Goal: Task Accomplishment & Management: Complete application form

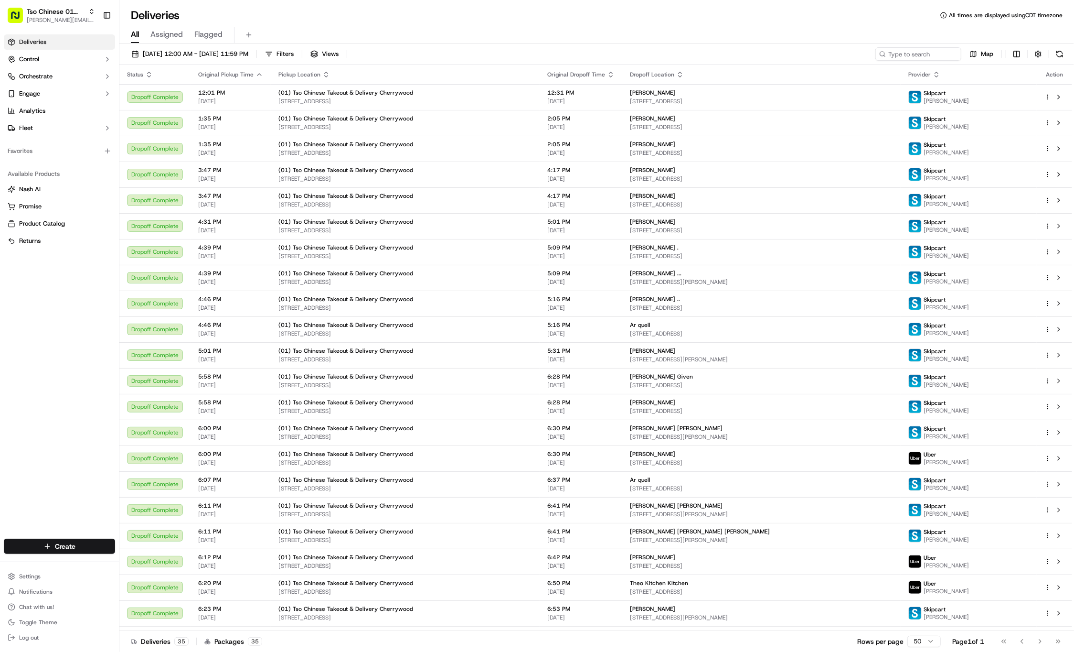
click at [45, 535] on div "Create" at bounding box center [59, 546] width 119 height 23
click at [48, 544] on html "Tso Chinese 01 Cherrywood [PERSON_NAME][EMAIL_ADDRESS][DOMAIN_NAME] Toggle Side…" at bounding box center [537, 326] width 1074 height 652
click at [121, 566] on link "Delivery" at bounding box center [172, 563] width 107 height 17
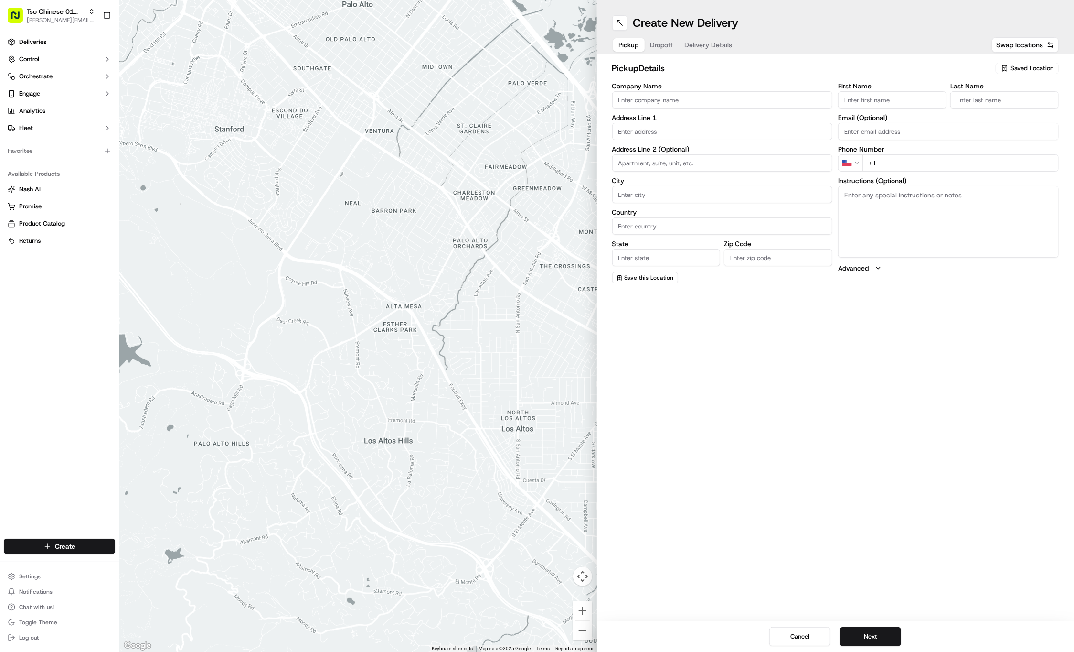
click at [1032, 69] on span "Saved Location" at bounding box center [1032, 68] width 43 height 9
click at [1011, 103] on span "(01) Tso Chinese Takeout & Delivery Cherrywood" at bounding box center [1011, 108] width 118 height 17
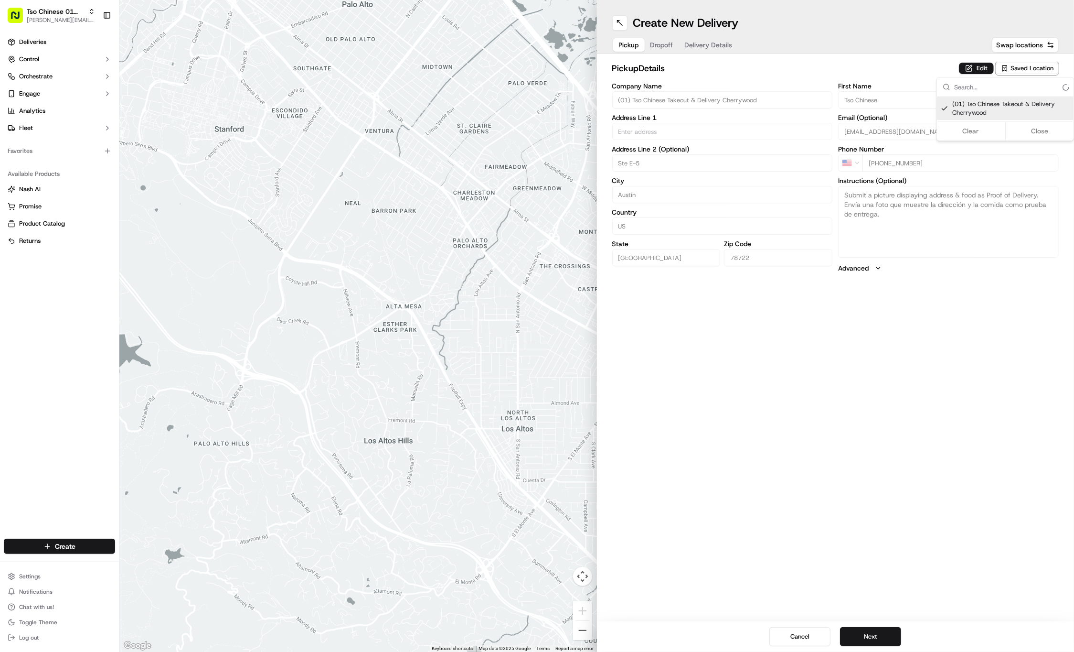
type input "(01) Tso Chinese Takeout & Delivery Cherrywood"
type input "Ste E-5"
type input "Austin"
type input "US"
type input "[GEOGRAPHIC_DATA]"
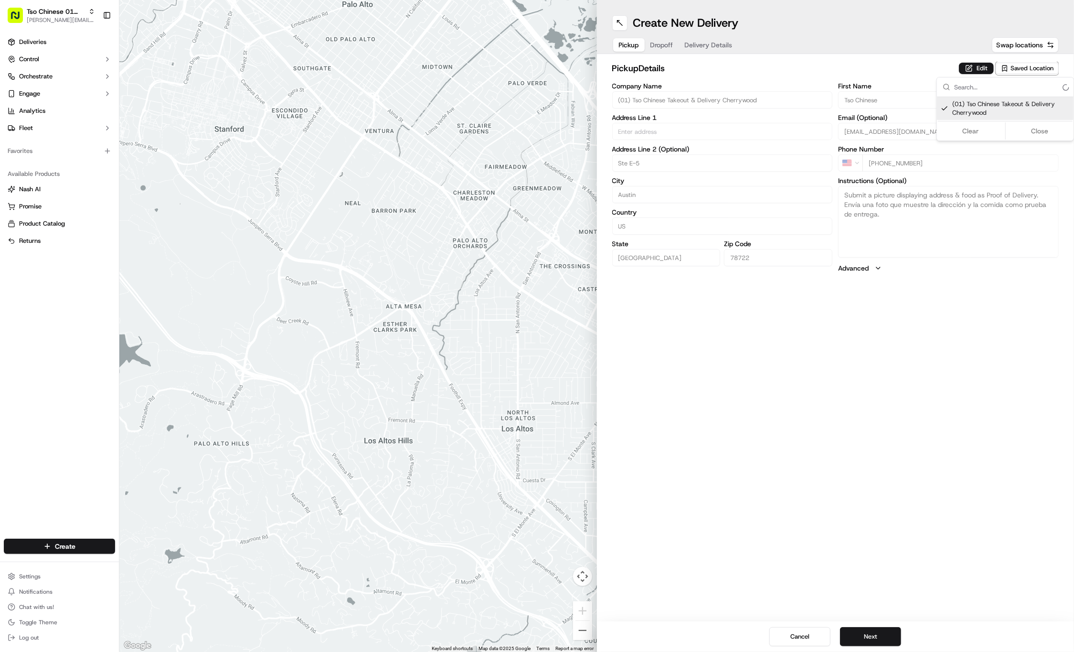
type input "78722"
type input "Tso Chinese"
type input "Cherrywood Manager"
type input "[EMAIL_ADDRESS][DOMAIN_NAME]"
type input "[PHONE_NUMBER]"
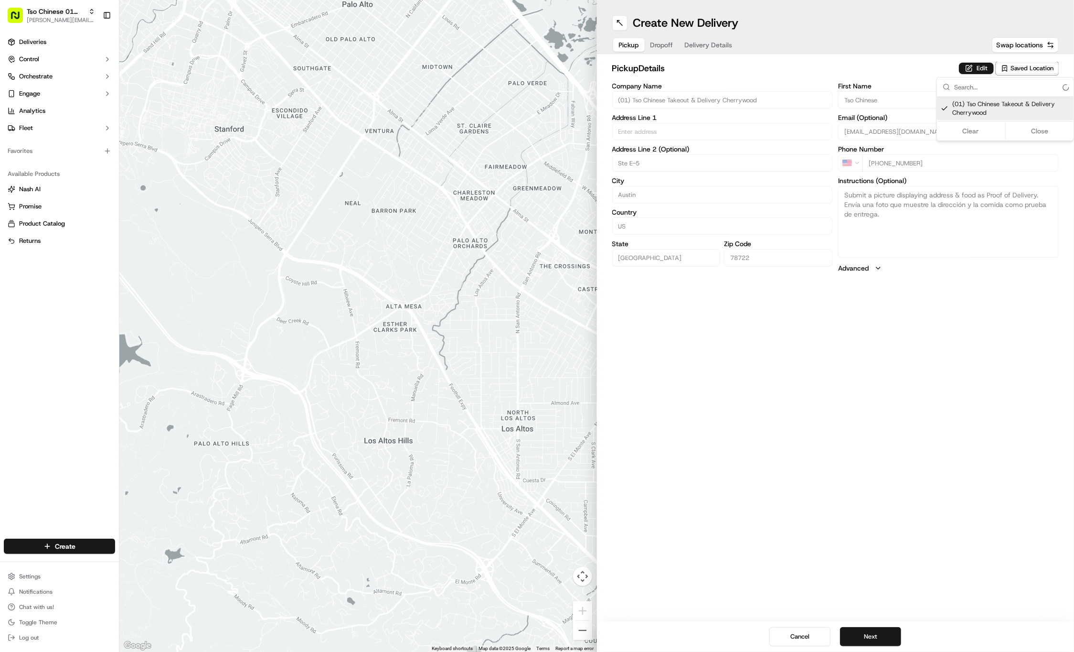
type textarea "Submit a picture displaying address & food as Proof of Delivery. Envía una foto…"
type input "[STREET_ADDRESS]"
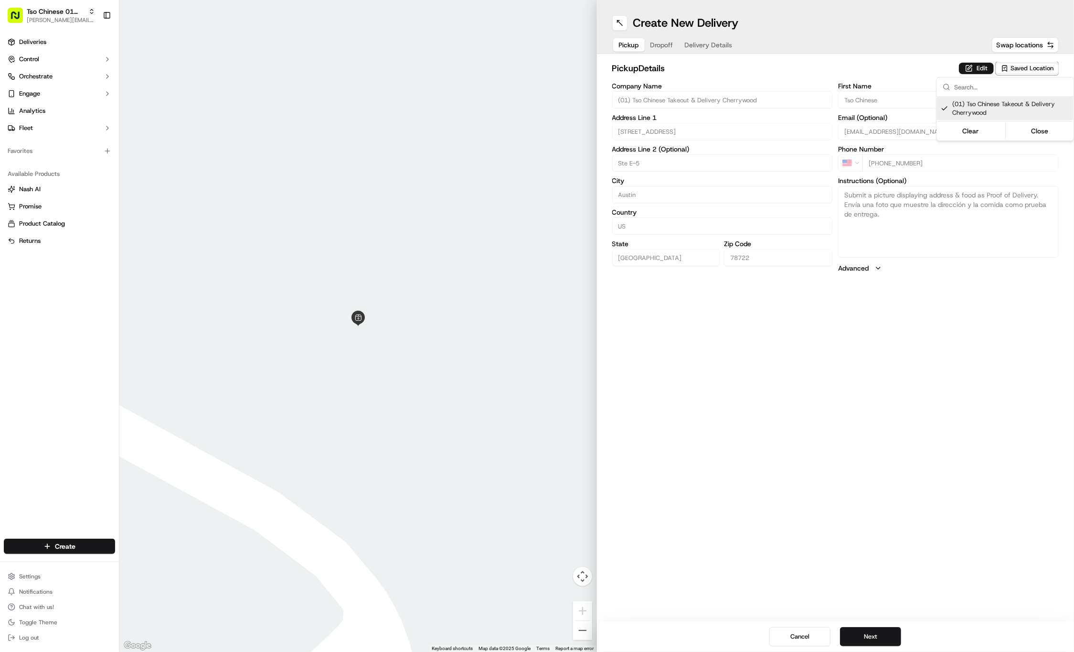
click at [671, 41] on html "Tso Chinese 01 Cherrywood [PERSON_NAME][EMAIL_ADDRESS][DOMAIN_NAME] Toggle Side…" at bounding box center [537, 326] width 1074 height 652
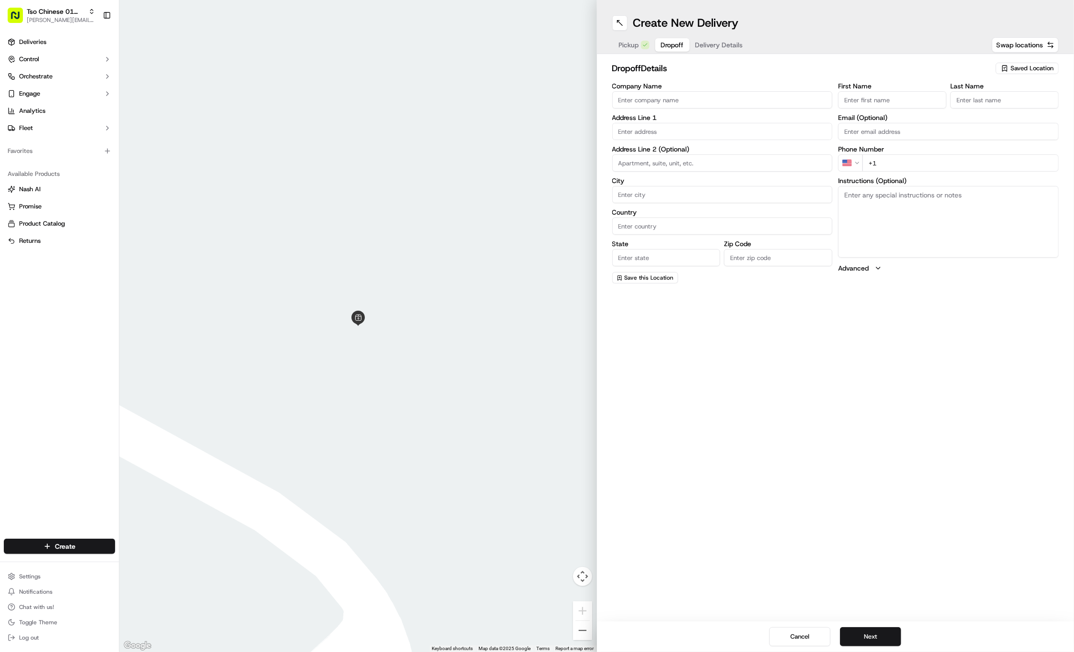
click at [671, 41] on span "Dropoff" at bounding box center [672, 45] width 23 height 10
click at [921, 99] on input "First Name" at bounding box center [892, 99] width 108 height 17
paste input "Trent Breese"
type input "Trent Breese"
type input "."
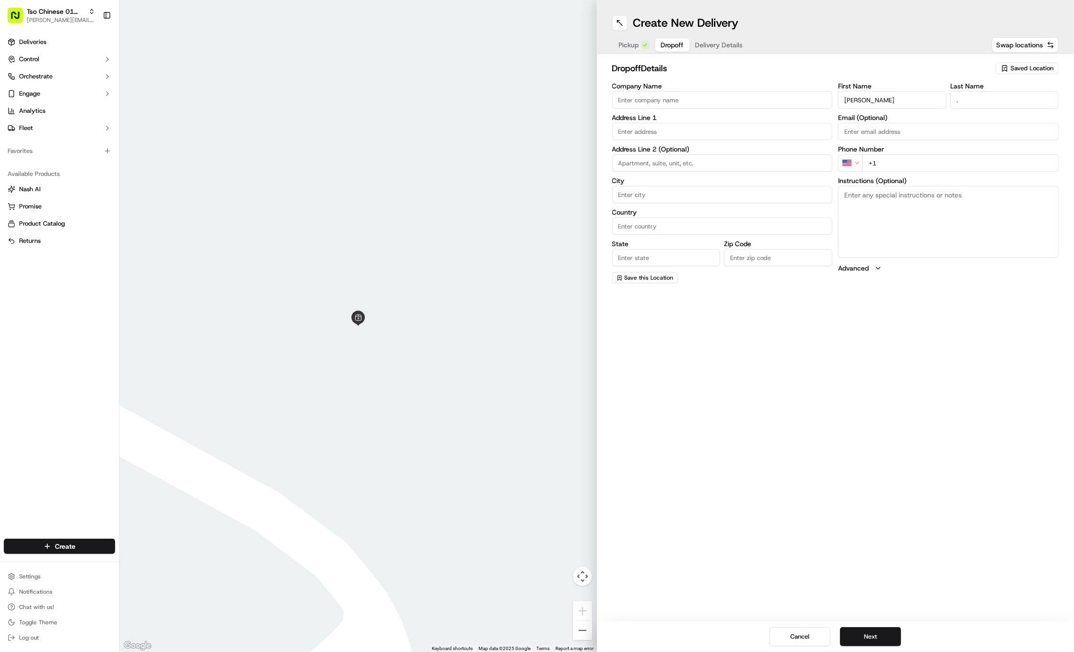
click at [1004, 174] on div "First Name Trent Breese Last Name . Email (Optional) Phone Number US +1 Instruc…" at bounding box center [948, 183] width 221 height 201
click at [1003, 162] on input "+1" at bounding box center [961, 162] width 196 height 17
paste input "626 622 6476"
type input "+1 626 622 6476"
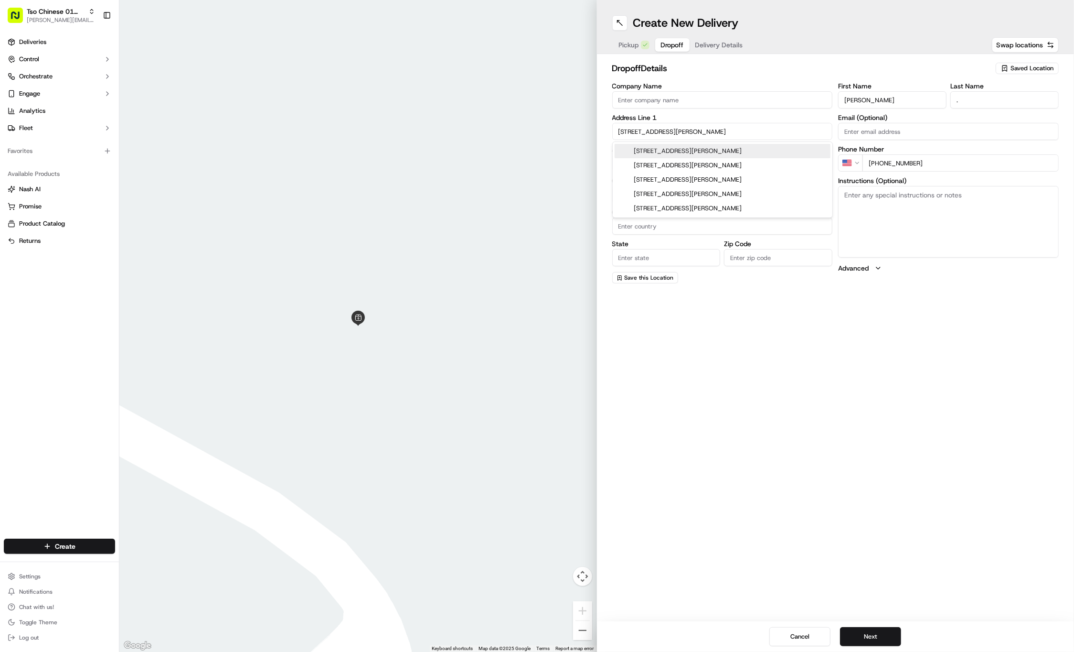
click at [660, 155] on div "2612 San Pedro Street, Austin, TX" at bounding box center [723, 151] width 216 height 14
type input "2612 San Pedro St, Austin, TX 78705, USA"
type input "Austin"
type input "[GEOGRAPHIC_DATA]"
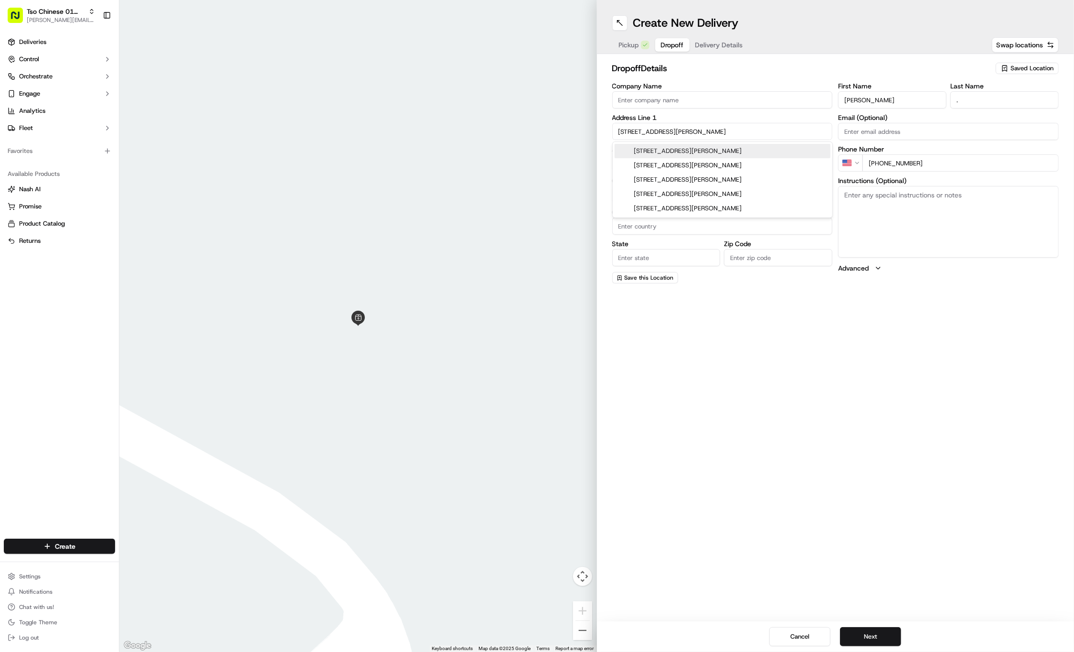
type input "78705"
type input "2612 San Pedro Street"
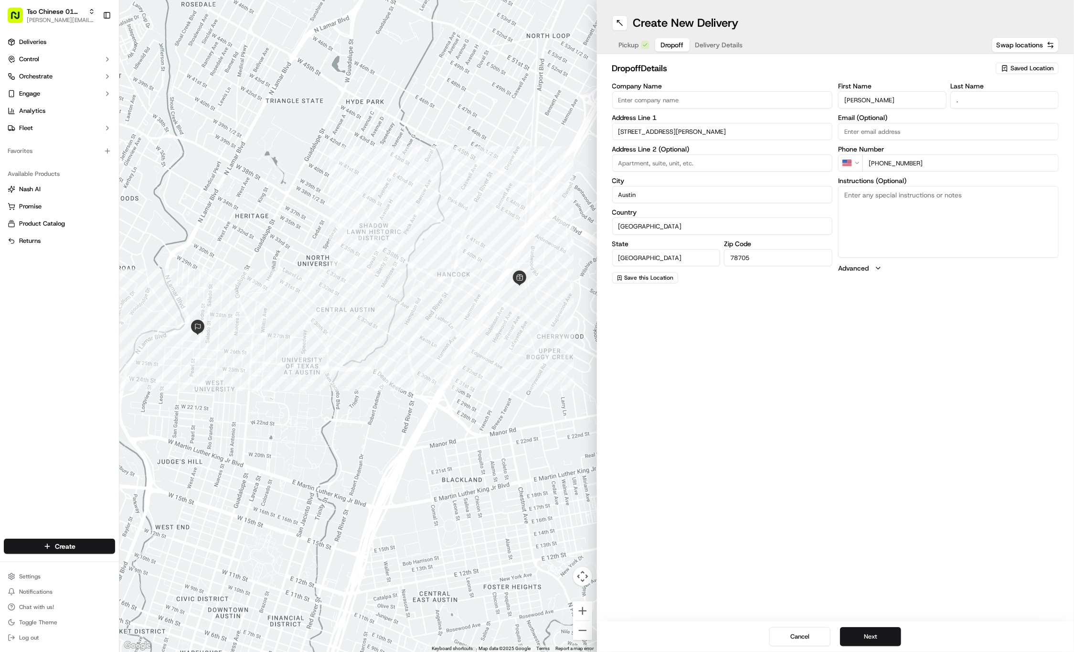
click at [673, 161] on input at bounding box center [722, 162] width 221 height 17
paste input "115"
type input "115"
click at [1017, 205] on textarea "Instructions (Optional)" at bounding box center [948, 222] width 221 height 72
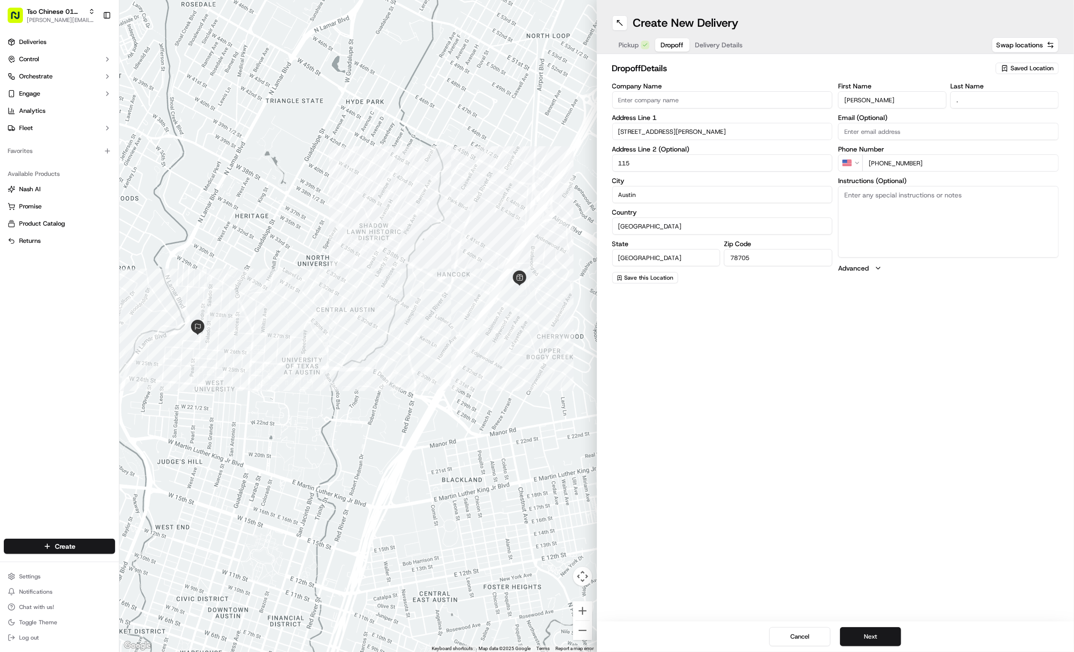
click at [1017, 205] on textarea "Instructions (Optional)" at bounding box center [948, 222] width 221 height 72
paste textarea "Treehouse Condominiums"
click at [990, 195] on textarea "Treehouse Condominiums" at bounding box center [948, 222] width 221 height 72
paste textarea "Lower level of the property"
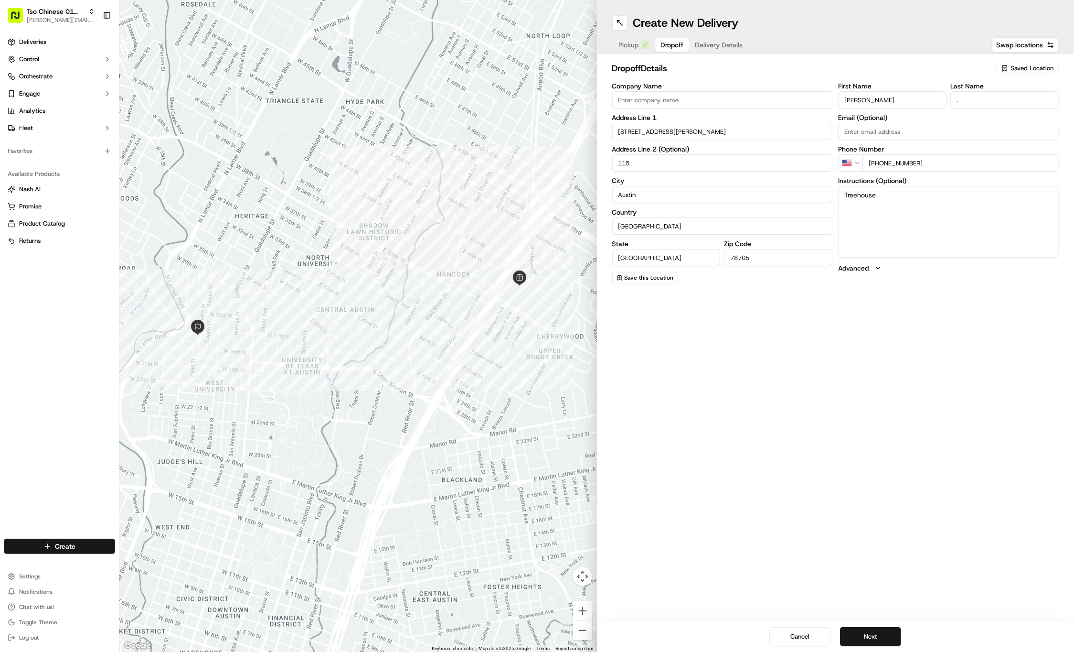
type textarea "Treehouse Lower level of the property"
click at [720, 44] on span "Delivery Details" at bounding box center [719, 45] width 48 height 10
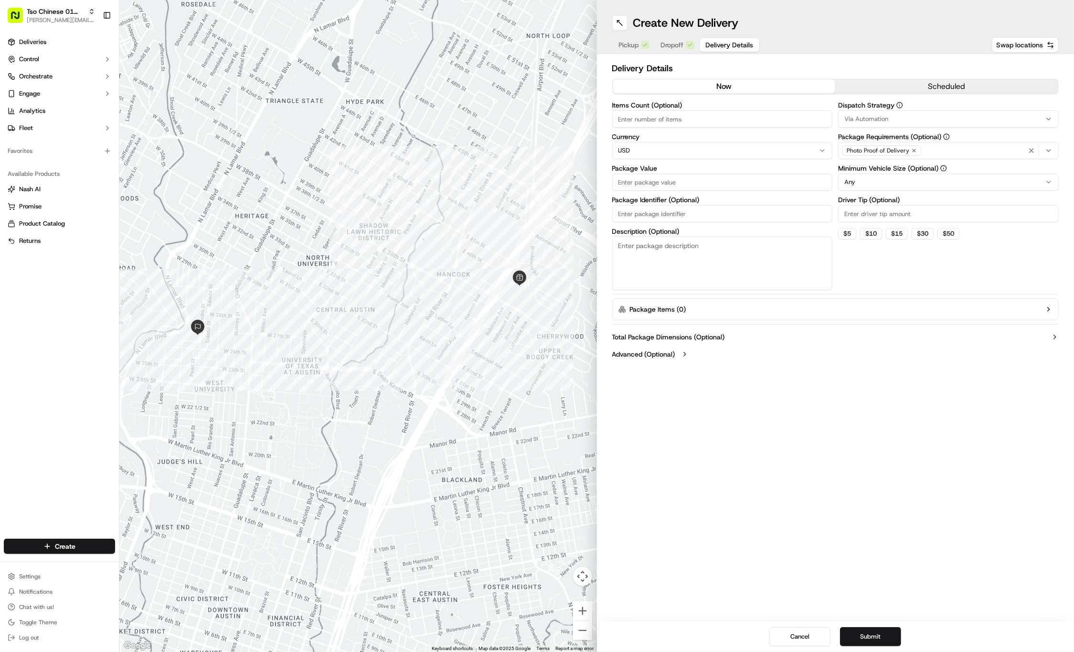
click at [944, 113] on button "Via Automation" at bounding box center [948, 118] width 221 height 17
click at [910, 174] on span "Tso Cherrywood Strategy" at bounding box center [914, 171] width 118 height 9
click at [905, 71] on html "Tso Chinese 01 Cherrywood jason@tsochinese.com Toggle Sidebar Deliveries Contro…" at bounding box center [537, 326] width 1074 height 652
click at [914, 150] on icon "button" at bounding box center [914, 151] width 6 height 6
click at [914, 150] on div "Photo Proof of Delivery" at bounding box center [949, 150] width 216 height 14
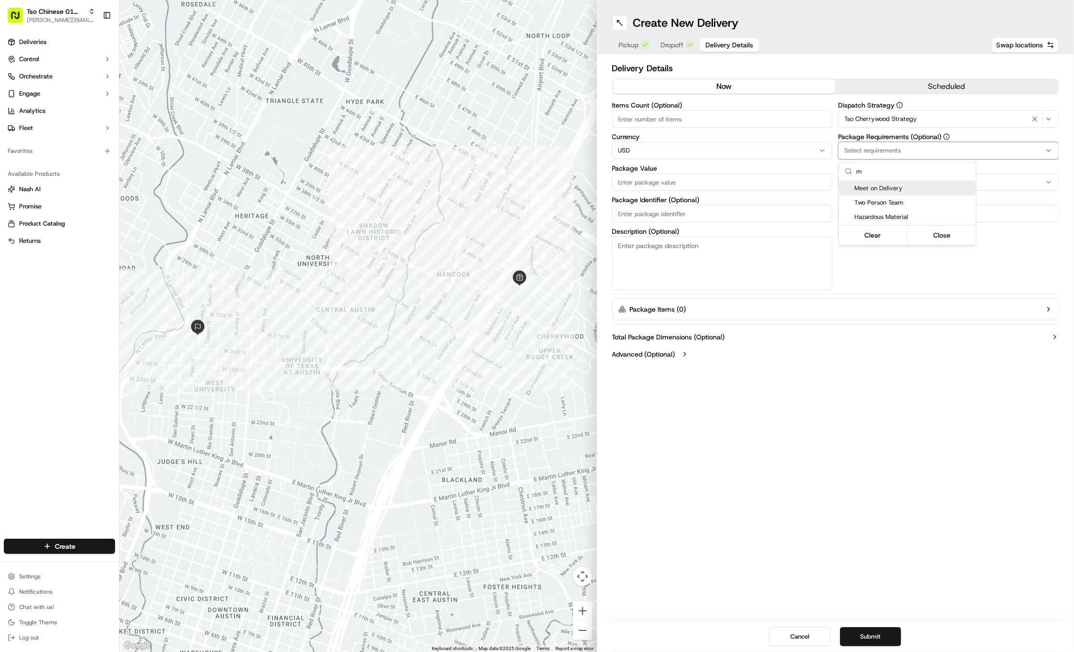
type input "m"
click at [910, 192] on span "Meet on Delivery" at bounding box center [914, 188] width 118 height 9
click at [884, 71] on html "Tso Chinese 01 Cherrywood jason@tsochinese.com Toggle Sidebar Deliveries Contro…" at bounding box center [537, 326] width 1074 height 652
click at [875, 203] on label "Driver Tip (Optional)" at bounding box center [948, 199] width 221 height 7
click at [875, 205] on input "Driver Tip (Optional)" at bounding box center [948, 213] width 221 height 17
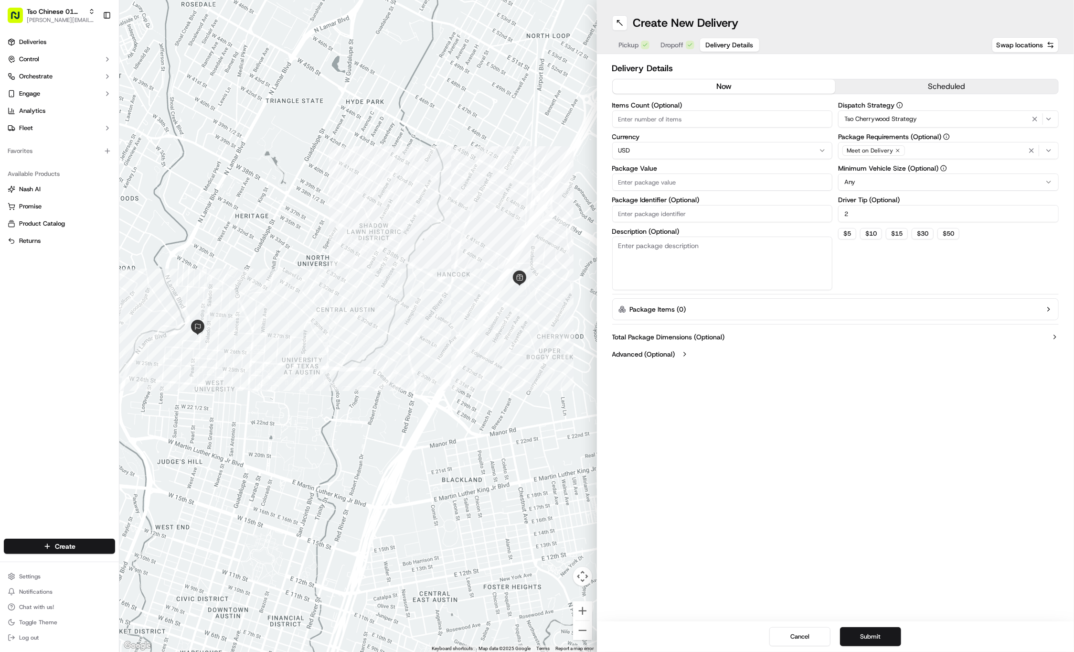
type input "2"
click at [742, 192] on div "Items Count (Optional) Currency USD Package Value Package Identifier (Optional)…" at bounding box center [722, 196] width 221 height 188
click at [740, 182] on input "Package Value" at bounding box center [722, 181] width 221 height 17
type input "39.94"
click at [684, 218] on input "Package Identifier (Optional)" at bounding box center [722, 213] width 221 height 17
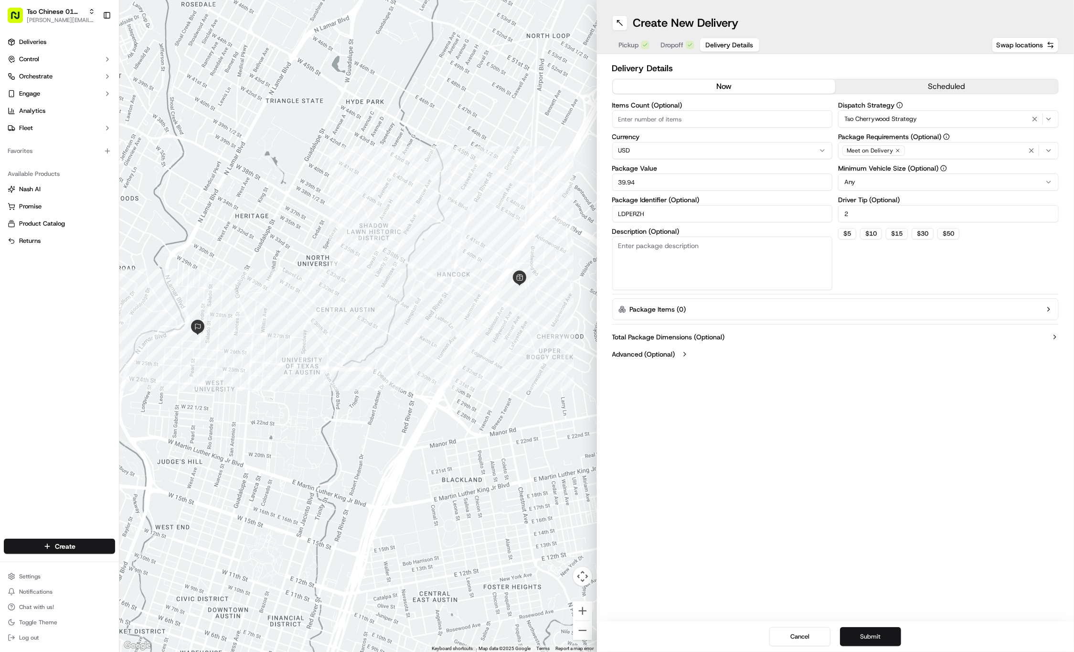
type input "LDPERZH"
click at [876, 635] on button "Submit" at bounding box center [870, 636] width 61 height 19
click at [667, 46] on span "Dropoff" at bounding box center [672, 45] width 23 height 10
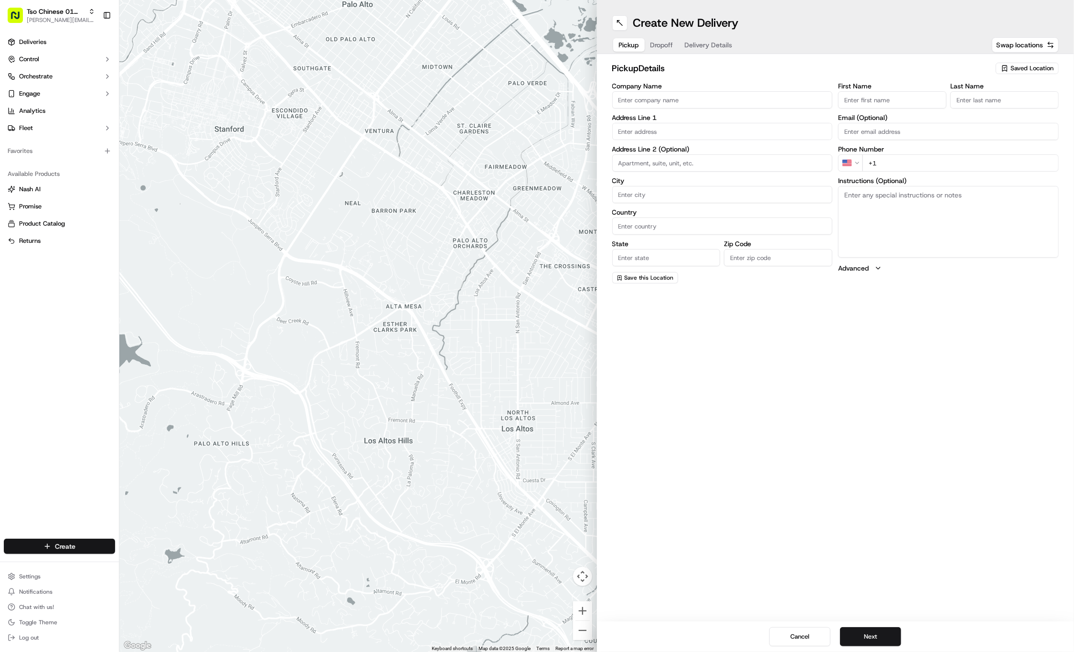
click at [90, 548] on html "Tso Chinese 01 Cherrywood jason@tsochinese.com Toggle Sidebar Deliveries Contro…" at bounding box center [537, 326] width 1074 height 652
click at [139, 564] on link "Delivery" at bounding box center [172, 563] width 107 height 17
click at [1016, 63] on div "Saved Location" at bounding box center [1027, 68] width 63 height 11
click at [1009, 109] on span "(01) Tso Chinese Takeout & Delivery Cherrywood" at bounding box center [1011, 108] width 118 height 17
type input "(01) Tso Chinese Takeout & Delivery Cherrywood"
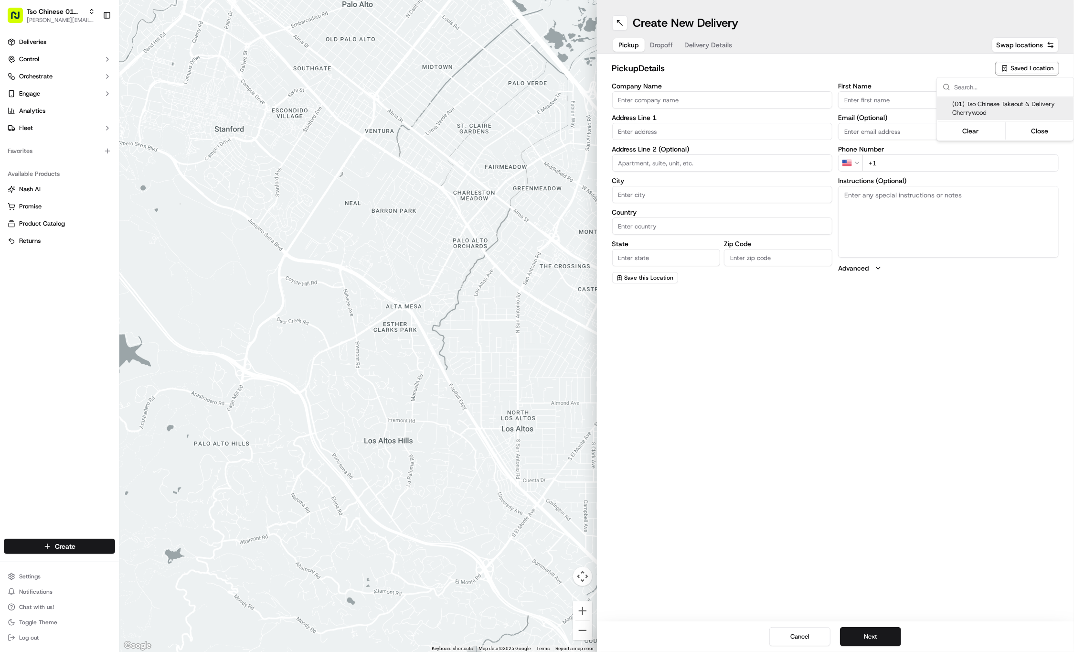
type input "[STREET_ADDRESS]"
type input "Ste E-5"
type input "Austin"
type input "US"
type input "[GEOGRAPHIC_DATA]"
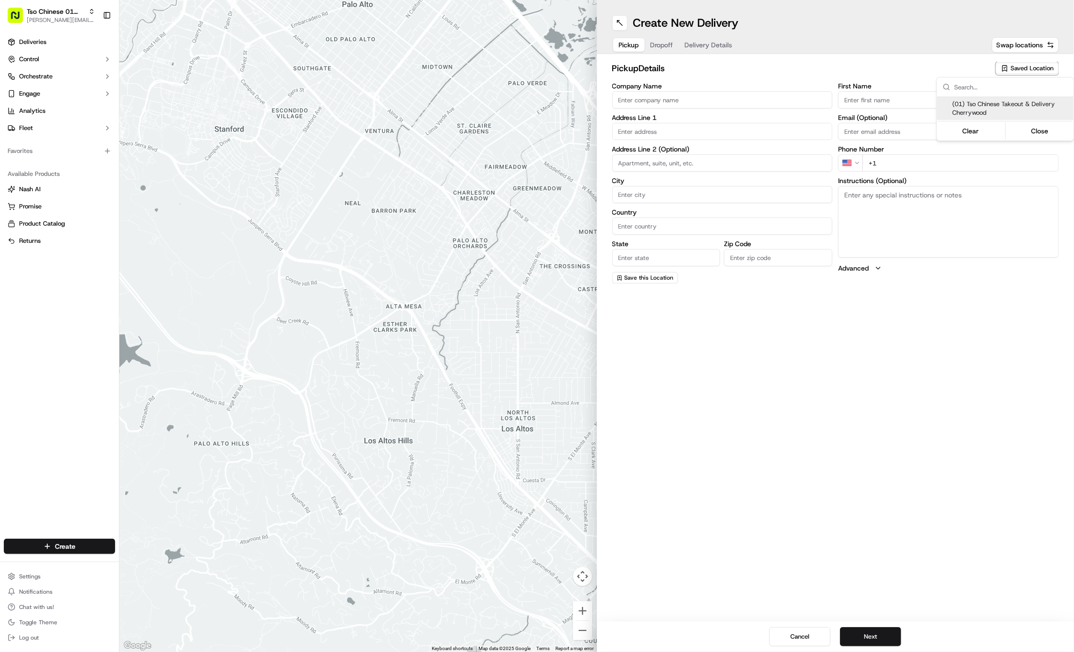
type input "78722"
type input "Tso Chinese"
type input "Cherrywood Manager"
type input "[EMAIL_ADDRESS][DOMAIN_NAME]"
type input "[PHONE_NUMBER]"
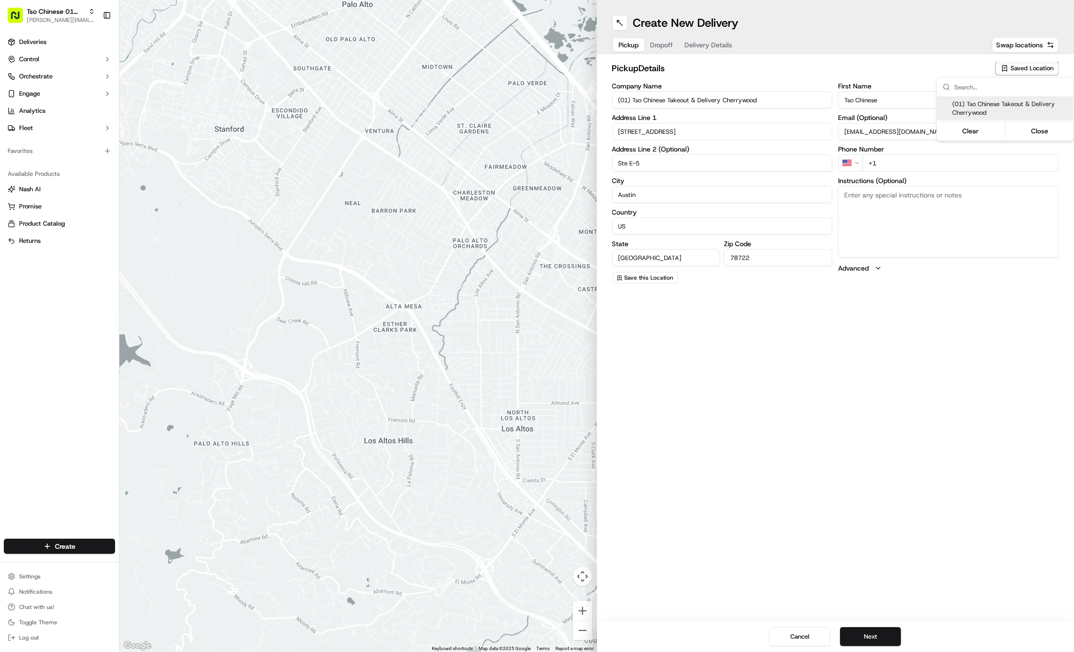
type textarea "Submit a picture displaying address & food as Proof of Delivery. Envía una foto…"
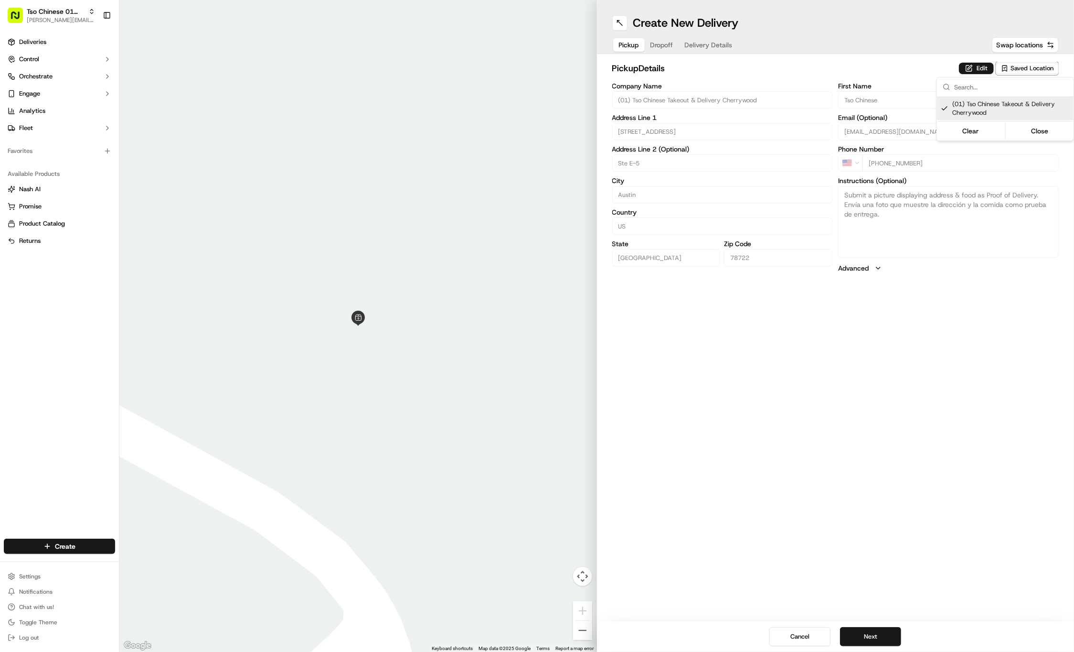
click at [650, 43] on html "Tso Chinese 01 Cherrywood [PERSON_NAME][EMAIL_ADDRESS][DOMAIN_NAME] Toggle Side…" at bounding box center [537, 326] width 1074 height 652
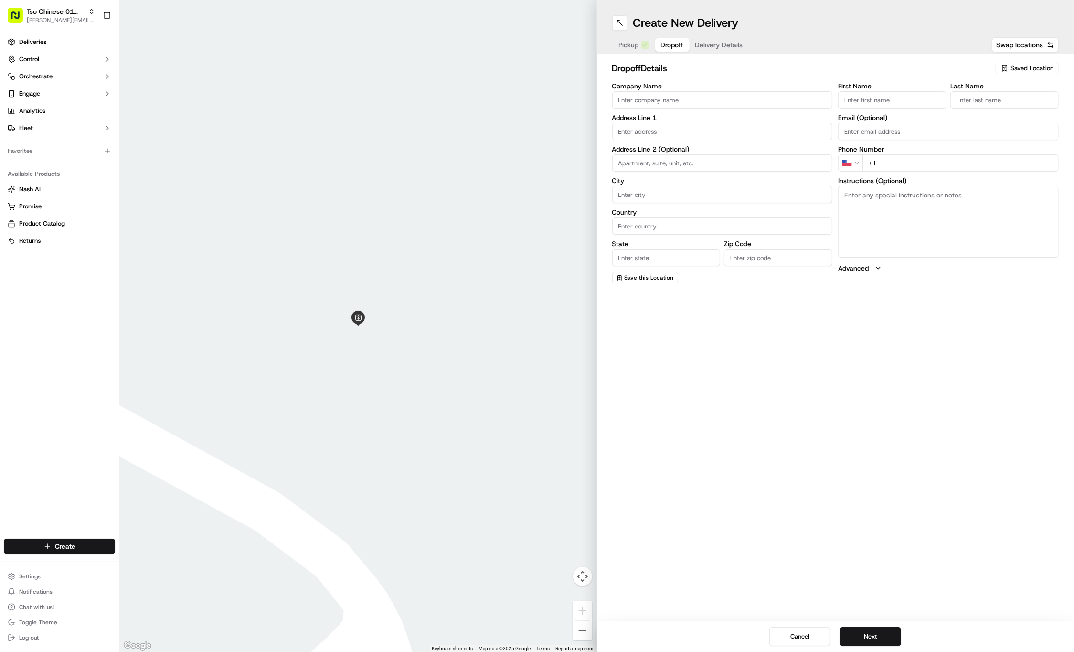
click at [660, 44] on button "Dropoff" at bounding box center [672, 44] width 34 height 13
click at [912, 90] on div "First Name" at bounding box center [892, 96] width 108 height 26
paste input "Travis Keel"
type input "Travis Keel"
type input "."
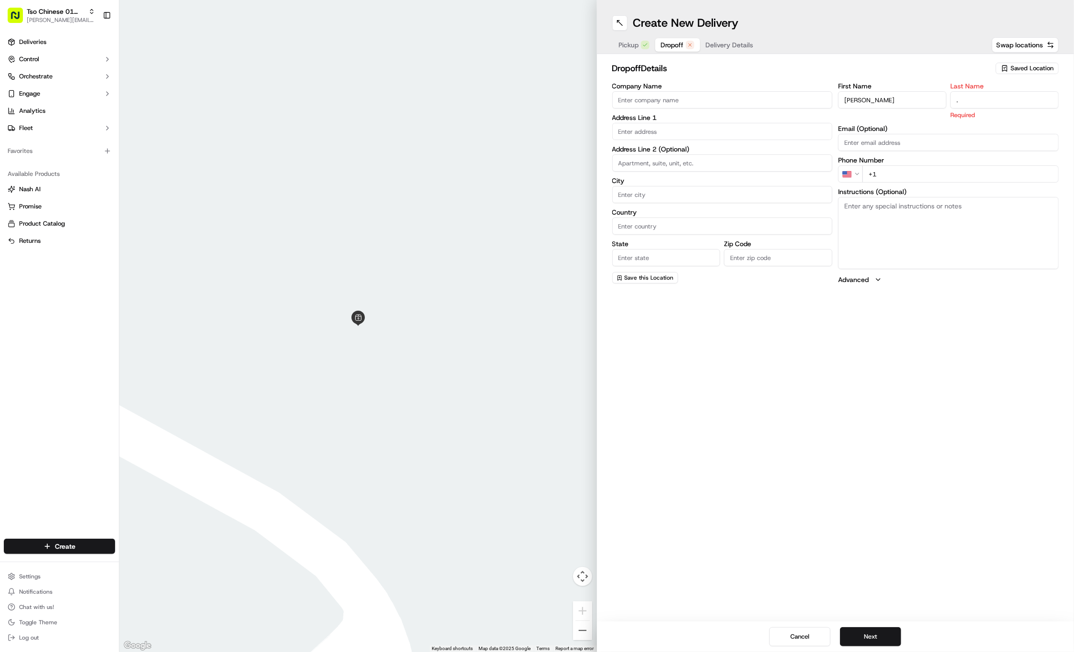
click at [914, 172] on div "First Name Travis Keel Last Name . Required Email (Optional) Phone Number US +1…" at bounding box center [948, 184] width 221 height 202
click at [921, 158] on input "+1" at bounding box center [961, 162] width 196 height 17
paste input "512 663 7694"
type input "+1 512 663 7694"
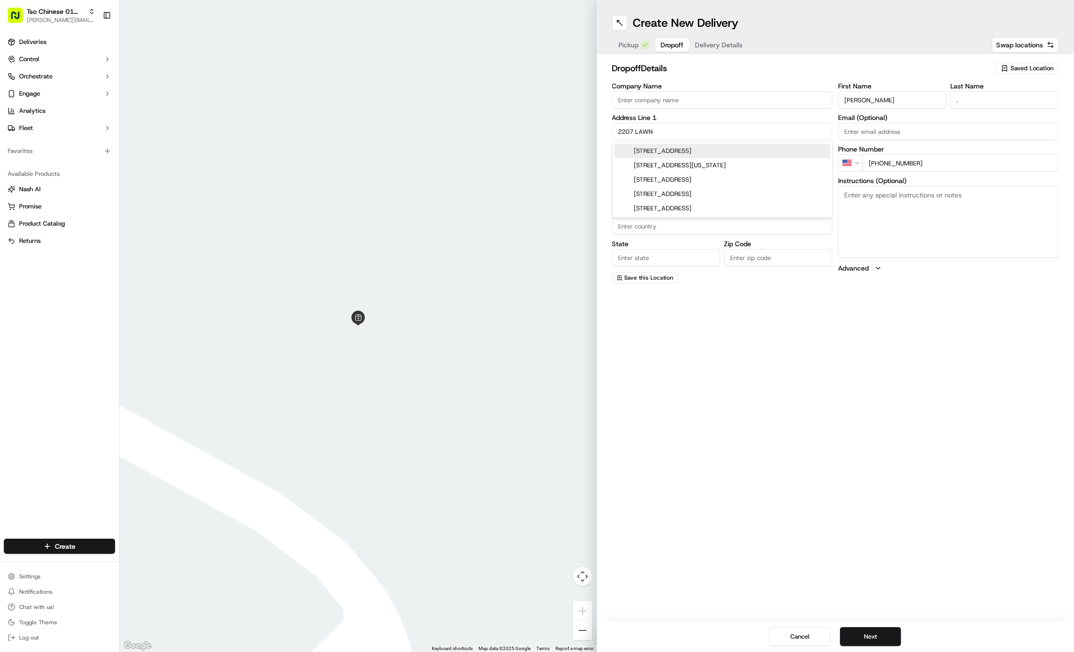
click at [677, 148] on div "2207 Lawnmont Avenue, Austin, TX" at bounding box center [723, 151] width 216 height 14
type input "2207 Lawnmont Ave, Austin, TX 78756, USA"
type input "Austin"
type input "[GEOGRAPHIC_DATA]"
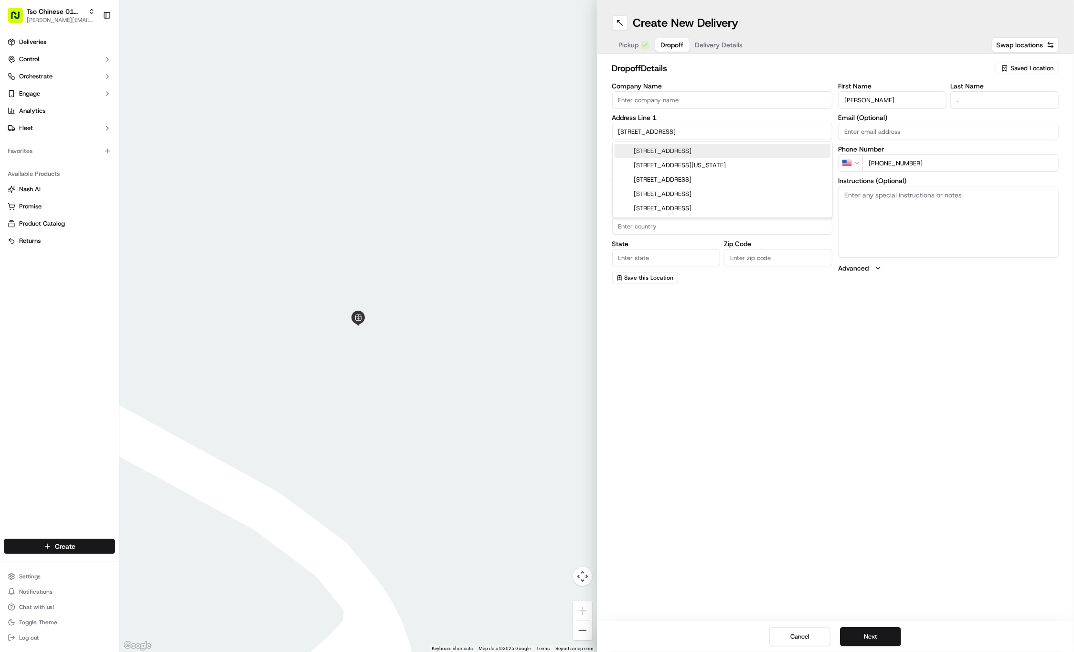
type input "78756"
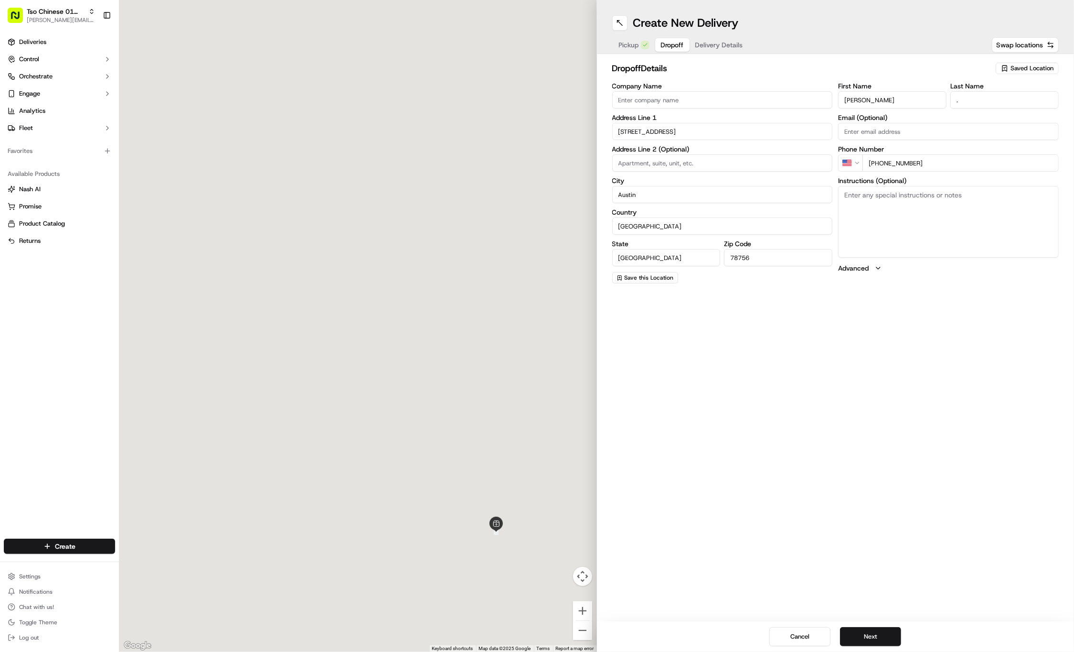
type input "2207 Lawnmont Avenue"
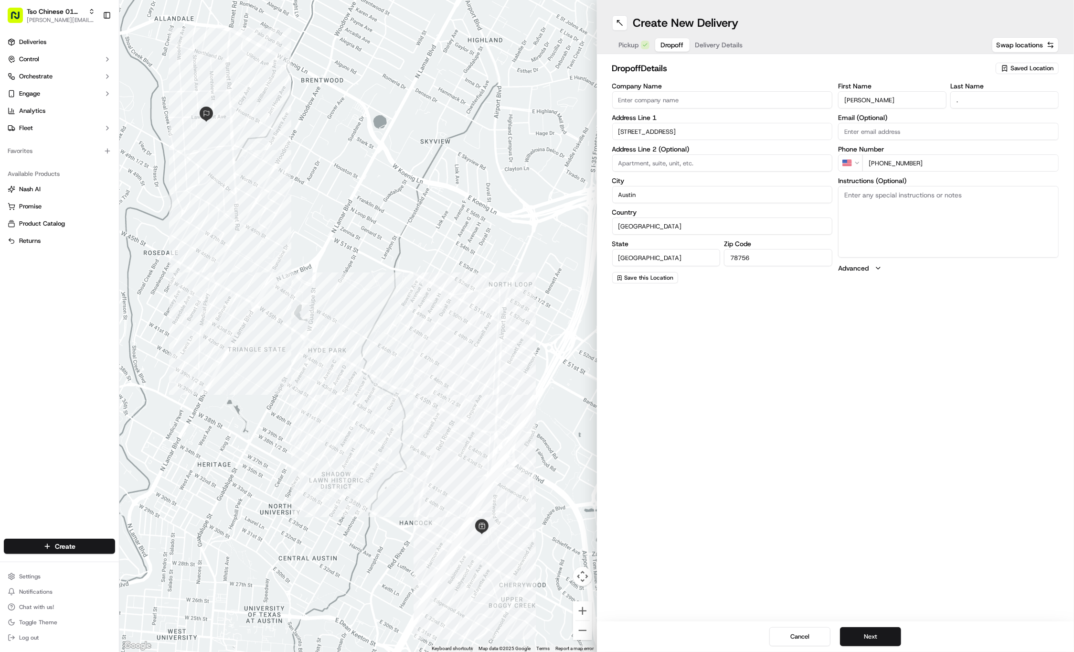
click at [709, 161] on input at bounding box center [722, 162] width 221 height 17
paste input "211"
type input "211"
click at [726, 41] on span "Delivery Details" at bounding box center [719, 45] width 48 height 10
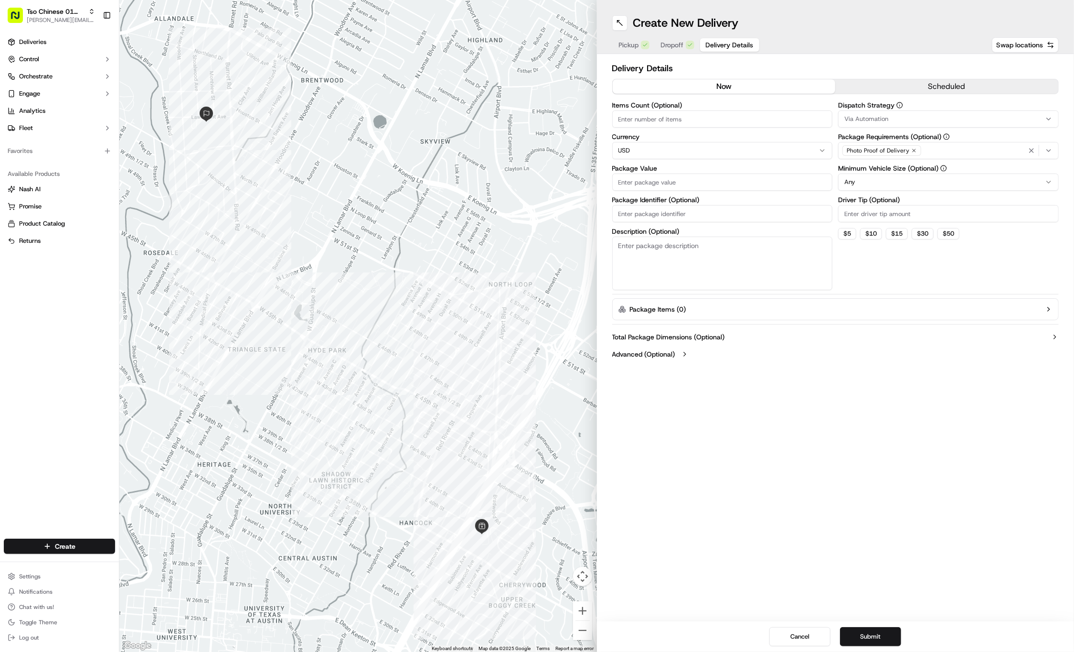
click at [906, 120] on div "Via Automation" at bounding box center [949, 119] width 216 height 9
click at [897, 169] on span "Tso Cherrywood Strategy" at bounding box center [914, 171] width 118 height 9
click at [887, 66] on html "Tso Chinese 01 Cherrywood [PERSON_NAME][EMAIL_ADDRESS][DOMAIN_NAME] Toggle Side…" at bounding box center [537, 326] width 1074 height 652
click at [913, 150] on icon "button" at bounding box center [914, 150] width 3 height 3
click at [913, 150] on div "Select requirements" at bounding box center [949, 150] width 216 height 9
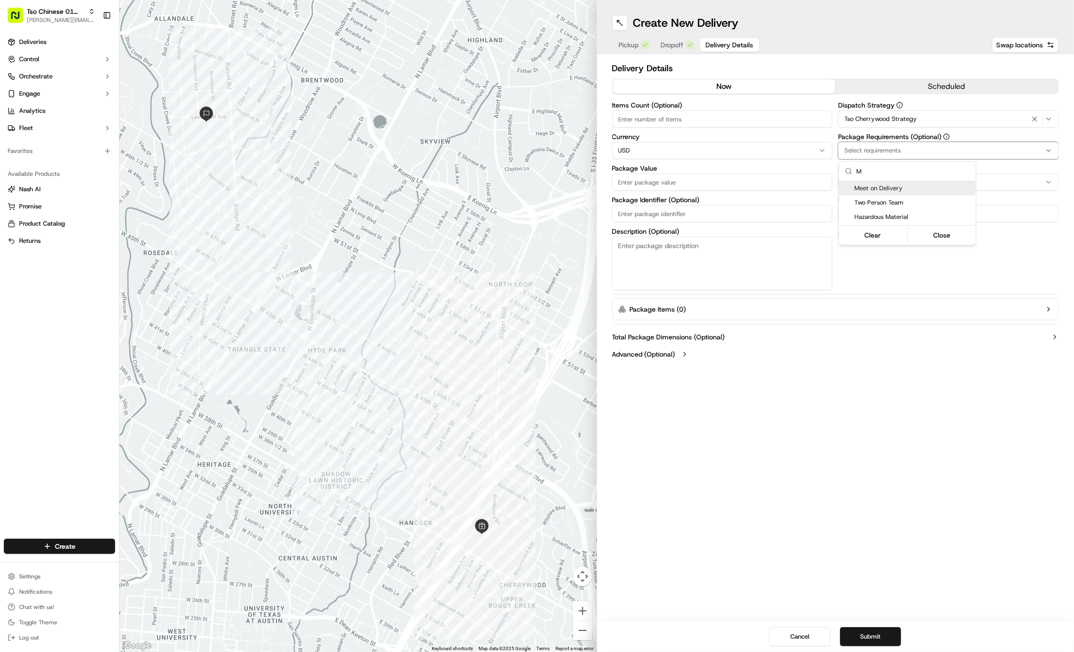
type input "M"
click at [923, 190] on span "Meet on Delivery" at bounding box center [914, 188] width 118 height 9
click at [897, 64] on html "Tso Chinese 01 Cherrywood jason@tsochinese.com Toggle Sidebar Deliveries Contro…" at bounding box center [537, 326] width 1074 height 652
click at [888, 203] on label "Driver Tip (Optional)" at bounding box center [948, 199] width 221 height 7
click at [888, 205] on input "Driver Tip (Optional)" at bounding box center [948, 213] width 221 height 17
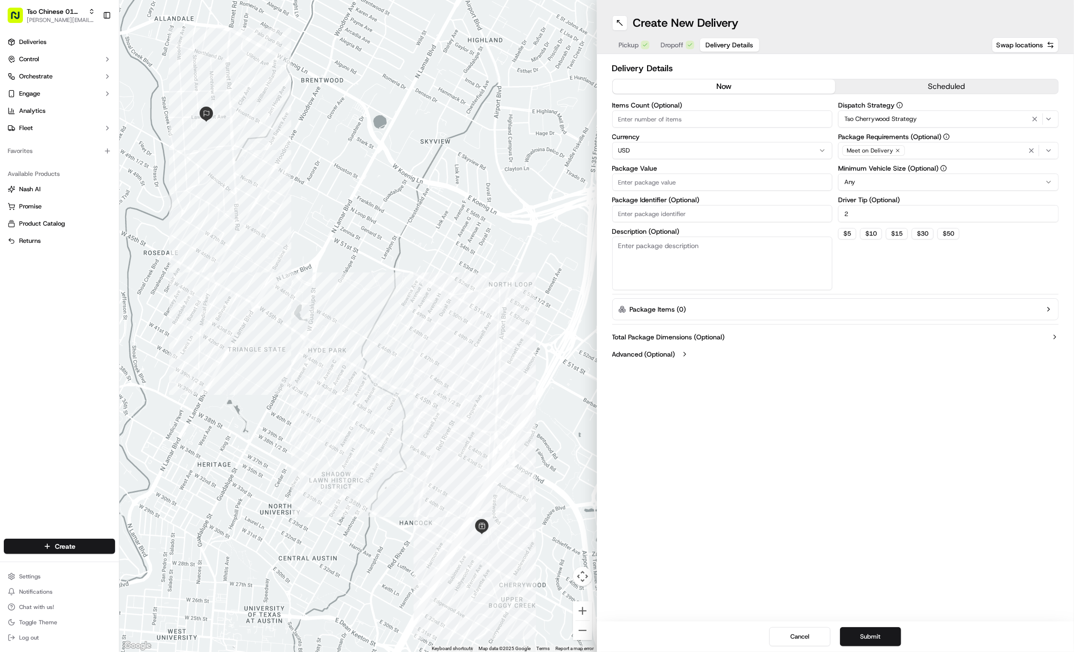
type input "2"
click at [772, 188] on input "Package Value" at bounding box center [722, 181] width 221 height 17
type input "30.20"
click at [690, 211] on input "Package Identifier (Optional)" at bounding box center [722, 213] width 221 height 17
type input "YQGGLNF"
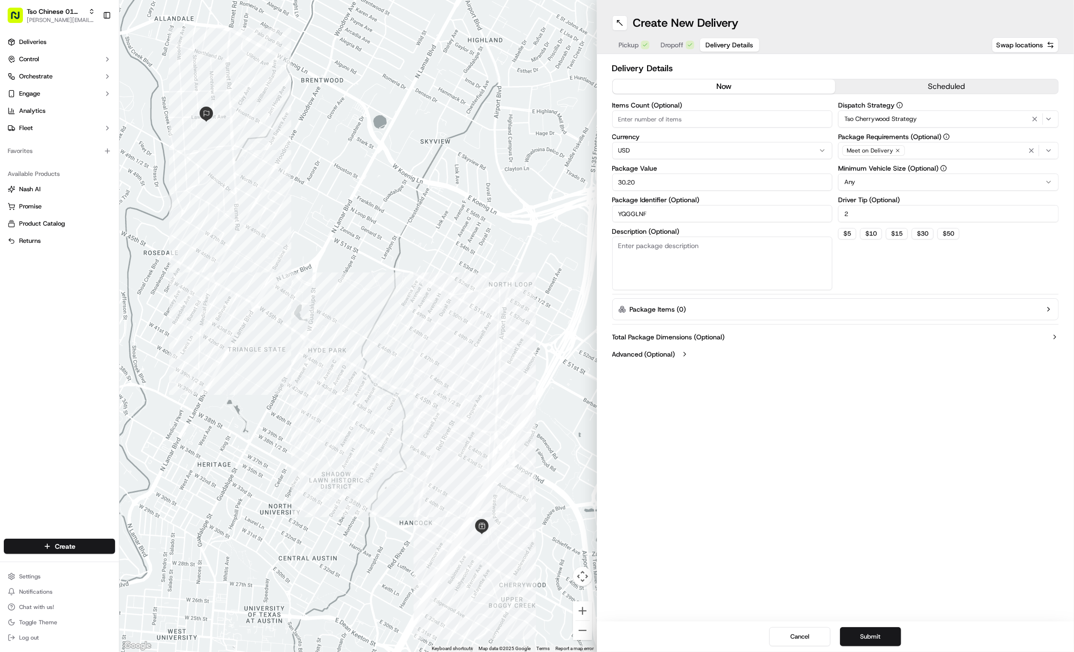
click at [675, 46] on span "Dropoff" at bounding box center [672, 45] width 23 height 10
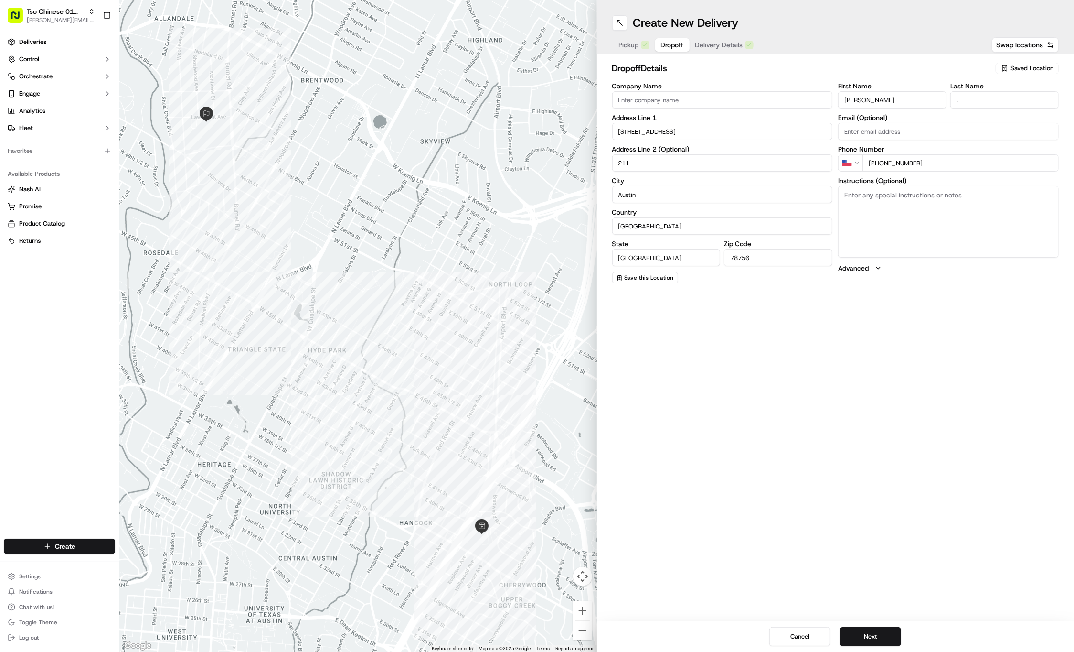
click at [715, 44] on span "Delivery Details" at bounding box center [719, 45] width 48 height 10
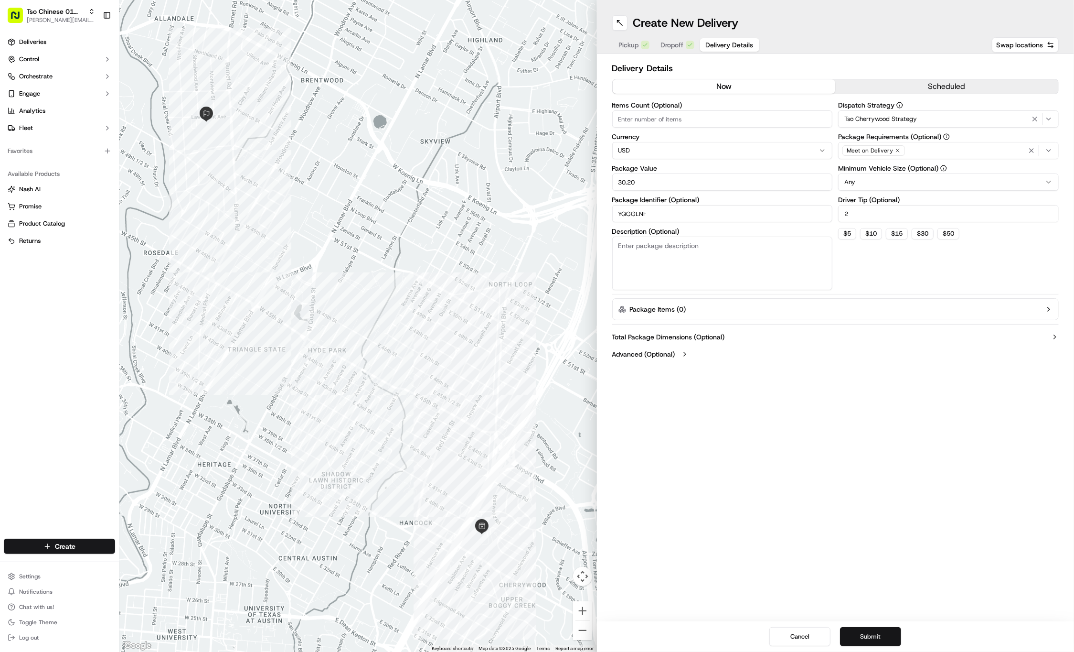
click at [881, 633] on button "Submit" at bounding box center [870, 636] width 61 height 19
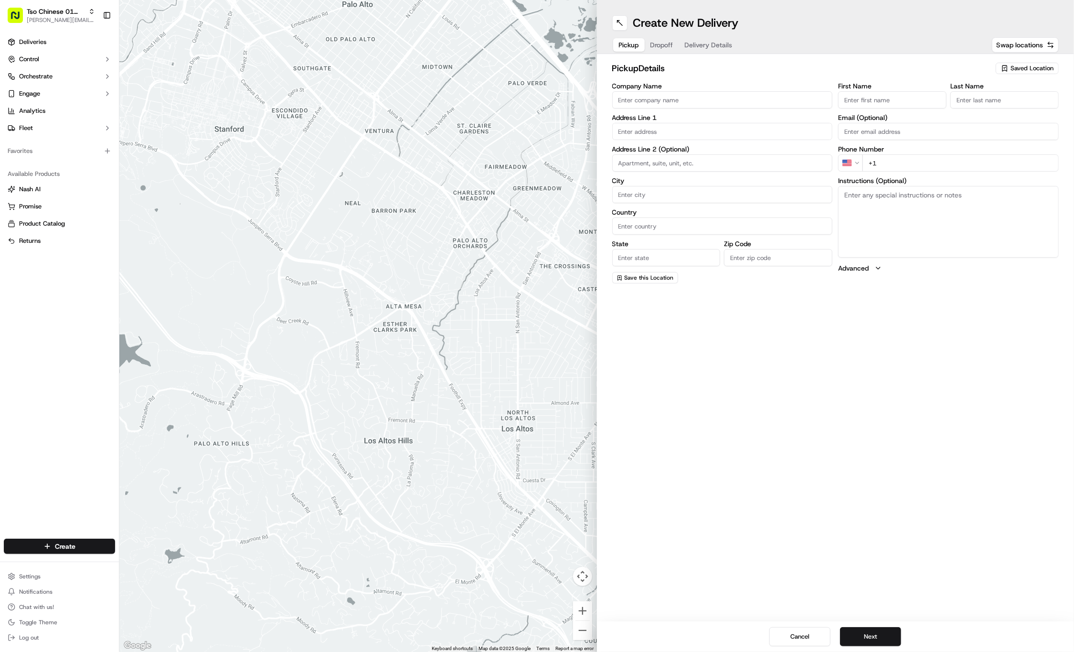
click at [1018, 63] on div "Saved Location" at bounding box center [1027, 68] width 63 height 11
click at [1004, 105] on span "(01) Tso Chinese Takeout & Delivery Cherrywood" at bounding box center [1011, 108] width 118 height 17
type input "(01) Tso Chinese Takeout & Delivery Cherrywood"
type input "Ste E-5"
type input "Austin"
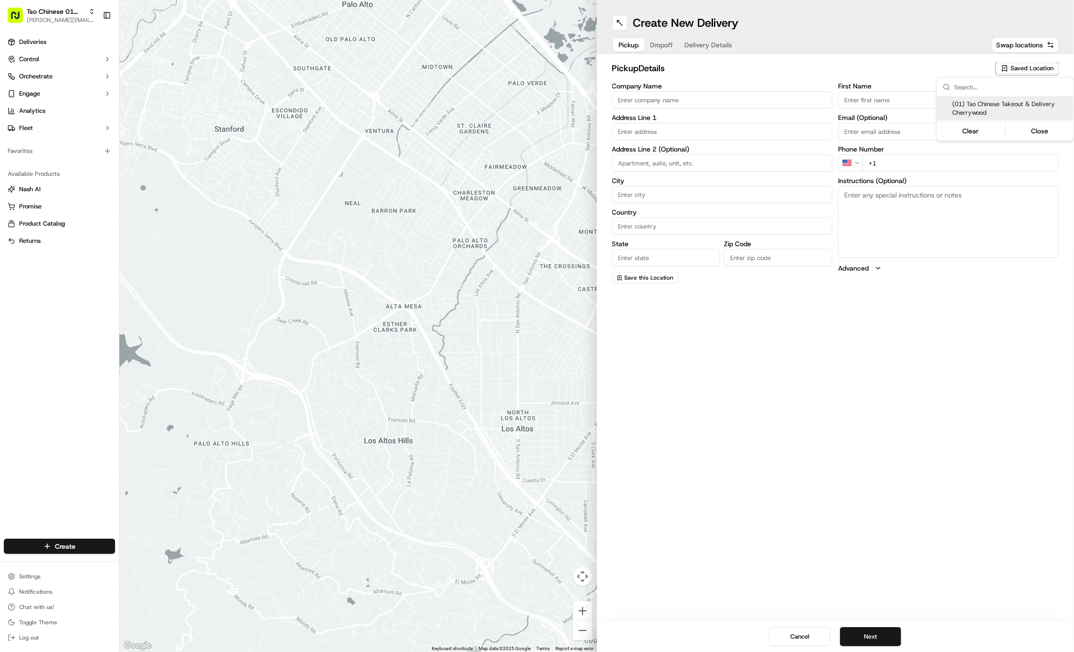
type input "US"
type input "[GEOGRAPHIC_DATA]"
type input "78722"
type input "Tso Chinese"
type input "Cherrywood Manager"
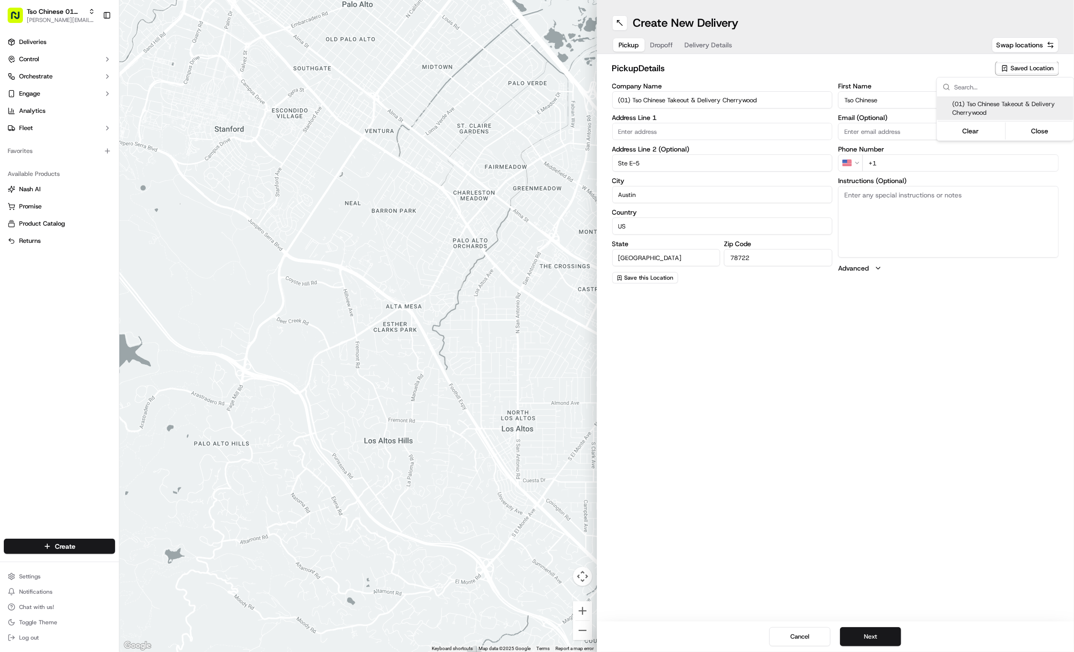
type input "[EMAIL_ADDRESS][DOMAIN_NAME]"
type input "[PHONE_NUMBER]"
type textarea "Submit a picture displaying address & food as Proof of Delivery. Envía una foto…"
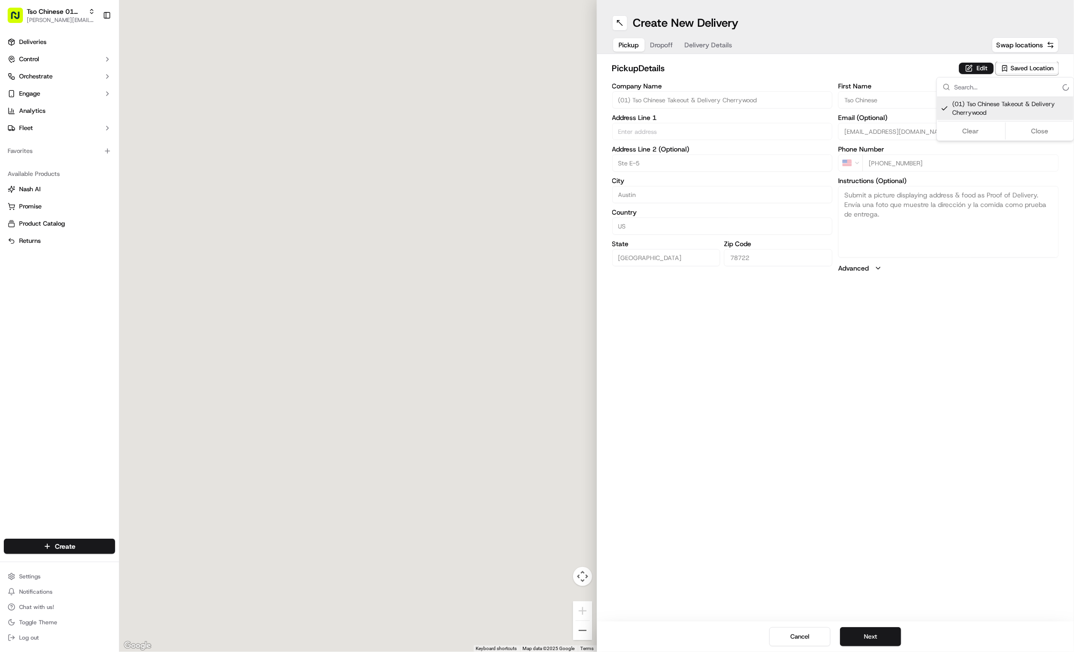
type input "[STREET_ADDRESS]"
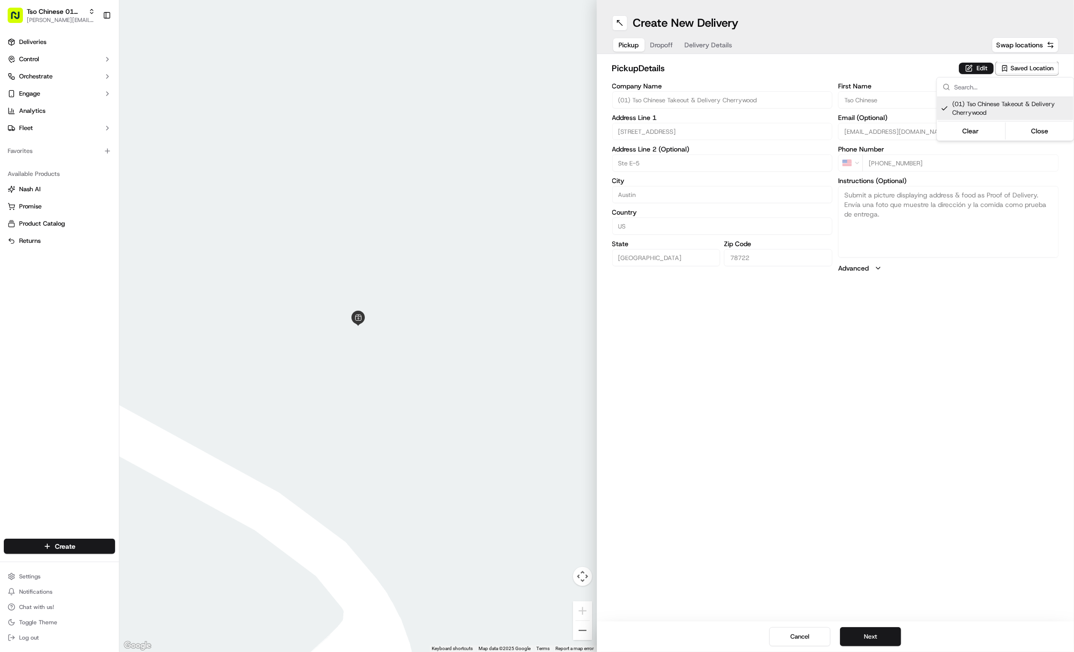
click at [662, 44] on html "Tso Chinese 01 Cherrywood [PERSON_NAME][EMAIL_ADDRESS][DOMAIN_NAME] Toggle Side…" at bounding box center [537, 326] width 1074 height 652
click at [662, 44] on span "Dropoff" at bounding box center [662, 45] width 23 height 10
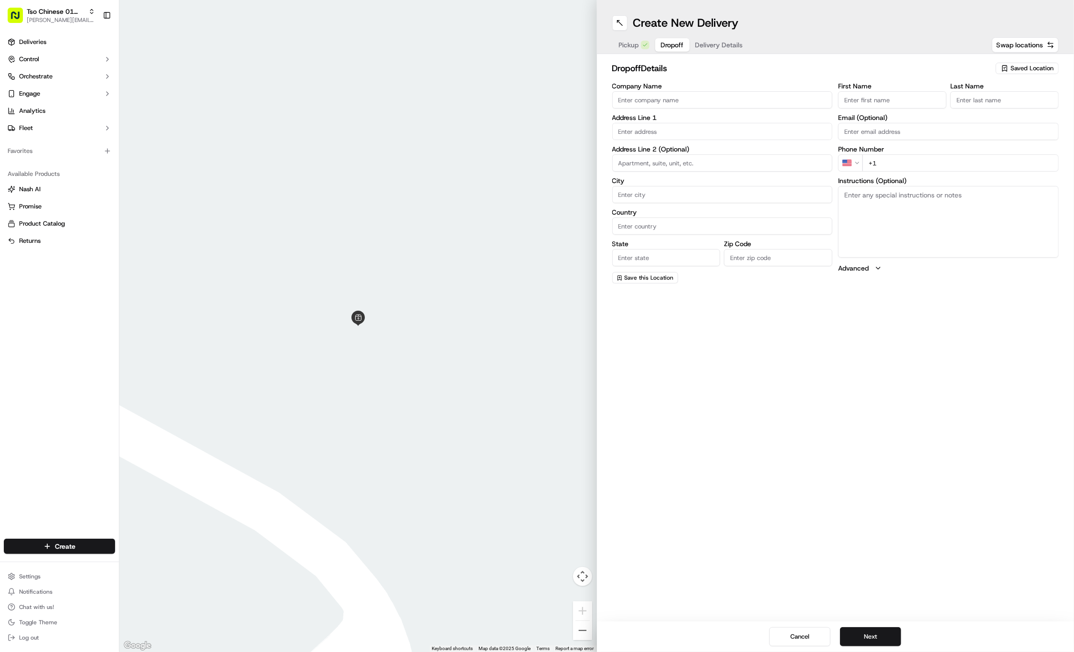
click at [870, 96] on input "First Name" at bounding box center [892, 99] width 108 height 17
paste input "Justin Estrada"
type input "Justin Estrada"
type input "."
click at [1007, 167] on input "+1" at bounding box center [961, 162] width 196 height 17
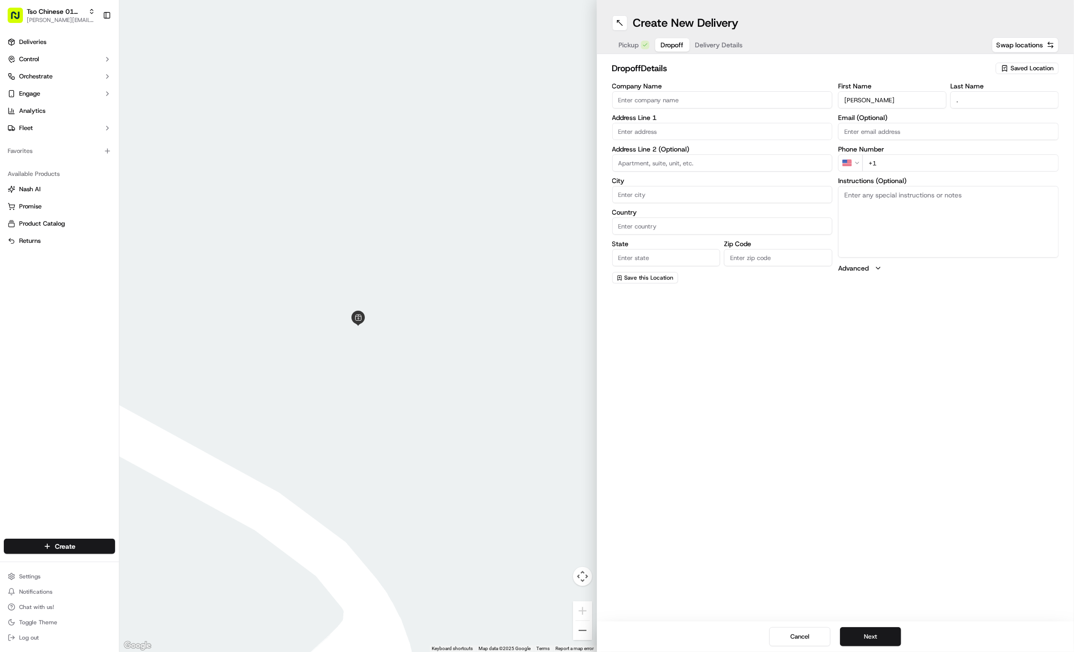
click at [1017, 163] on input "+1" at bounding box center [961, 162] width 196 height 17
paste input "361 206 1564"
type input "+1 361 206 1564"
click at [714, 148] on div "1313 Comal Street, Austin, TX" at bounding box center [723, 151] width 216 height 14
type input "1313 Comal St, Austin, TX 78702, USA"
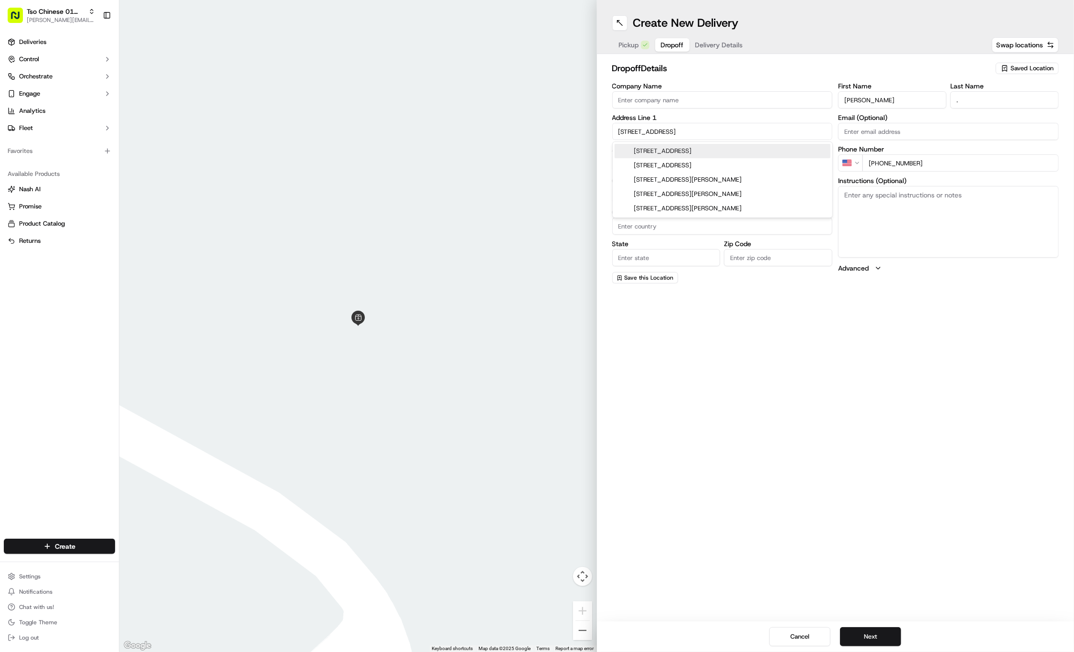
type input "Austin"
type input "[GEOGRAPHIC_DATA]"
type input "78702"
type input "1313 Comal Street"
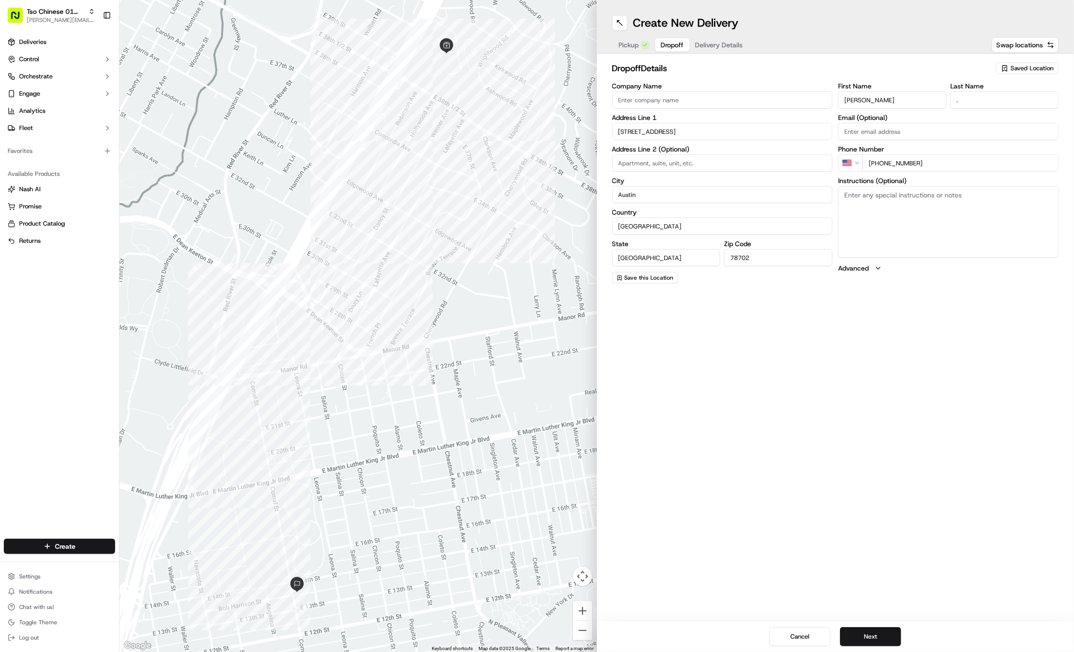
type input "A"
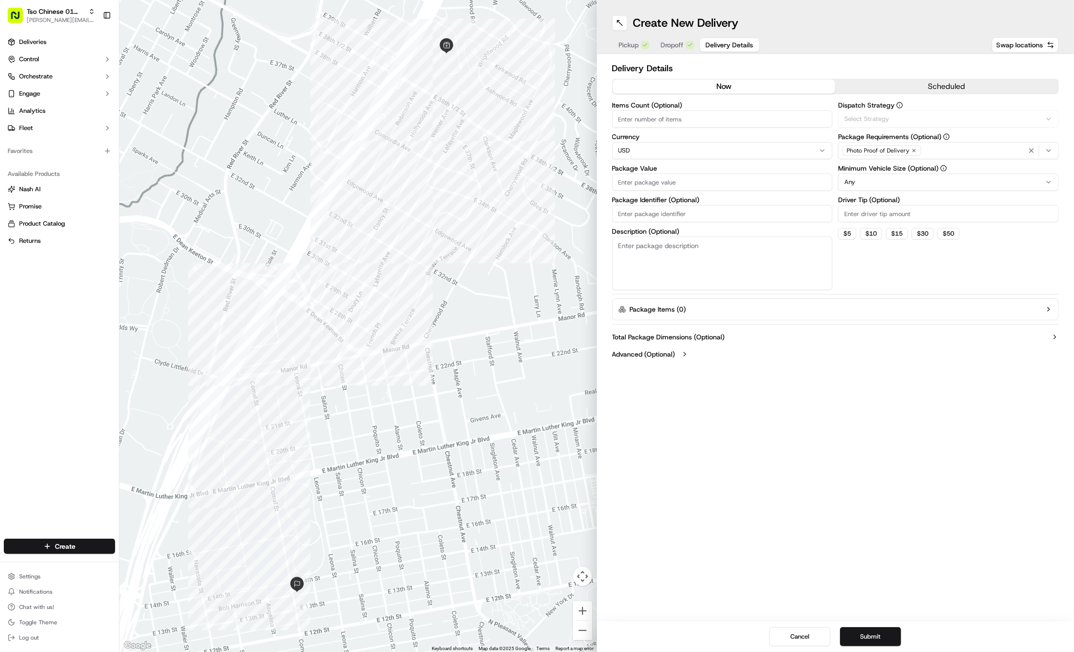
click at [704, 43] on button "Delivery Details" at bounding box center [729, 44] width 59 height 13
click at [917, 118] on div "Via Automation" at bounding box center [949, 119] width 216 height 9
click at [900, 167] on span "Tso Cherrywood Strategy" at bounding box center [914, 171] width 118 height 9
click at [885, 53] on html "Tso Chinese 01 Cherrywood jason@tsochinese.com Toggle Sidebar Deliveries Contro…" at bounding box center [537, 326] width 1074 height 652
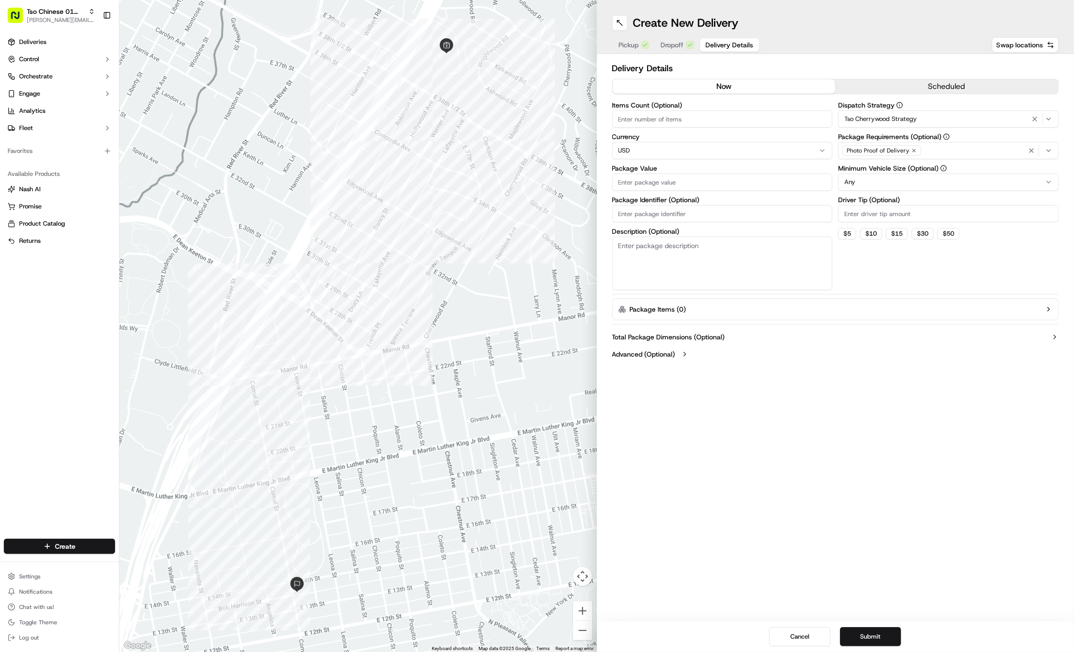
click at [915, 151] on icon "button" at bounding box center [914, 151] width 6 height 6
click at [915, 151] on div "Photo Proof of Delivery" at bounding box center [949, 150] width 216 height 14
type input "M"
click at [921, 182] on div "Meet on Delivery" at bounding box center [907, 188] width 137 height 14
click at [907, 96] on html "Tso Chinese 01 Cherrywood jason@tsochinese.com Toggle Sidebar Deliveries Contro…" at bounding box center [537, 326] width 1074 height 652
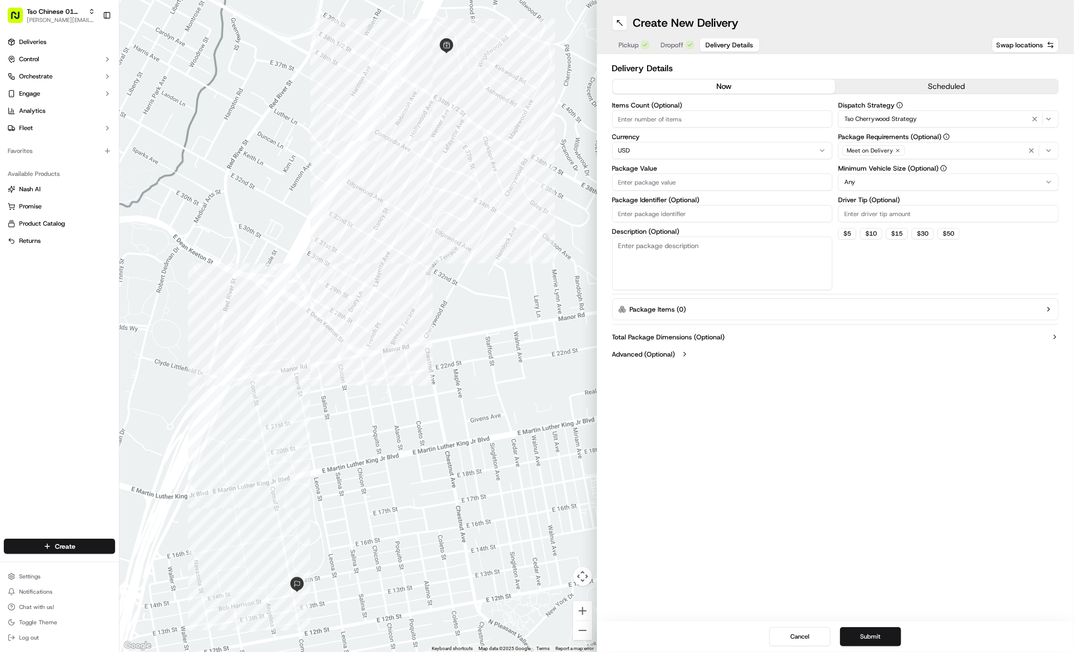
click at [885, 217] on input "Driver Tip (Optional)" at bounding box center [948, 213] width 221 height 17
type input "2"
click at [752, 181] on input "Package Value" at bounding box center [722, 181] width 221 height 17
type input "60.94"
click at [644, 211] on input "Package Identifier (Optional)" at bounding box center [722, 213] width 221 height 17
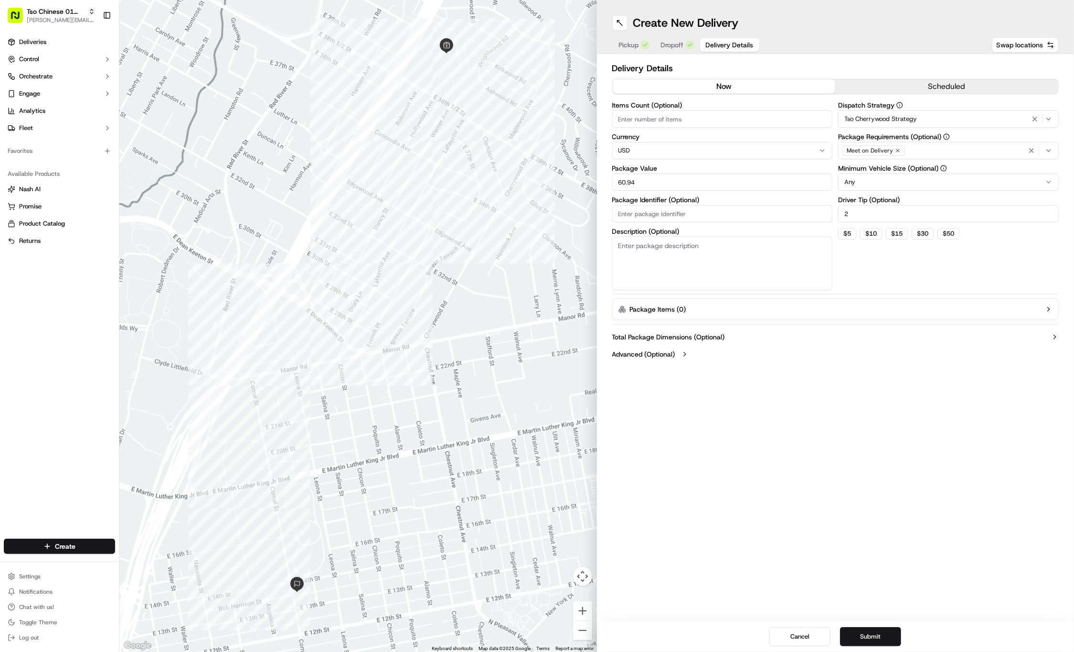
click at [644, 211] on input "Package Identifier (Optional)" at bounding box center [722, 213] width 221 height 17
type input "UANS5DS"
click at [862, 637] on button "Submit" at bounding box center [870, 636] width 61 height 19
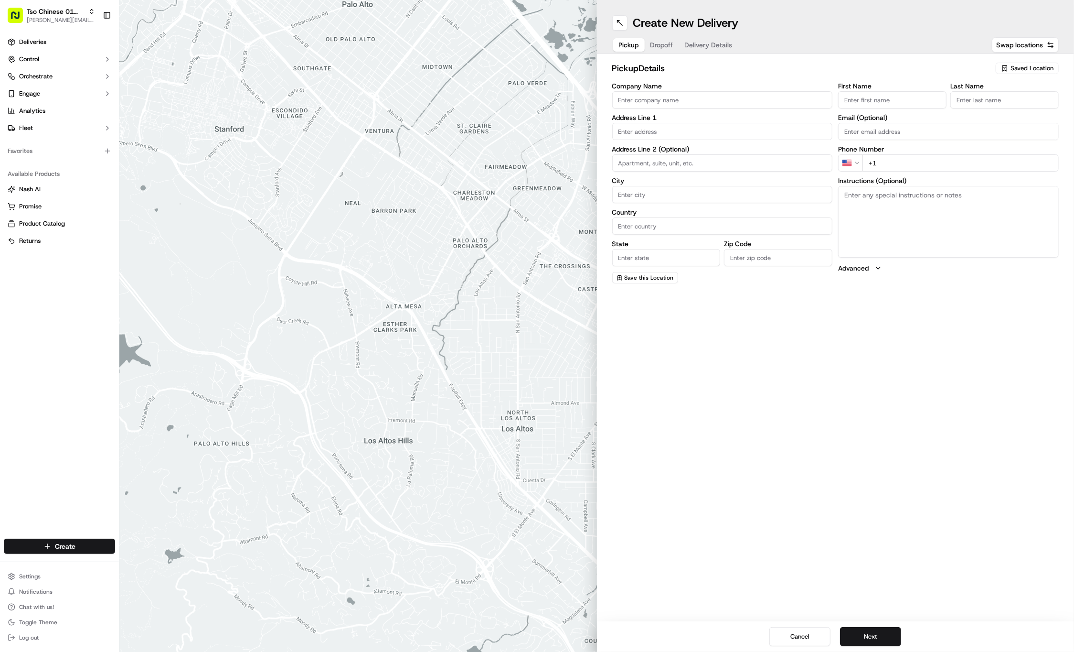
click at [1010, 71] on div "Saved Location" at bounding box center [1027, 68] width 63 height 11
click at [1005, 99] on div "(01) Tso Chinese Takeout & Delivery Cherrywood" at bounding box center [1005, 108] width 137 height 23
type input "(01) Tso Chinese Takeout & Delivery Cherrywood"
type input "Ste E-5"
type input "Austin"
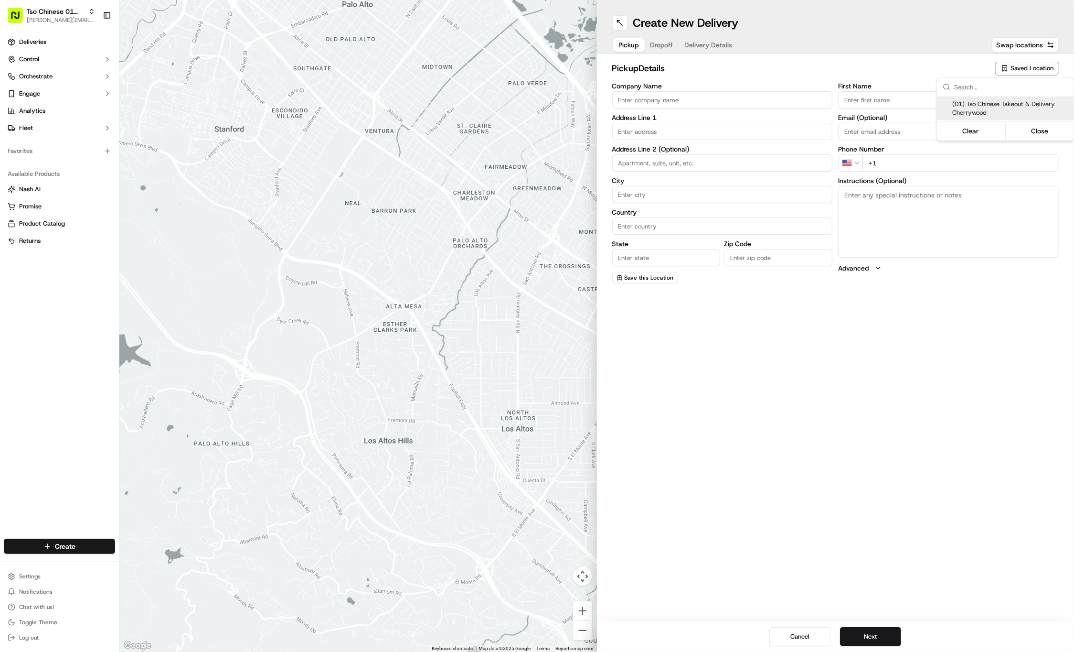
type input "US"
type input "[GEOGRAPHIC_DATA]"
type input "78722"
type input "Tso Chinese"
type input "Cherrywood Manager"
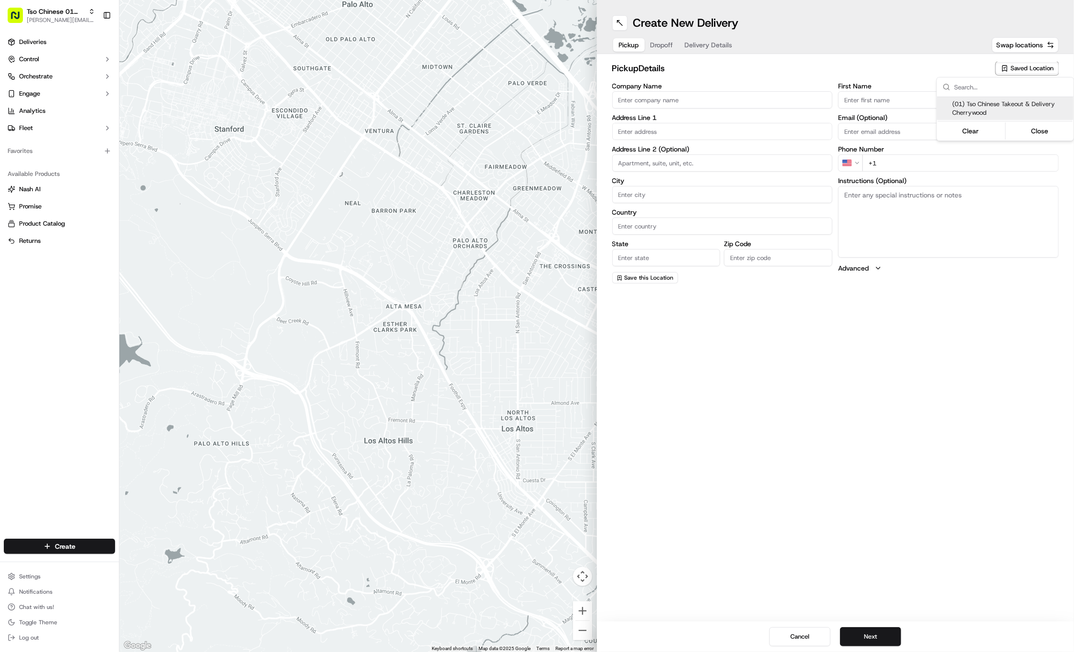
type input "[EMAIL_ADDRESS][DOMAIN_NAME]"
type input "[PHONE_NUMBER]"
type textarea "Submit a picture displaying address & food as Proof of Delivery. Envía una foto…"
type input "[STREET_ADDRESS]"
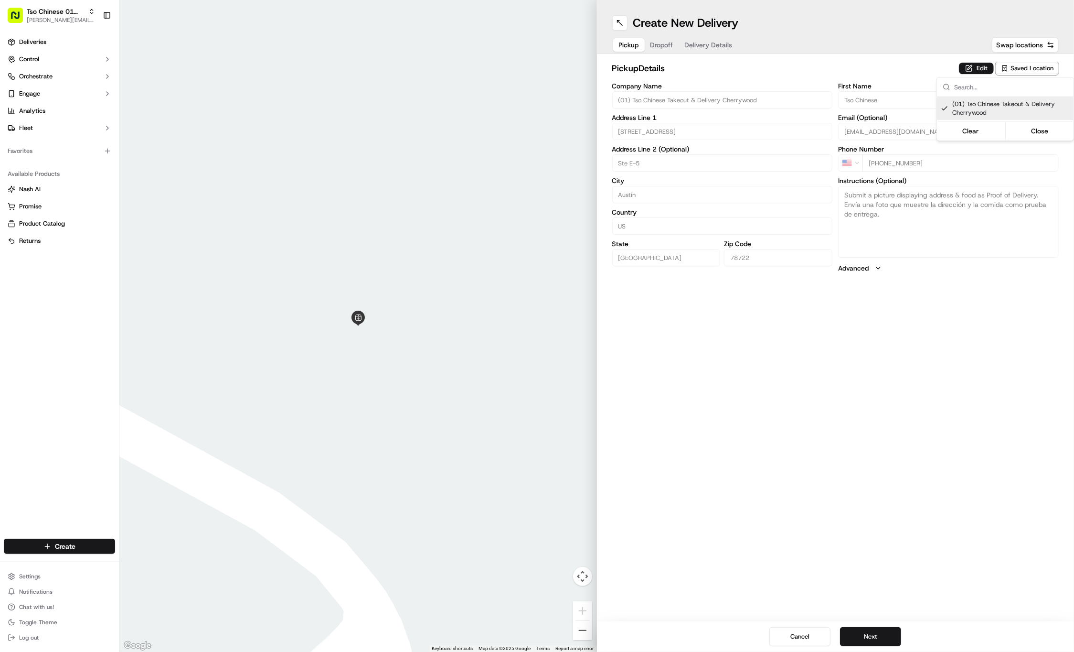
click at [665, 44] on html "Tso Chinese 01 Cherrywood [PERSON_NAME][EMAIL_ADDRESS][DOMAIN_NAME] Toggle Side…" at bounding box center [537, 326] width 1074 height 652
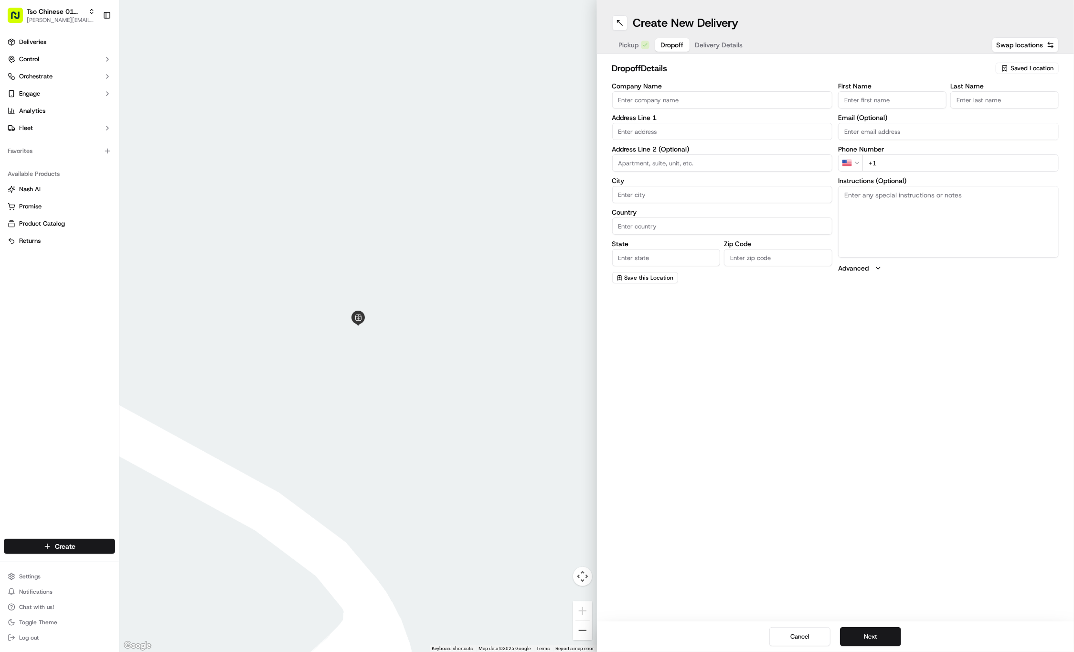
click at [665, 44] on span "Dropoff" at bounding box center [672, 45] width 23 height 10
click at [908, 106] on input "First Name" at bounding box center [892, 99] width 108 height 17
paste input "Roxanna DeLaTorre"
type input "Roxanna DeLaTorre"
type input "."
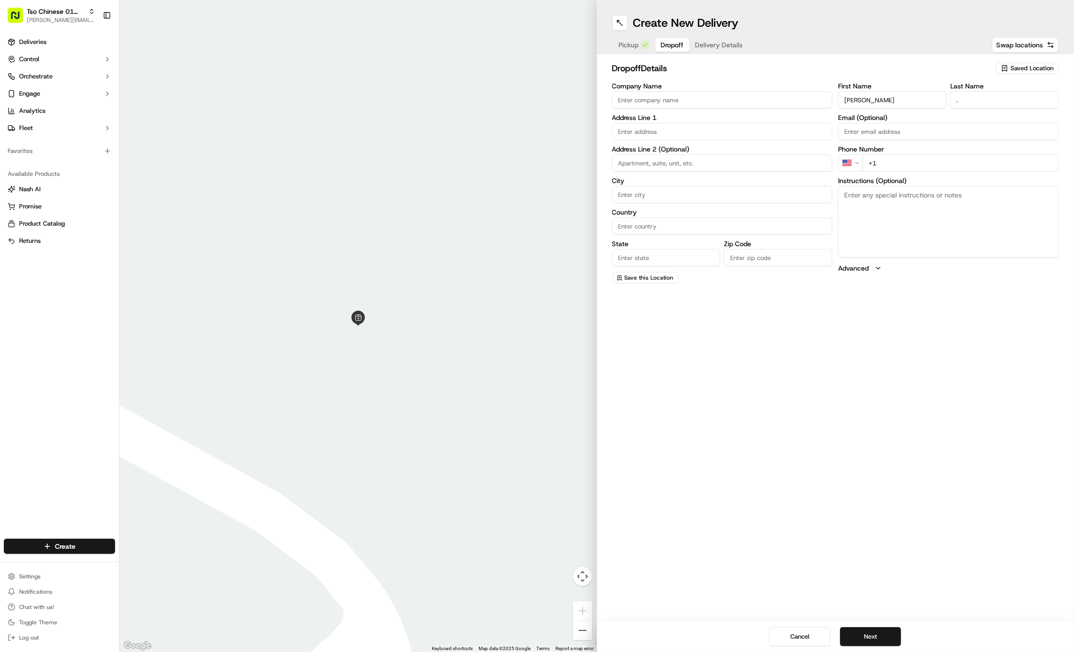
click at [899, 171] on div "First Name Roxanna DeLaTorre Last Name . Email (Optional) Phone Number US +1 In…" at bounding box center [948, 183] width 221 height 201
click at [900, 166] on input "+1" at bounding box center [961, 162] width 196 height 17
type input "+1 512 555 5555"
click at [954, 201] on textarea "Instructions (Optional)" at bounding box center [948, 222] width 221 height 72
paste textarea "The building is right next to Fountain Terrence. Right next to the El Patio res…"
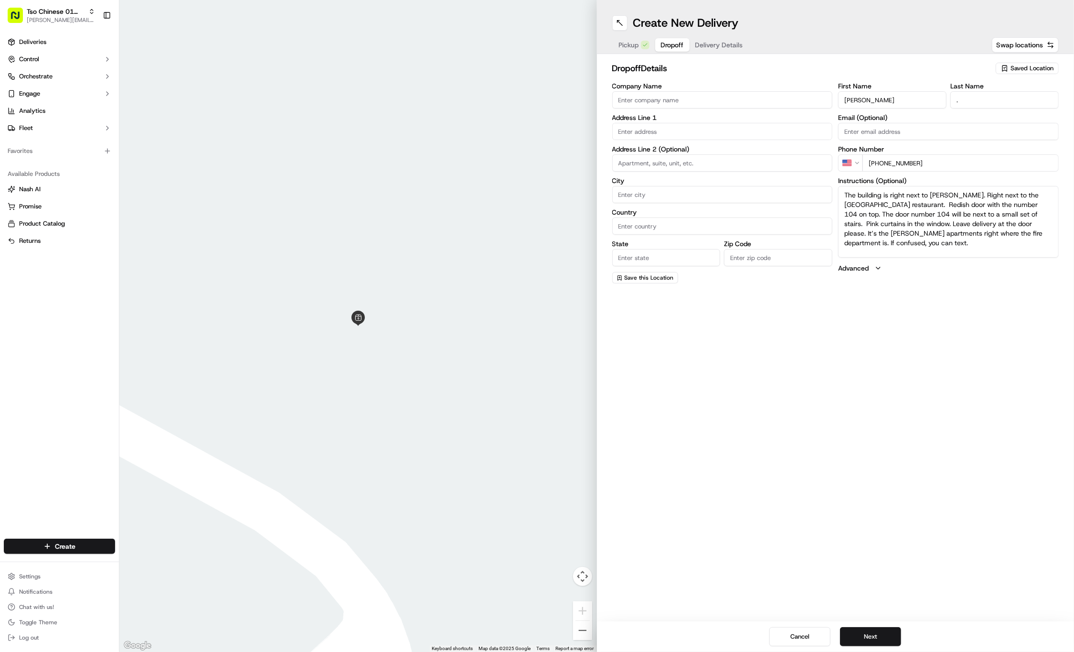
type textarea "The building is right next to Fountain Terrence. Right next to the El Patio res…"
drag, startPoint x: 925, startPoint y: 243, endPoint x: 845, endPoint y: 189, distance: 96.1
click at [845, 189] on textarea "The building is right next to Fountain Terrence. Right next to the El Patio res…" at bounding box center [948, 222] width 221 height 72
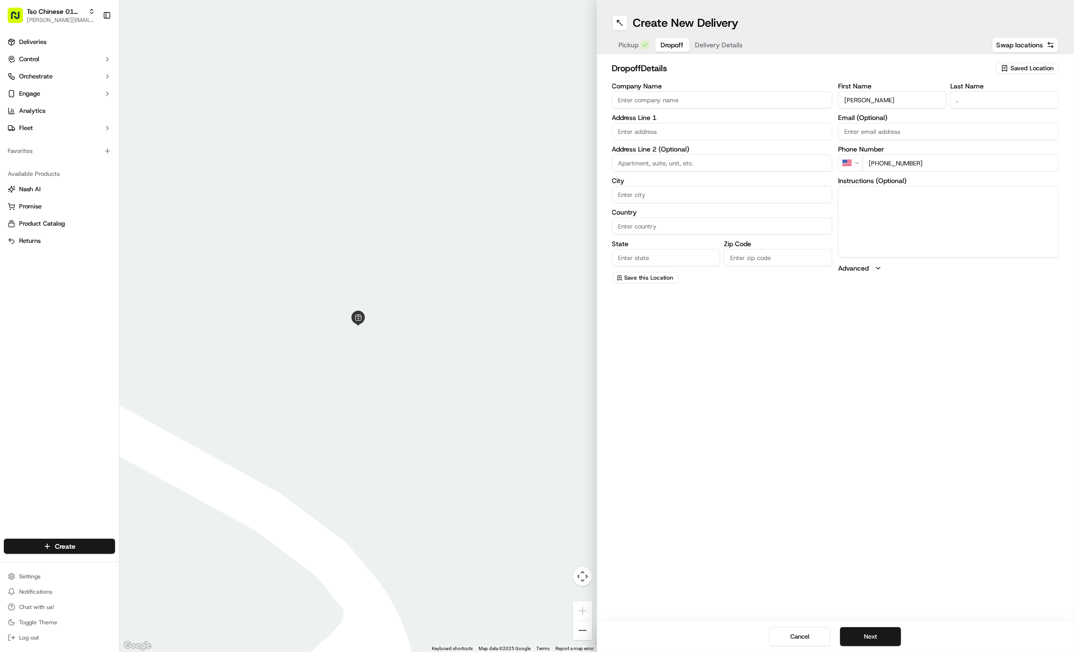
click at [885, 363] on div "Create New Delivery Pickup Dropoff Delivery Details Swap locations dropoff Deta…" at bounding box center [836, 326] width 478 height 652
click at [715, 157] on input at bounding box center [722, 162] width 221 height 17
paste input "Apt 104"
type input "Apt 104"
click at [728, 155] on div "3000 Guadalupe Street, Austin, TX" at bounding box center [723, 151] width 216 height 14
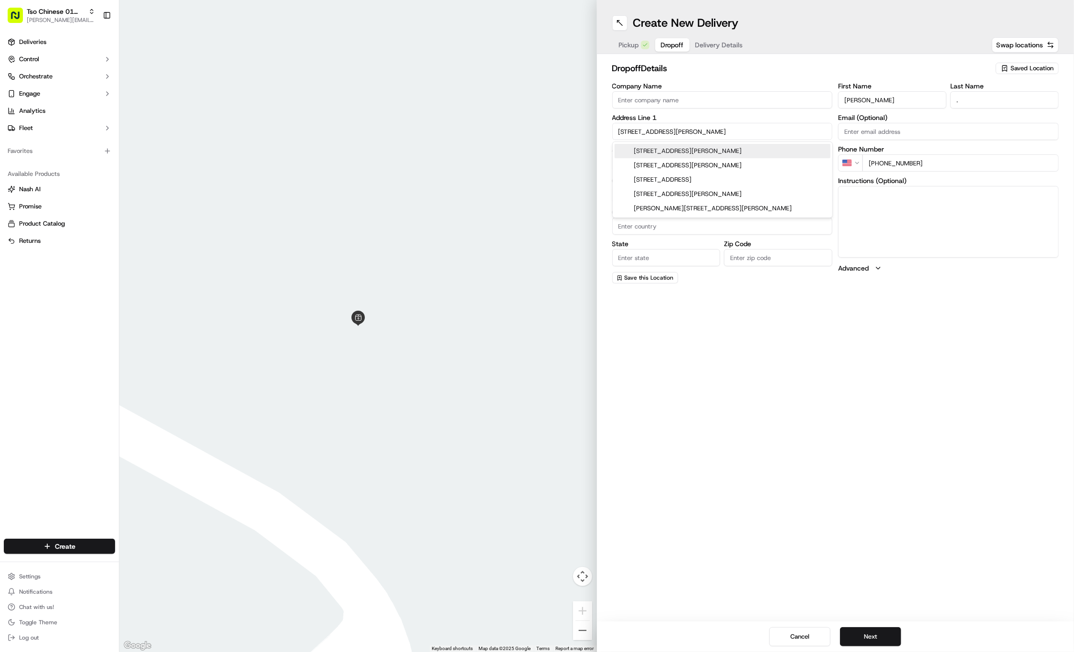
type input "3000 Guadalupe St, Austin, TX 78705, USA"
type input "Austin"
type input "[GEOGRAPHIC_DATA]"
type input "78705"
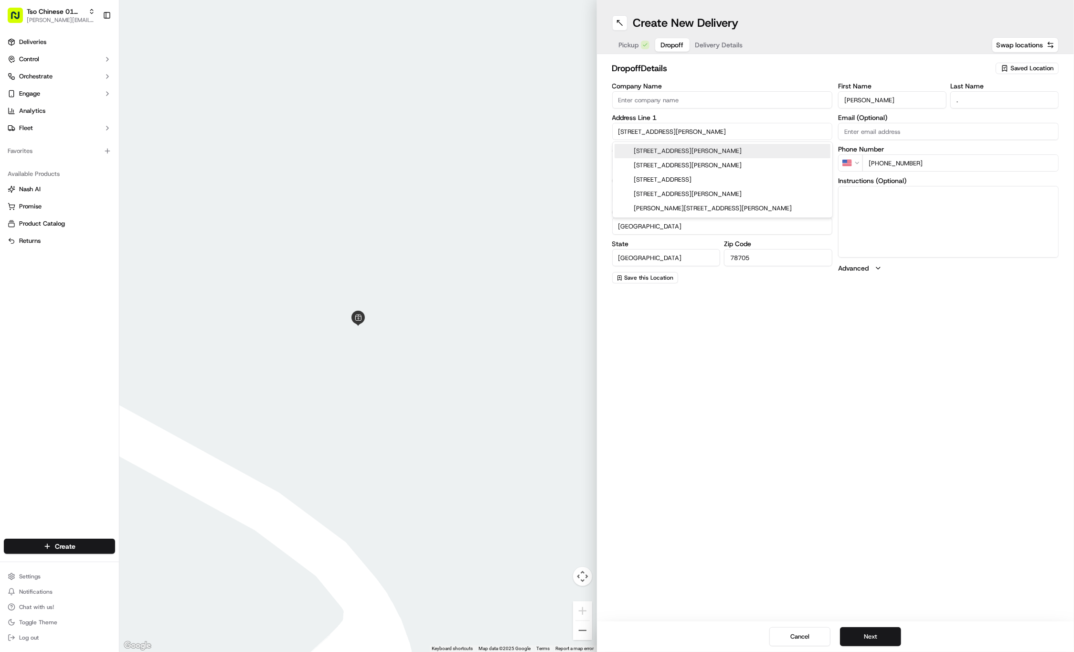
type input "3000 Guadalupe Street"
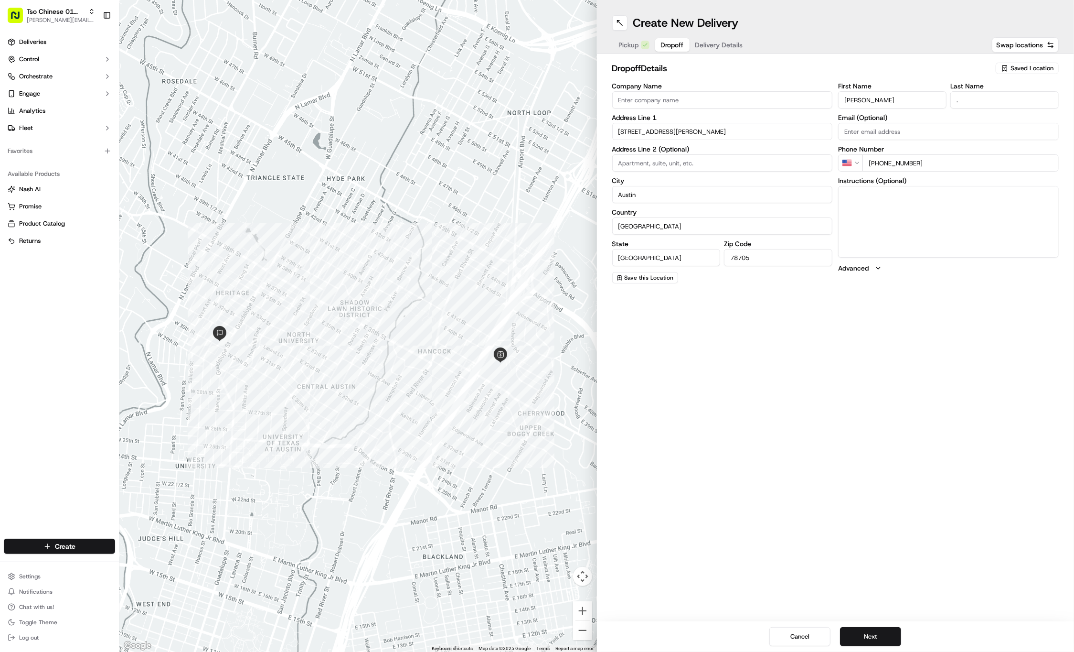
click at [893, 193] on textarea "Instructions (Optional)" at bounding box center [948, 222] width 221 height 72
click at [763, 159] on input at bounding box center [722, 162] width 221 height 17
type input "104"
click at [892, 225] on textarea "Instructions (Optional)" at bounding box center [948, 222] width 221 height 72
type textarea "SEE RECEIPT"
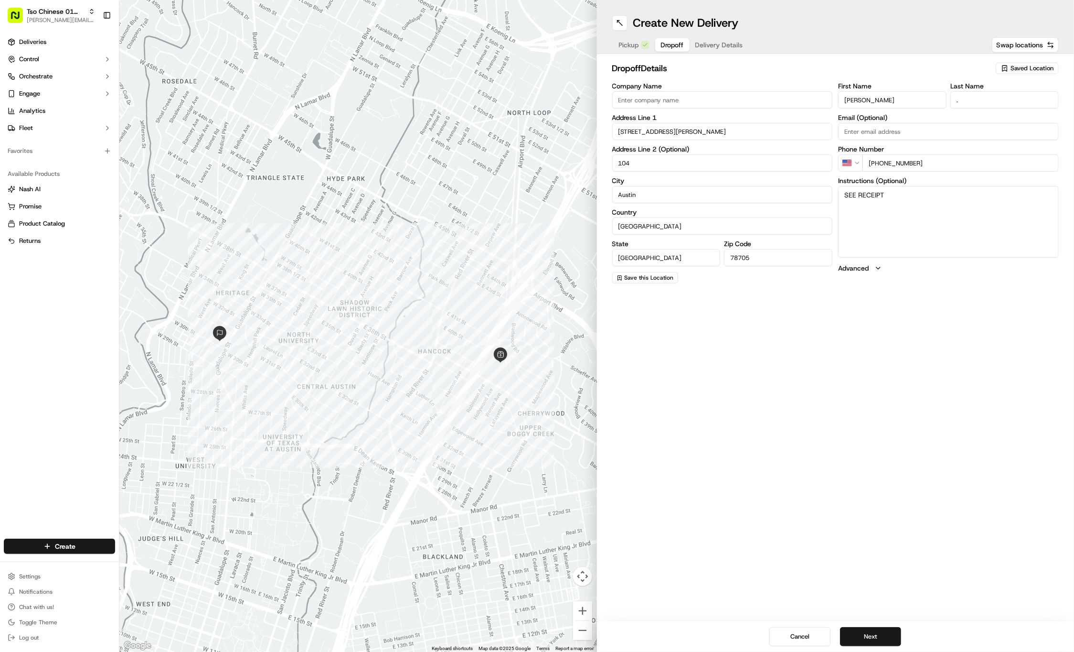
click at [738, 44] on span "Delivery Details" at bounding box center [719, 45] width 48 height 10
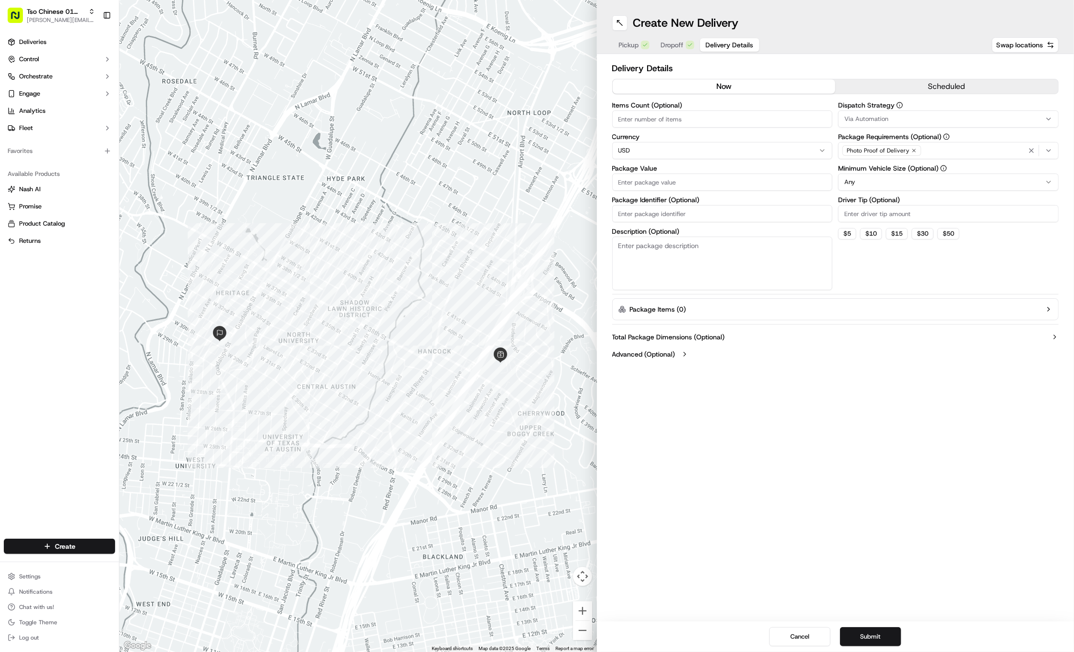
click at [918, 117] on div "Via Automation" at bounding box center [949, 119] width 216 height 9
click at [906, 169] on span "Tso Cherrywood Strategy" at bounding box center [914, 171] width 118 height 9
click at [901, 79] on html "Tso Chinese 01 Cherrywood jason@tsochinese.com Toggle Sidebar Deliveries Contro…" at bounding box center [537, 326] width 1074 height 652
click at [912, 150] on icon "button" at bounding box center [914, 151] width 6 height 6
click at [912, 150] on div "Select requirements" at bounding box center [949, 150] width 216 height 9
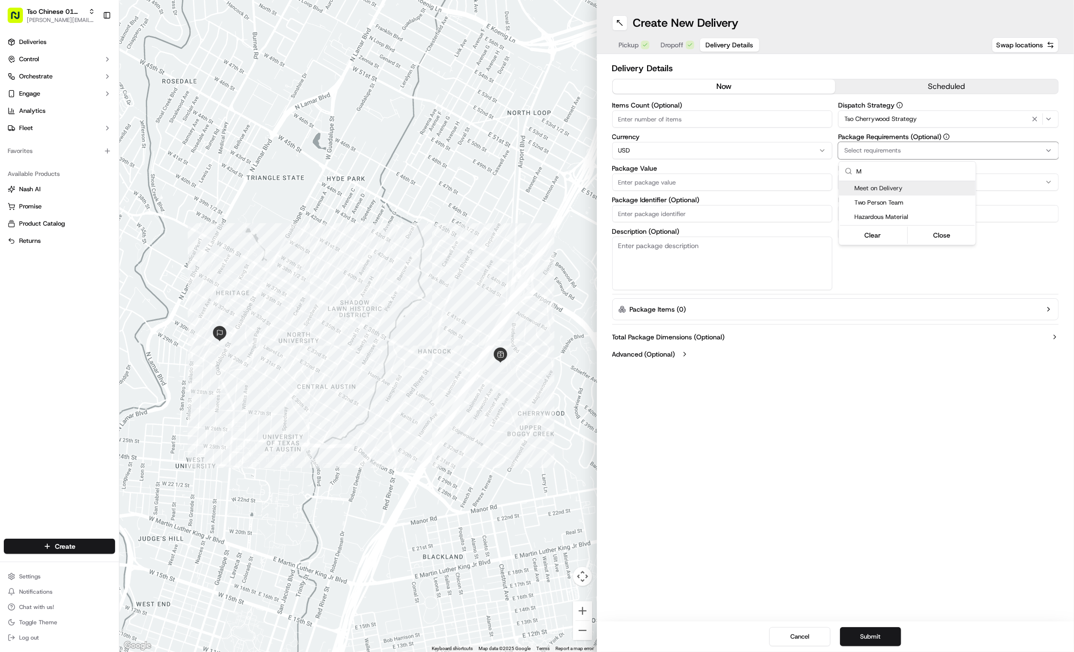
type input "M"
click at [914, 185] on span "Meet on Delivery" at bounding box center [914, 188] width 118 height 9
click at [908, 75] on html "Tso Chinese 01 Cherrywood jason@tsochinese.com Toggle Sidebar Deliveries Contro…" at bounding box center [537, 326] width 1074 height 652
click at [887, 205] on input "Driver Tip (Optional)" at bounding box center [948, 213] width 221 height 17
type input "2"
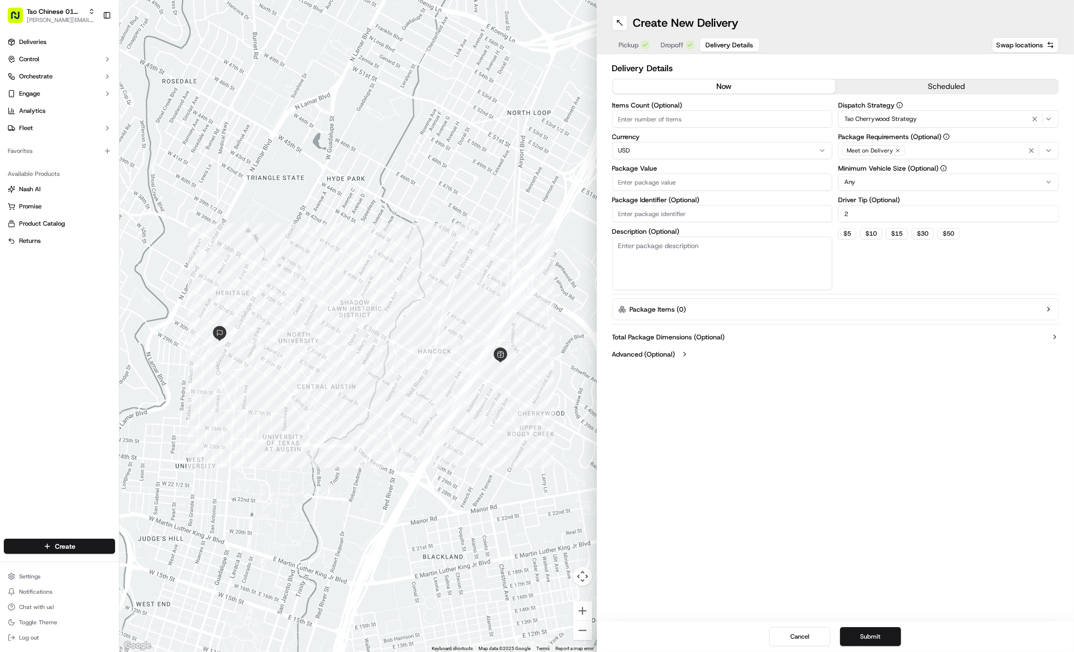
click at [702, 177] on input "Package Value" at bounding box center [722, 181] width 221 height 17
type input "35.61"
click at [707, 208] on input "Package Identifier (Optional)" at bounding box center [722, 213] width 221 height 17
type input "E30CY9X"
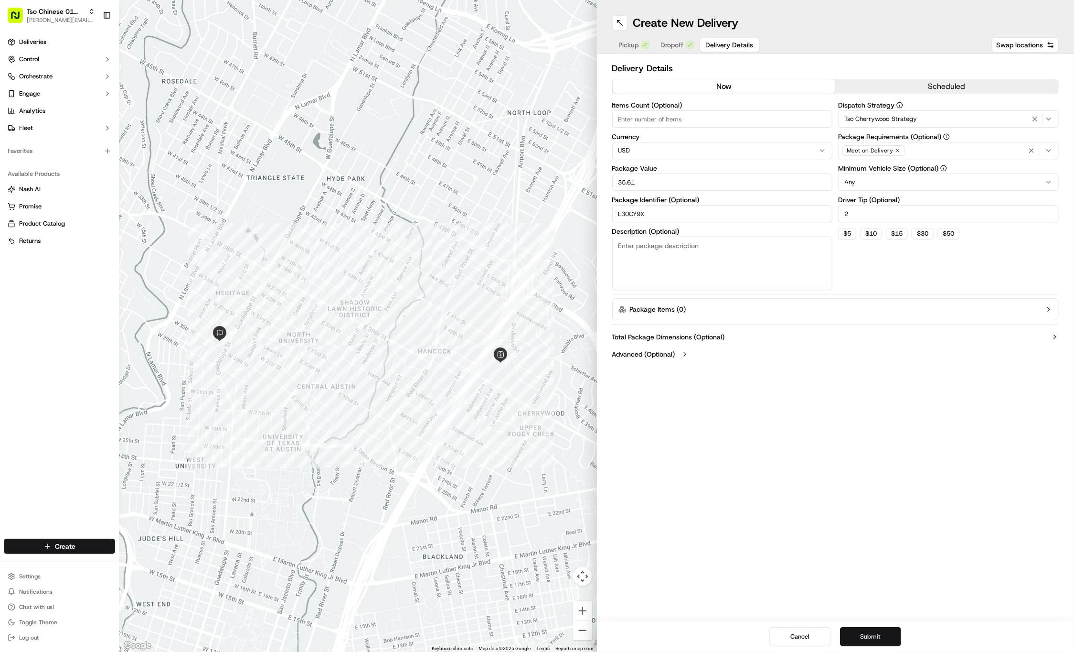
click at [853, 635] on button "Submit" at bounding box center [870, 636] width 61 height 19
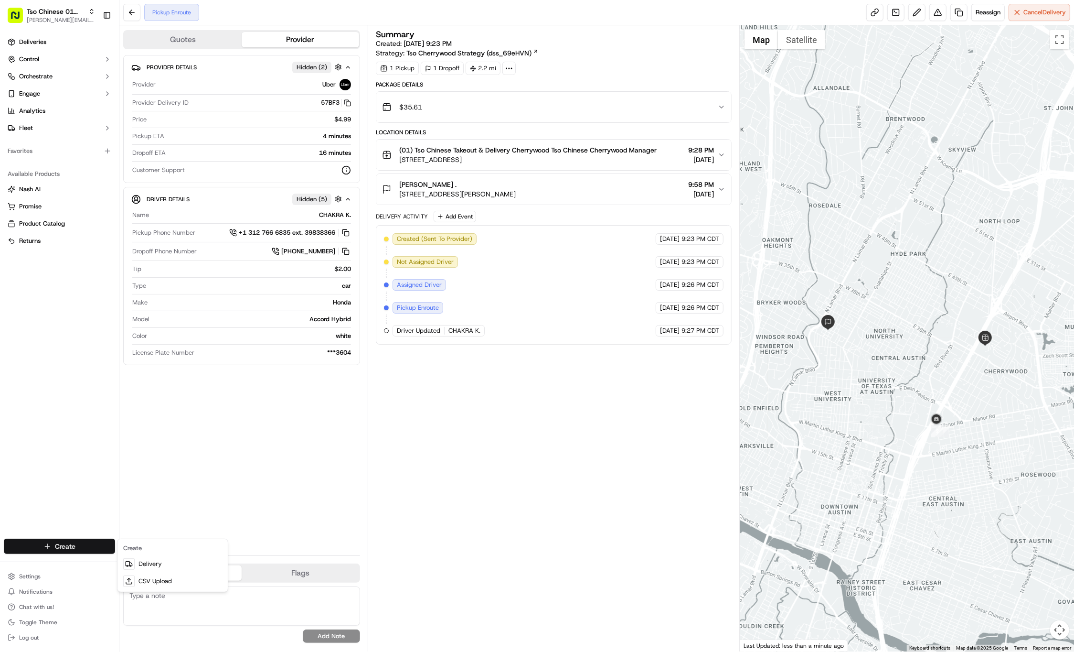
click at [72, 543] on html "Tso Chinese 01 Cherrywood jason@tsochinese.com Toggle Sidebar Deliveries Contro…" at bounding box center [537, 326] width 1074 height 652
click at [132, 561] on icon at bounding box center [129, 564] width 8 height 8
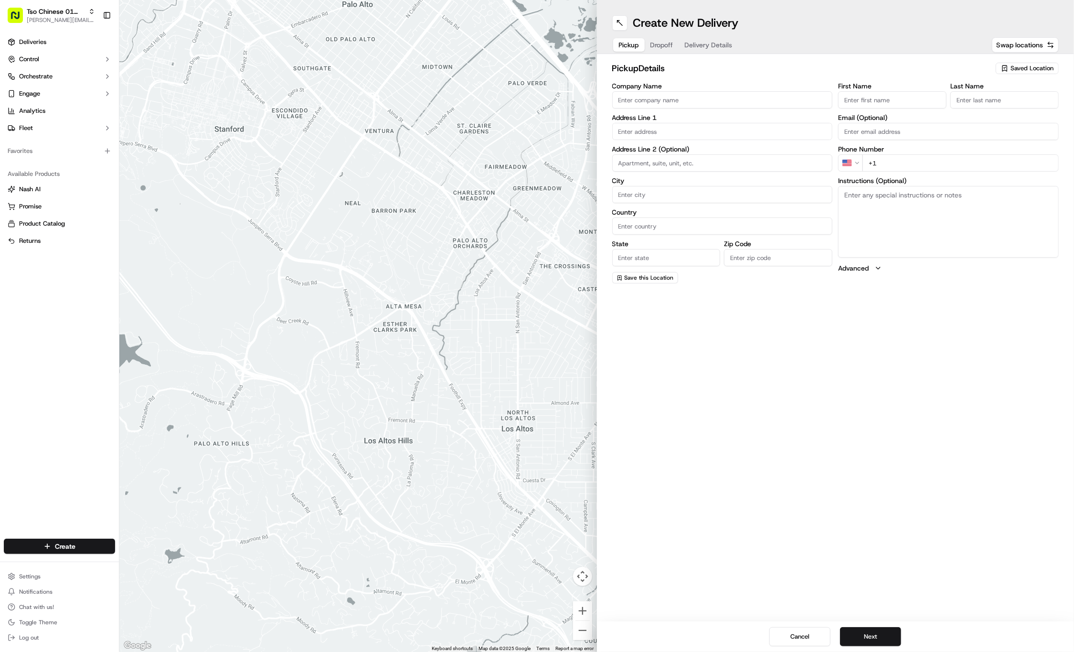
paste input "Maria Soto"
type input "Maria Soto"
type input "."
click at [992, 167] on input "+1" at bounding box center [961, 173] width 196 height 17
click at [995, 165] on input "+1" at bounding box center [961, 162] width 196 height 17
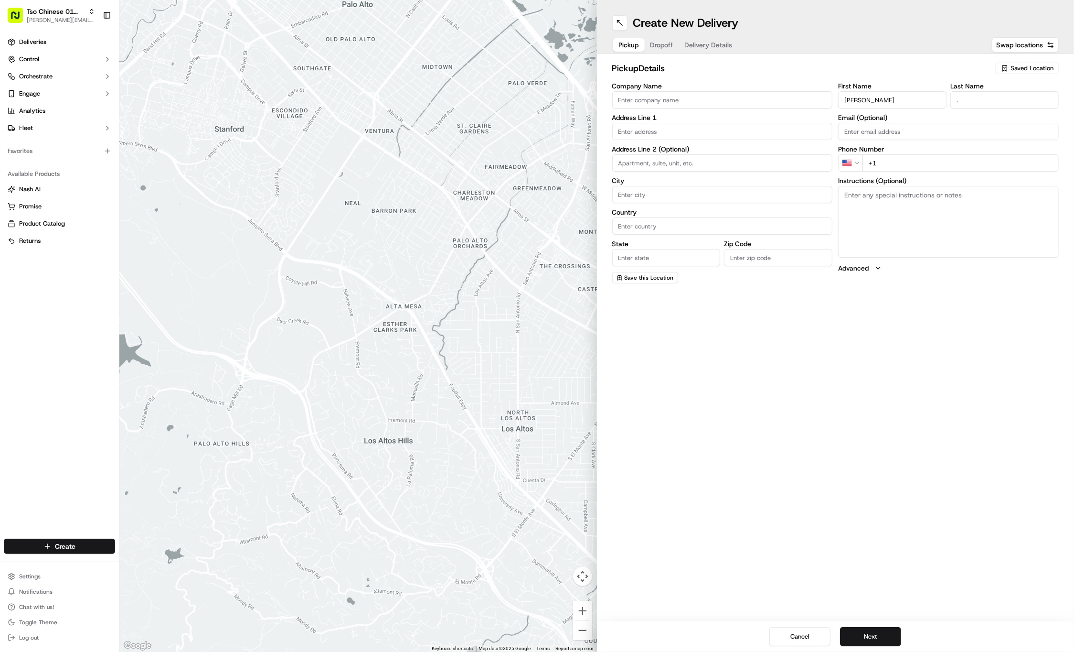
paste input "210 394 0773"
type input "+1 210 394 0773"
click at [703, 146] on div "6709 Dubuque Ln, Austin, TX" at bounding box center [723, 151] width 216 height 14
type input "6709 Dubuque Ln, Austin, TX 78723, USA"
type input "Austin"
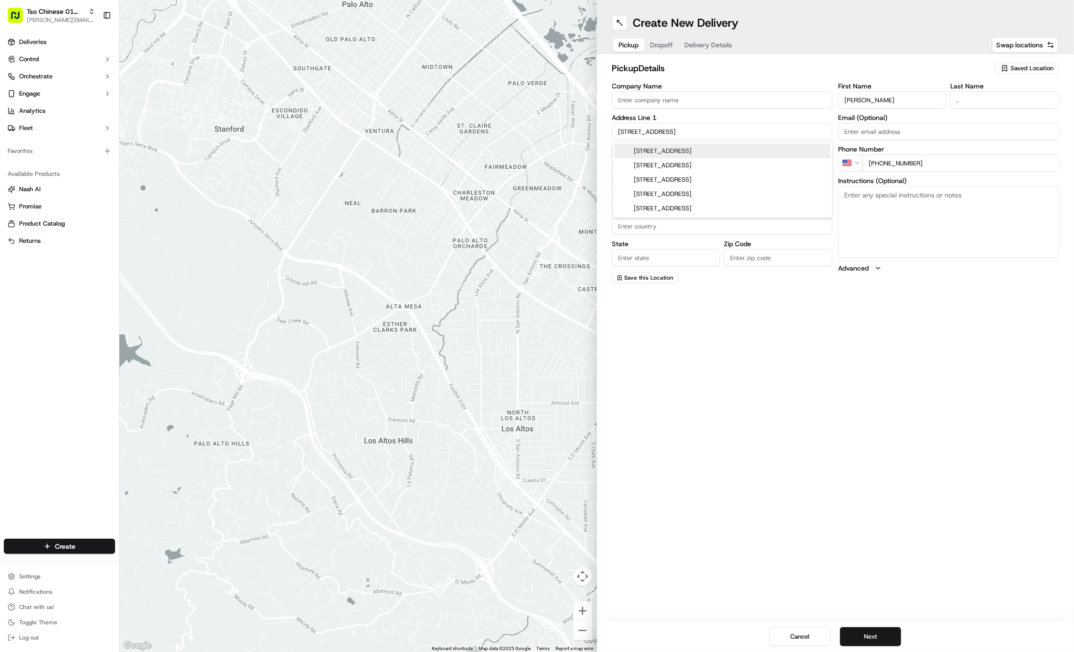
type input "[GEOGRAPHIC_DATA]"
type input "78723"
type input "6709 Dubuque Lane"
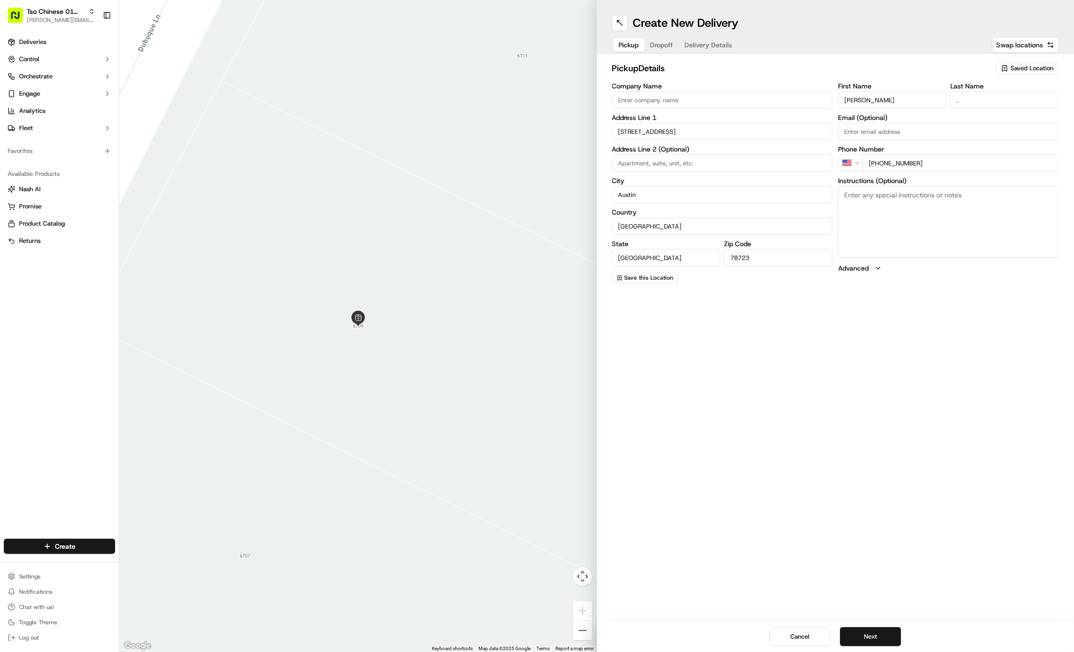
click at [1009, 67] on icon "button" at bounding box center [1005, 68] width 8 height 8
click at [1005, 104] on span "(01) Tso Chinese Takeout & Delivery Cherrywood" at bounding box center [1011, 108] width 118 height 17
type input "(01) Tso Chinese Takeout & Delivery Cherrywood"
type input "Ste E-5"
type input "US"
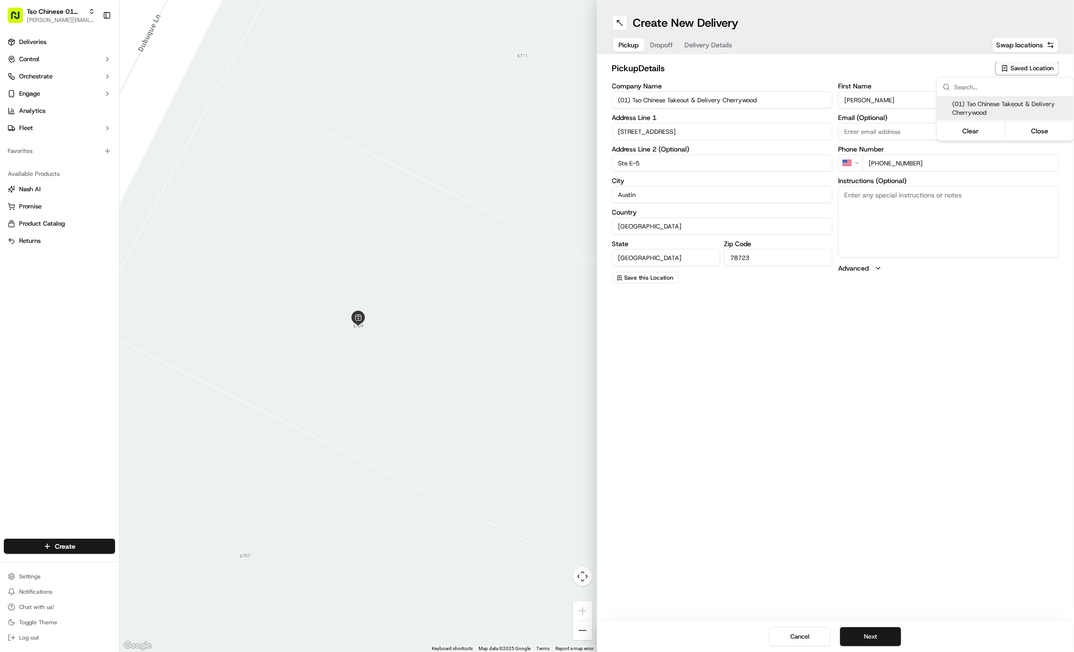
type input "78722"
type input "Tso Chinese"
type input "Cherrywood Manager"
type input "[EMAIL_ADDRESS][DOMAIN_NAME]"
type input "[PHONE_NUMBER]"
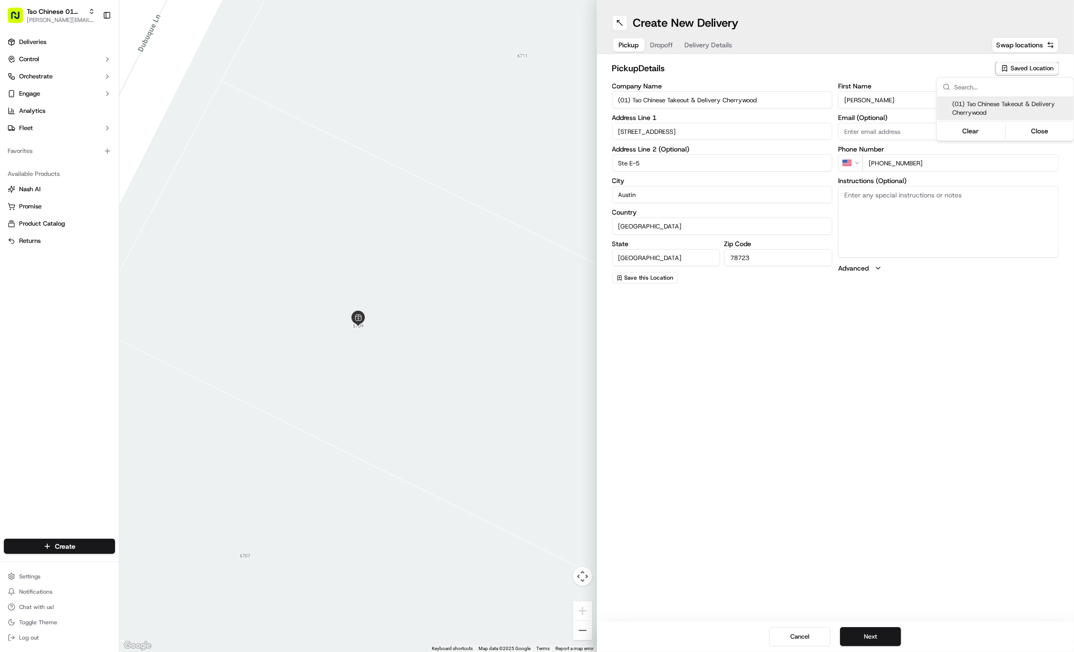
type textarea "Submit a picture displaying address & food as Proof of Delivery. Envía una foto…"
type input "[STREET_ADDRESS]"
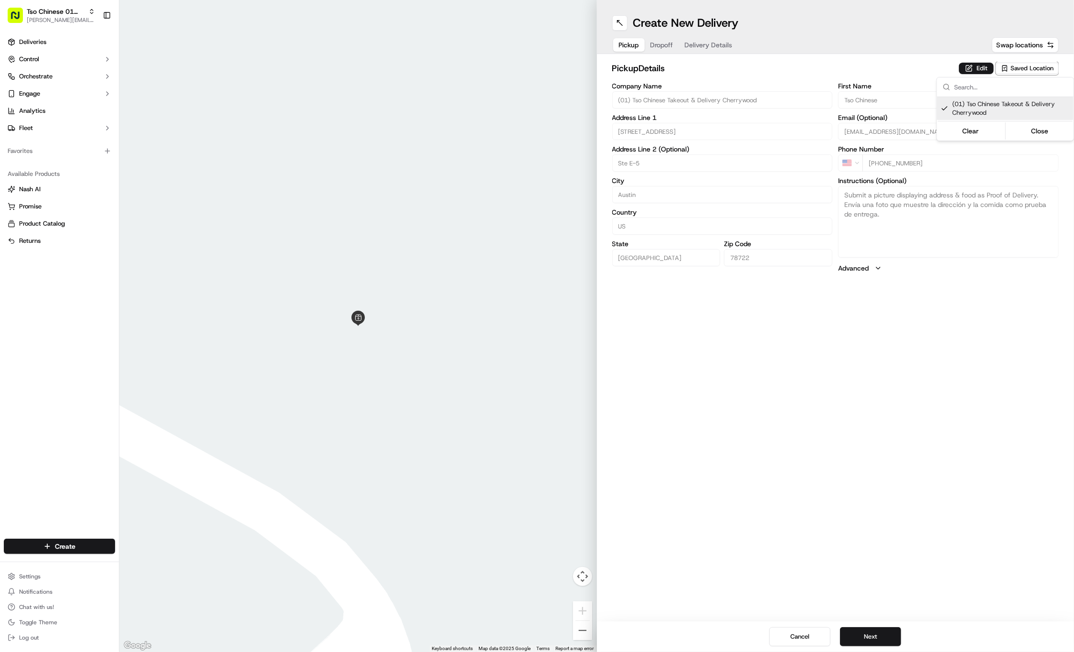
click at [664, 42] on html "Tso Chinese 01 Cherrywood [PERSON_NAME][EMAIL_ADDRESS][DOMAIN_NAME] Toggle Side…" at bounding box center [537, 326] width 1074 height 652
click at [664, 42] on span "Dropoff" at bounding box center [662, 45] width 23 height 10
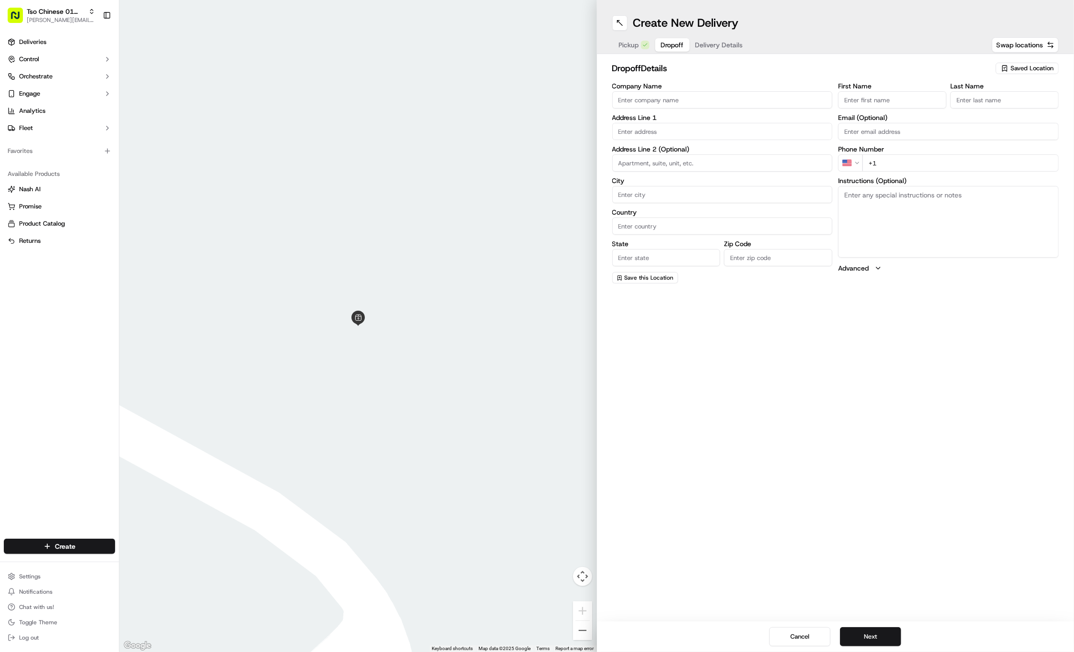
click at [897, 91] on input "First Name" at bounding box center [892, 99] width 108 height 17
paste input "Maria Soto"
type input "Maria Soto"
type input "."
click at [692, 153] on div "6709 Dubuque Ln, Austin, TX" at bounding box center [723, 151] width 216 height 14
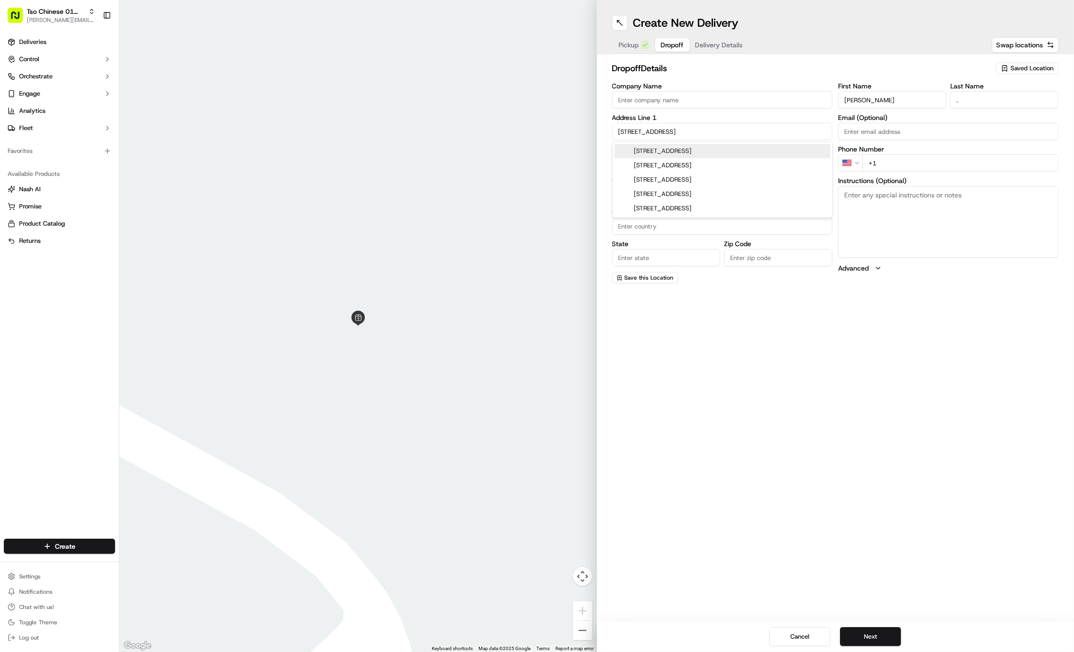
type input "6709 Dubuque Ln, Austin, TX 78723, USA"
type input "Austin"
type input "[GEOGRAPHIC_DATA]"
type input "78723"
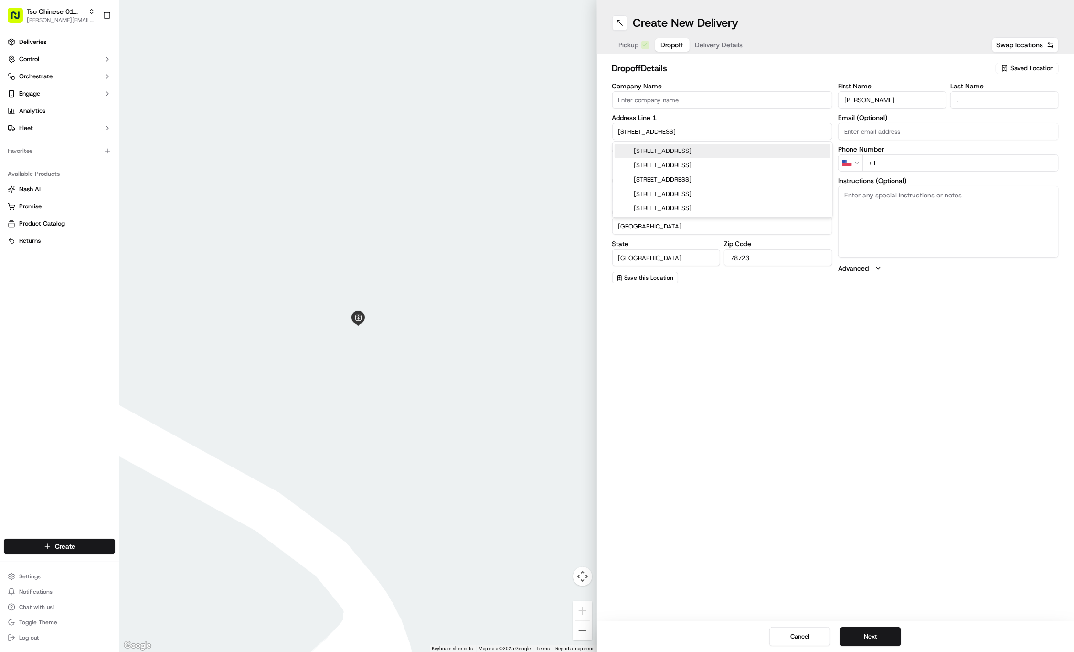
type input "6709 Dubuque Lane"
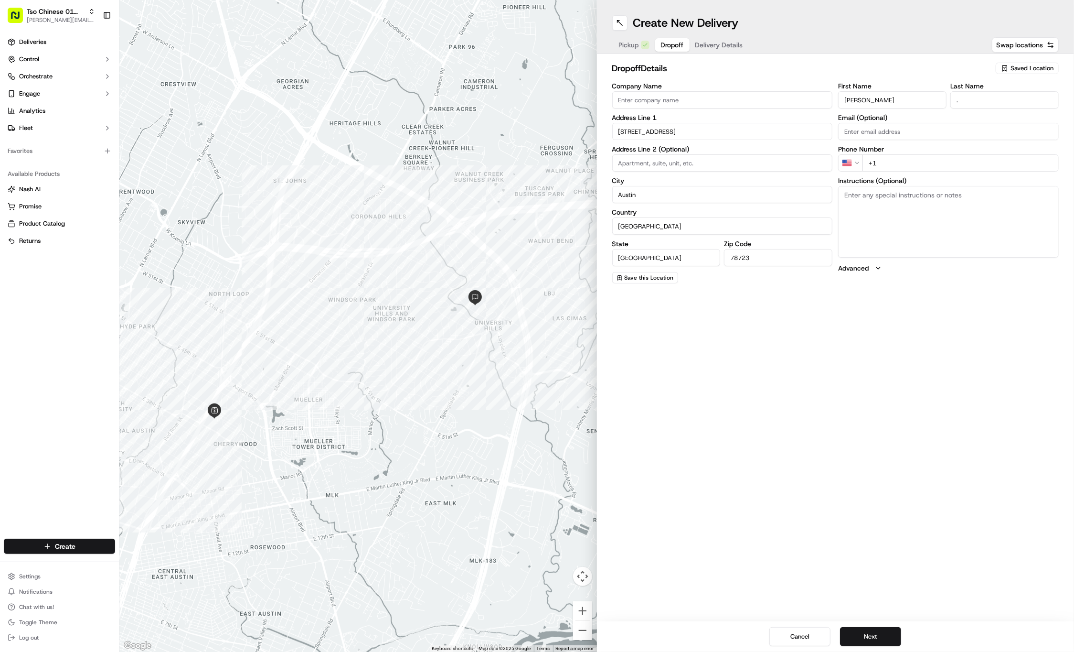
click at [714, 48] on span "Delivery Details" at bounding box center [719, 45] width 48 height 10
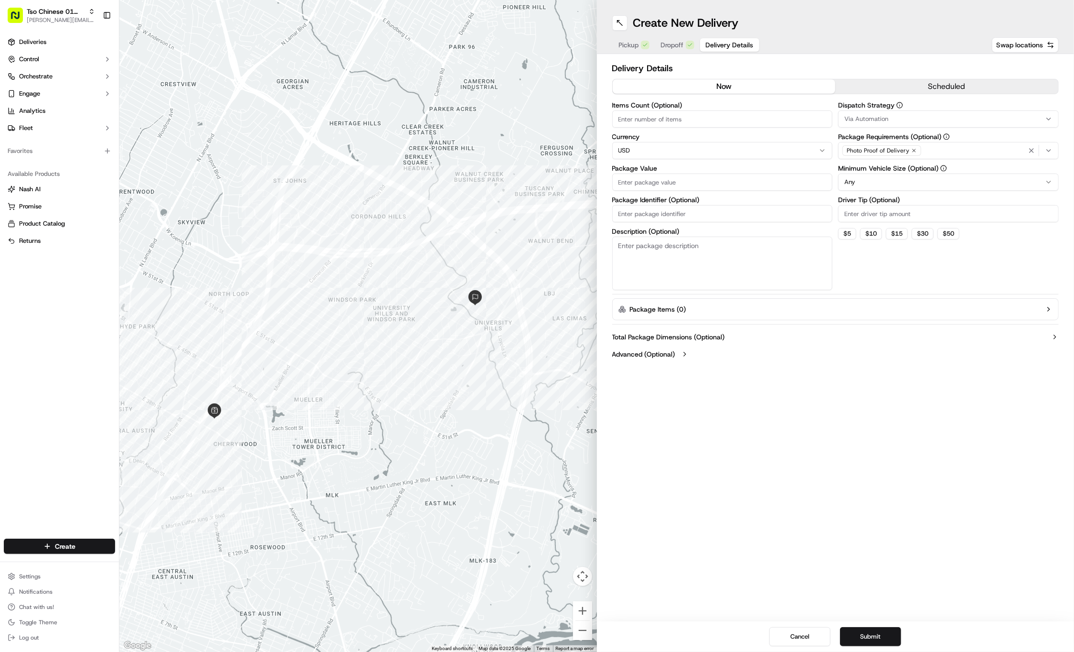
click at [925, 117] on div "Via Automation" at bounding box center [949, 119] width 216 height 9
click at [914, 165] on div "Tso Cherrywood Strategy" at bounding box center [907, 171] width 137 height 14
click at [915, 29] on html "Tso Chinese 01 Cherrywood jason@tsochinese.com Toggle Sidebar Deliveries Contro…" at bounding box center [537, 326] width 1074 height 652
click at [914, 150] on icon "button" at bounding box center [914, 150] width 3 height 3
click at [914, 150] on div "Select requirements" at bounding box center [949, 150] width 216 height 9
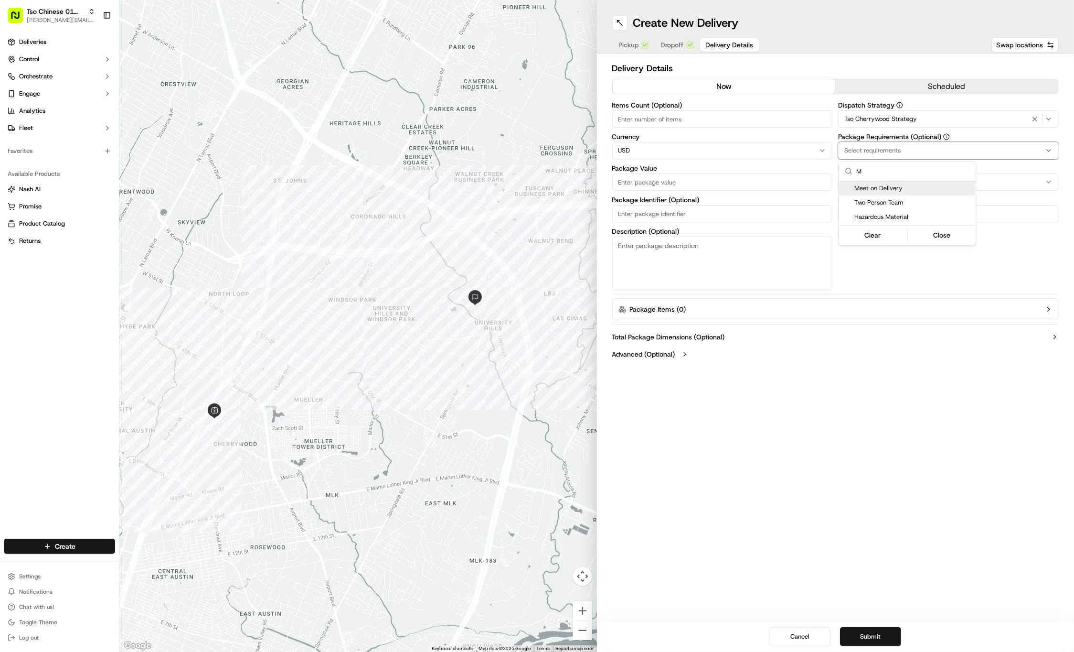
type input "M"
click at [912, 191] on span "Meet on Delivery" at bounding box center [914, 188] width 118 height 9
click at [883, 52] on html "Tso Chinese 01 Cherrywood jason@tsochinese.com Toggle Sidebar Deliveries Contro…" at bounding box center [537, 326] width 1074 height 652
click at [882, 205] on input "Driver Tip (Optional)" at bounding box center [948, 213] width 221 height 17
type input "2"
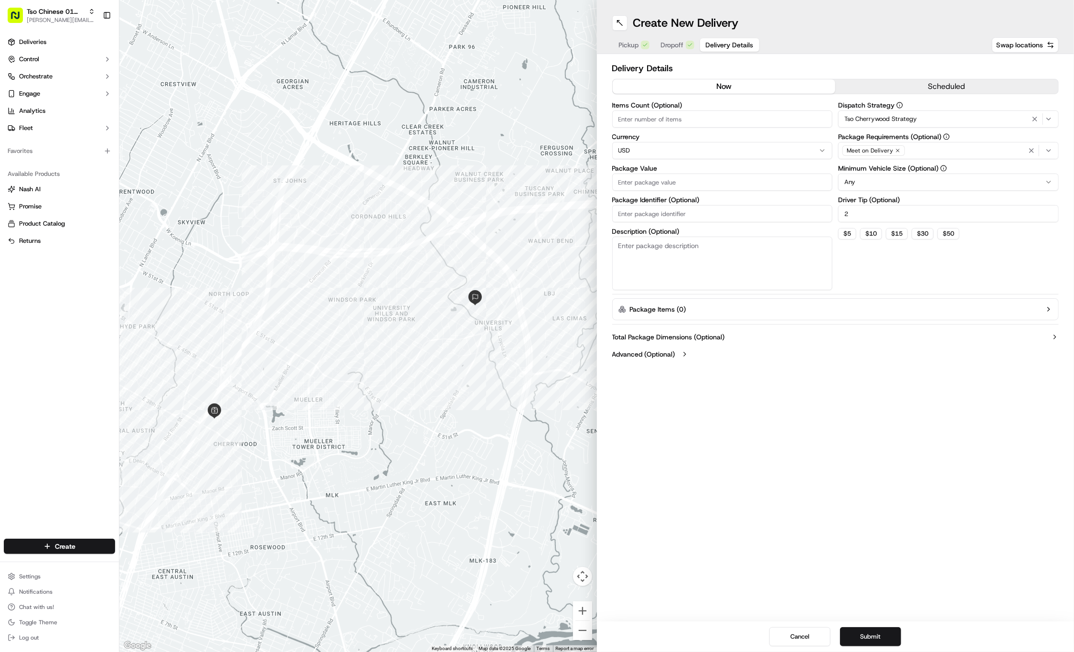
click at [775, 169] on label "Package Value" at bounding box center [722, 168] width 221 height 7
click at [775, 173] on input "Package Value" at bounding box center [722, 181] width 221 height 17
type input "77.40"
click at [794, 206] on input "Package Identifier (Optional)" at bounding box center [722, 213] width 221 height 17
type input "SHBARIM"
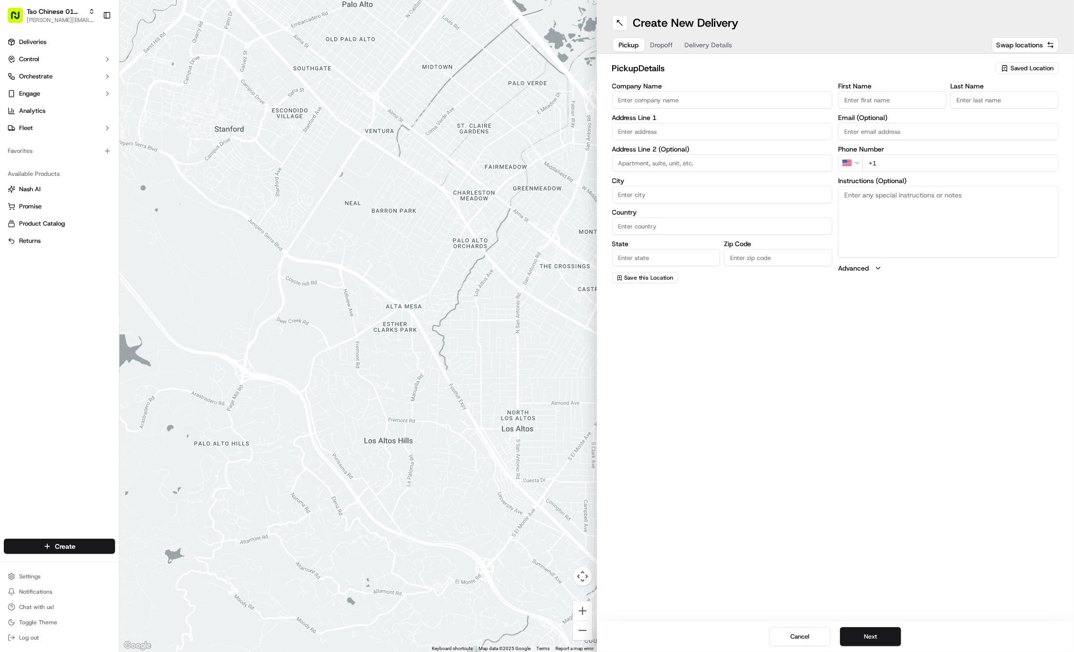
click at [1021, 64] on span "Saved Location" at bounding box center [1032, 68] width 43 height 9
click at [1021, 64] on html "Tso Chinese 01 Cherrywood [PERSON_NAME][EMAIL_ADDRESS][DOMAIN_NAME] Toggle Side…" at bounding box center [537, 326] width 1074 height 652
click at [1013, 102] on span "(01) Tso Chinese Takeout & Delivery Cherrywood" at bounding box center [1011, 108] width 118 height 17
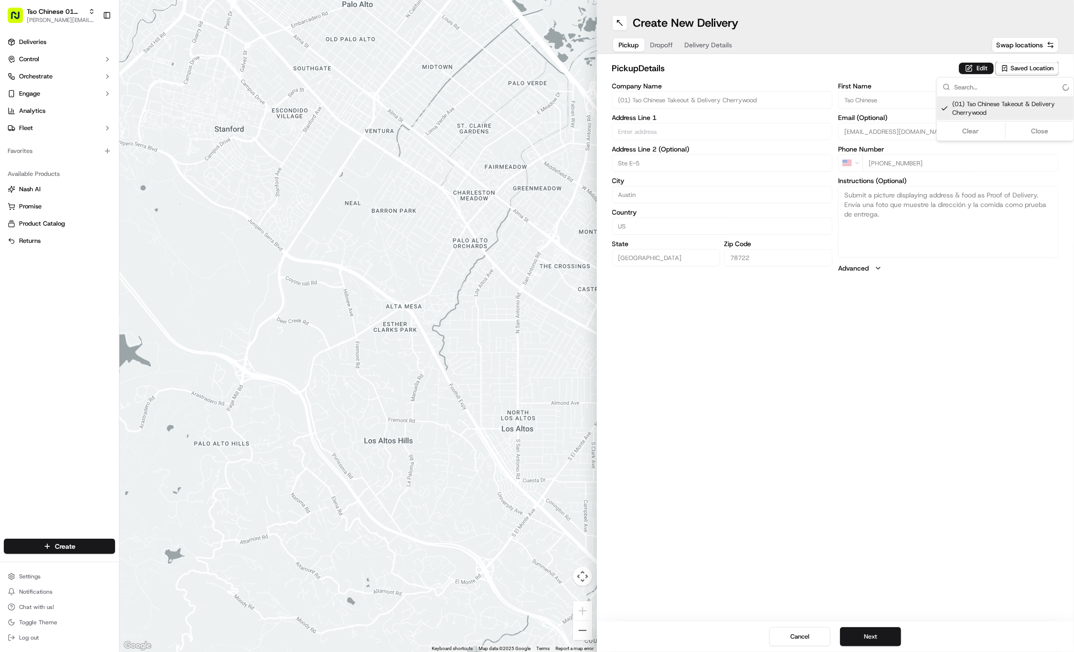
type input "(01) Tso Chinese Takeout & Delivery Cherrywood"
type input "Ste E-5"
type input "Austin"
type input "US"
type input "[GEOGRAPHIC_DATA]"
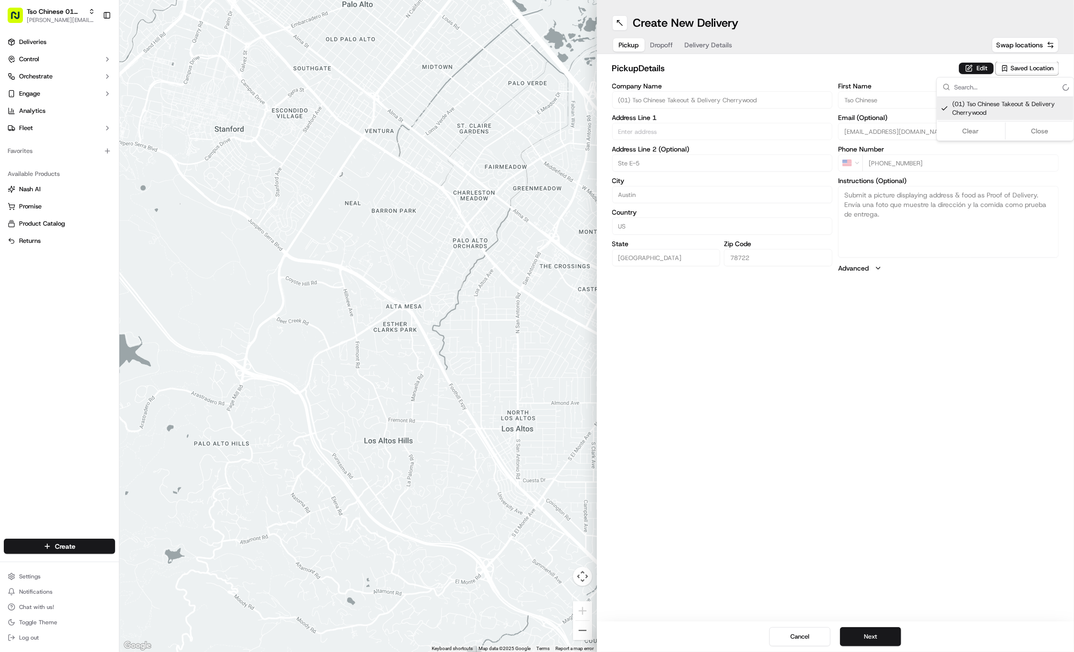
type input "78722"
type input "Tso Chinese"
type input "Cherrywood Manager"
type input "[EMAIL_ADDRESS][DOMAIN_NAME]"
type input "[PHONE_NUMBER]"
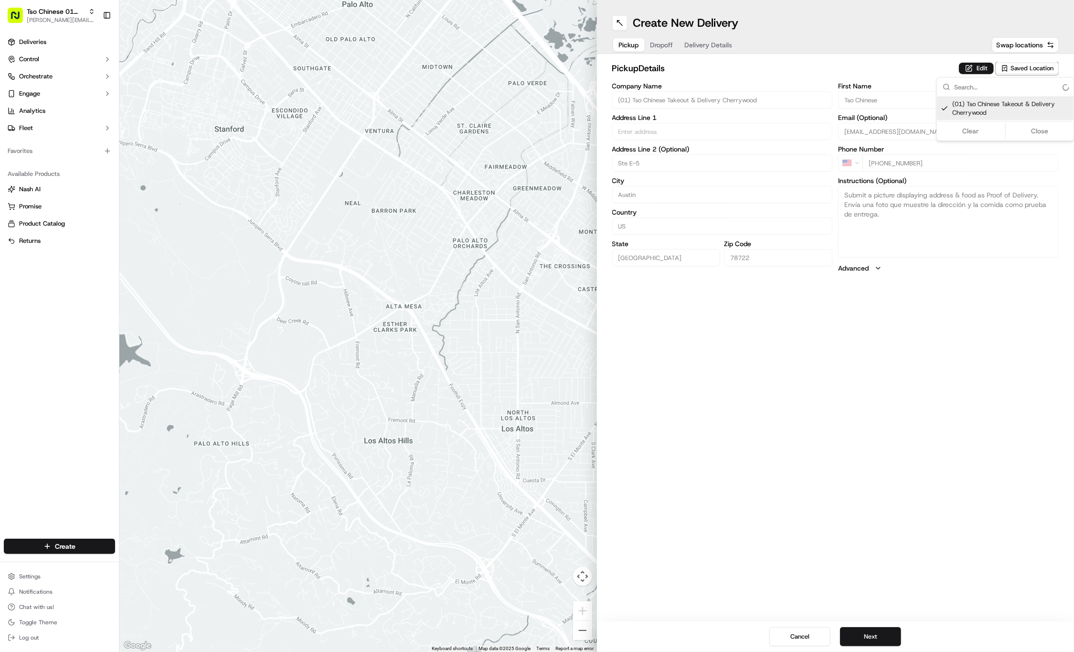
type textarea "Submit a picture displaying address & food as Proof of Delivery. Envía una foto…"
type input "[STREET_ADDRESS]"
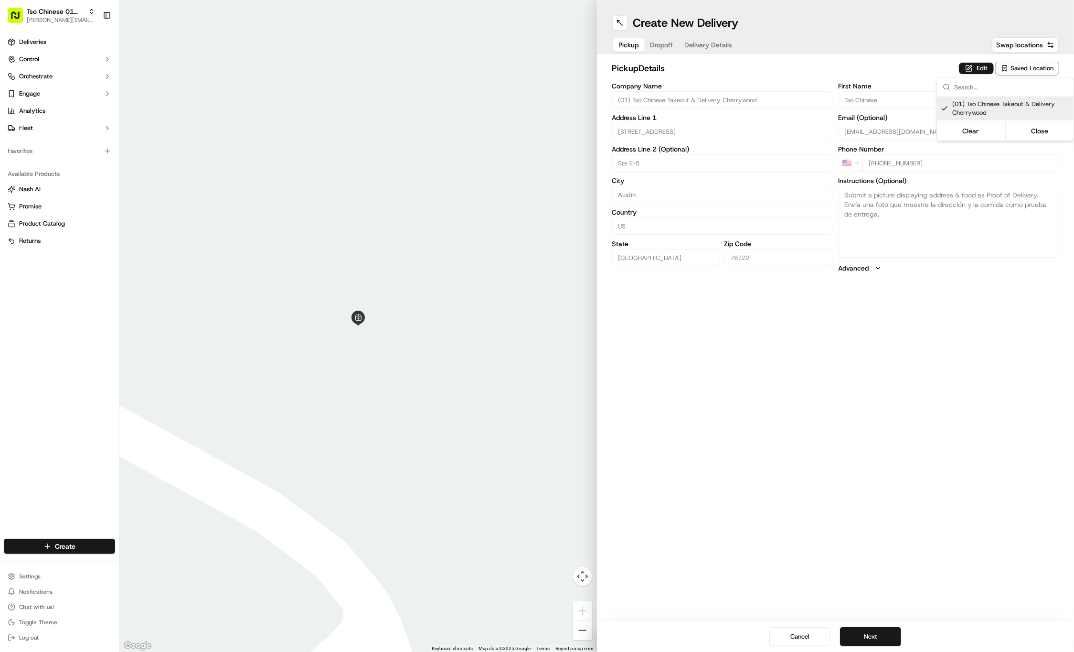
click at [659, 46] on html "Tso Chinese 01 Cherrywood [PERSON_NAME][EMAIL_ADDRESS][DOMAIN_NAME] Toggle Side…" at bounding box center [537, 326] width 1074 height 652
click at [659, 46] on button "Dropoff" at bounding box center [662, 44] width 34 height 13
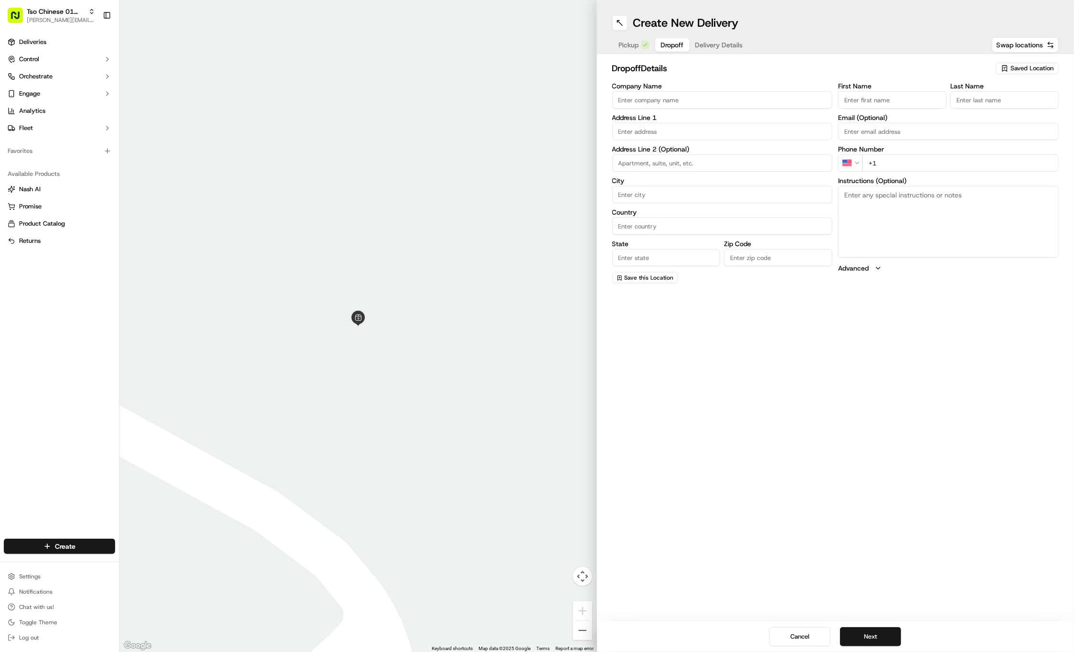
click at [901, 104] on input "First Name" at bounding box center [892, 99] width 108 height 17
paste input "John Paul Porter"
type input "John Paul Porter"
type input ".."
click at [938, 169] on input "+1" at bounding box center [961, 173] width 196 height 17
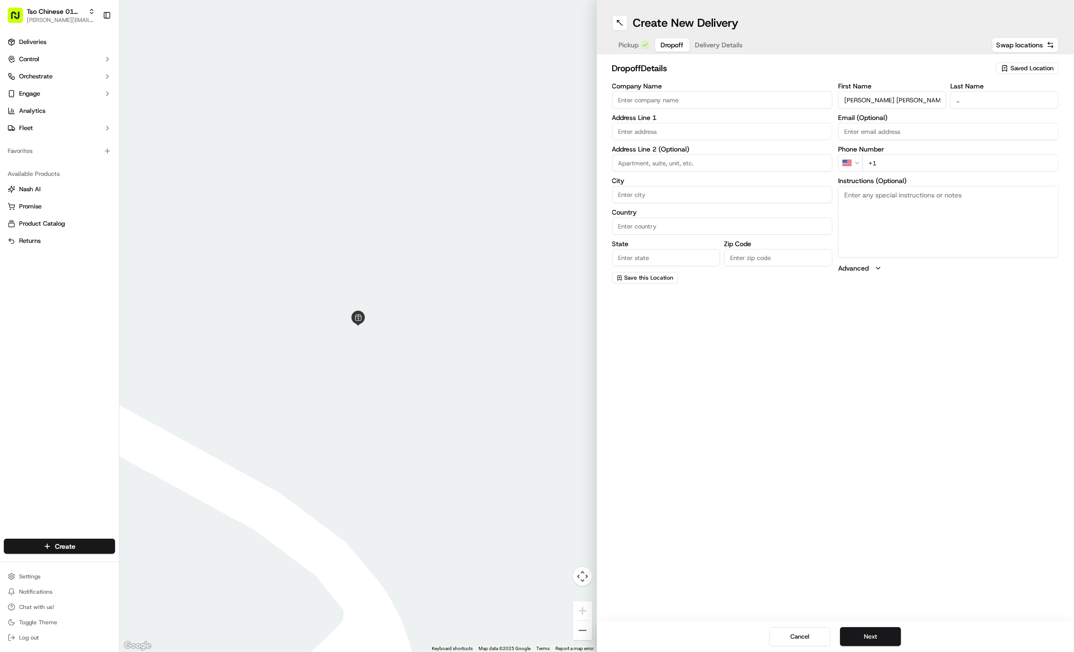
click at [947, 164] on input "+1" at bounding box center [961, 162] width 196 height 17
paste input "512 563 8176"
type input "+1 512 563 8176"
click at [793, 153] on div "4801 Springdale Road, Austin, TX" at bounding box center [723, 151] width 216 height 14
type input "4801 Springdale Rd, Austin, TX 78723, USA"
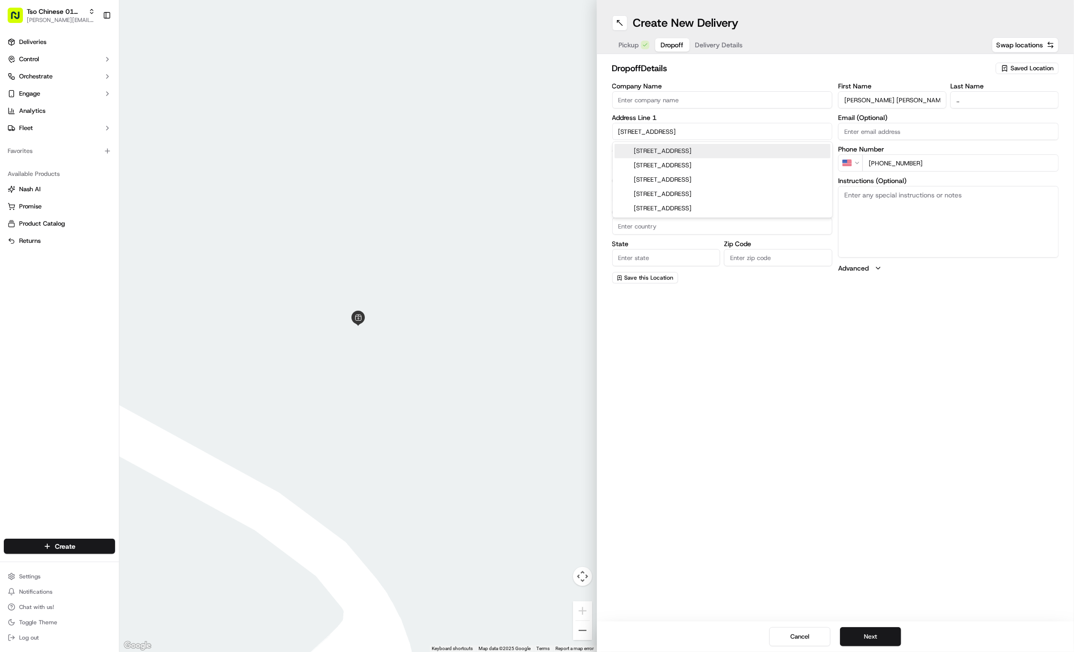
type input "Austin"
type input "[GEOGRAPHIC_DATA]"
type input "78723"
type input "4801 Springdale Road"
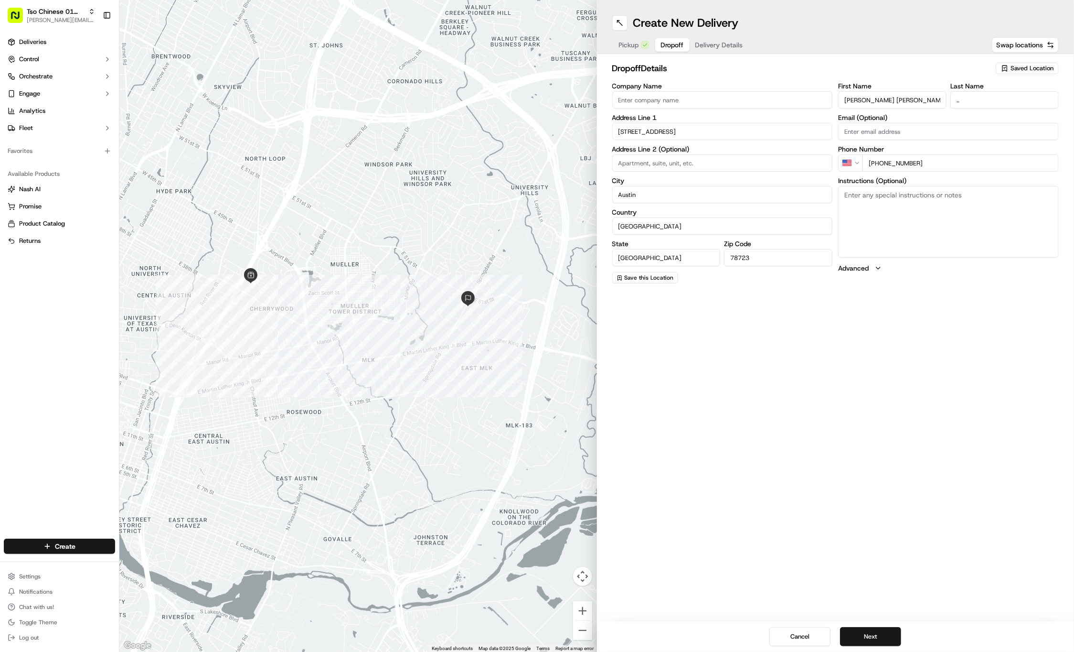
click at [770, 169] on input at bounding box center [722, 162] width 221 height 17
paste input "Unit 1003 Direct access to unit from ground level"
type input "Unit 1003 Direct access to unit from ground level"
click at [755, 305] on div "Create New Delivery Pickup Dropoff Delivery Details Swap locations dropoff Deta…" at bounding box center [836, 326] width 478 height 652
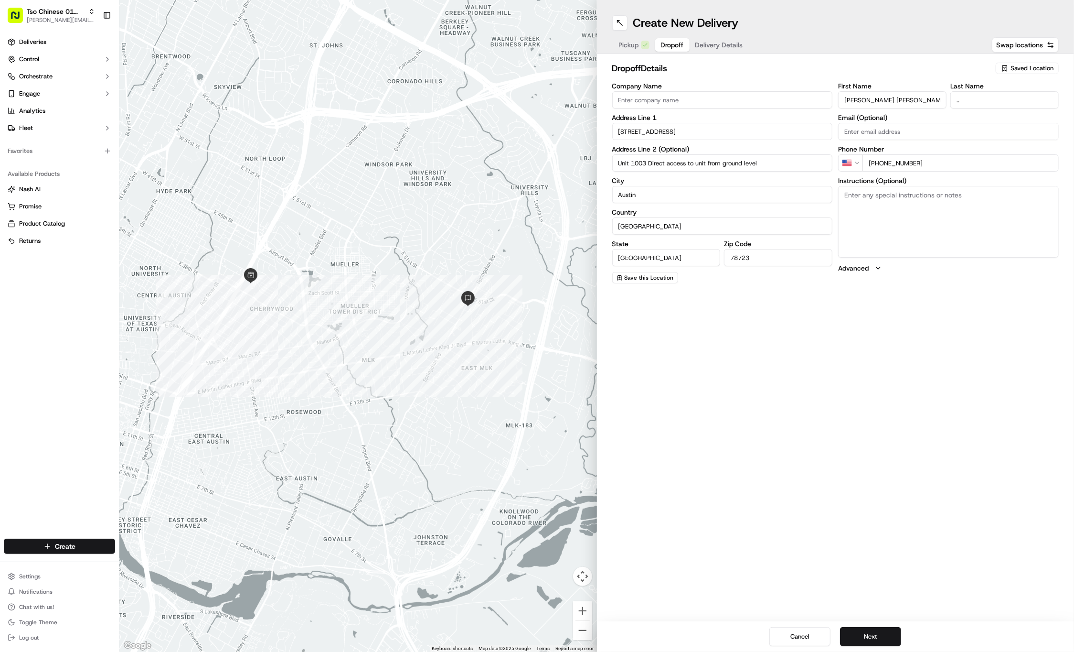
click at [717, 43] on span "Delivery Details" at bounding box center [719, 45] width 48 height 10
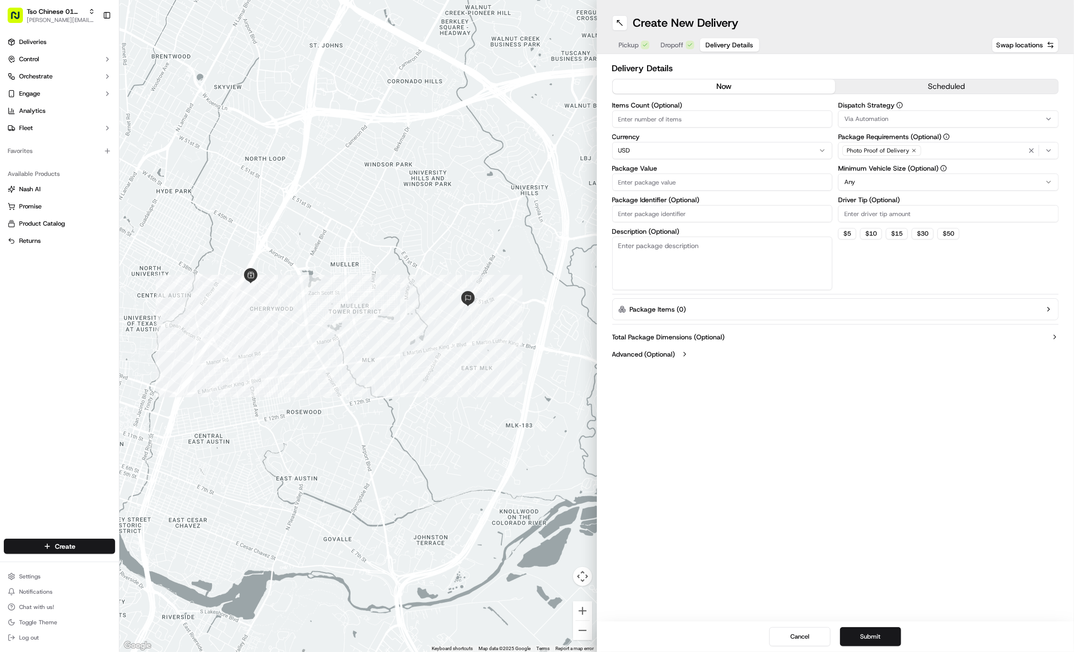
click at [913, 113] on button "Via Automation" at bounding box center [948, 118] width 221 height 17
click at [903, 167] on span "Tso Cherrywood Strategy" at bounding box center [914, 171] width 118 height 9
click at [893, 53] on html "Tso Chinese 01 Cherrywood jason@tsochinese.com Toggle Sidebar Deliveries Contro…" at bounding box center [537, 326] width 1074 height 652
click at [913, 151] on icon "button" at bounding box center [914, 150] width 3 height 3
click at [912, 151] on div "Photo Proof of Delivery" at bounding box center [949, 150] width 216 height 14
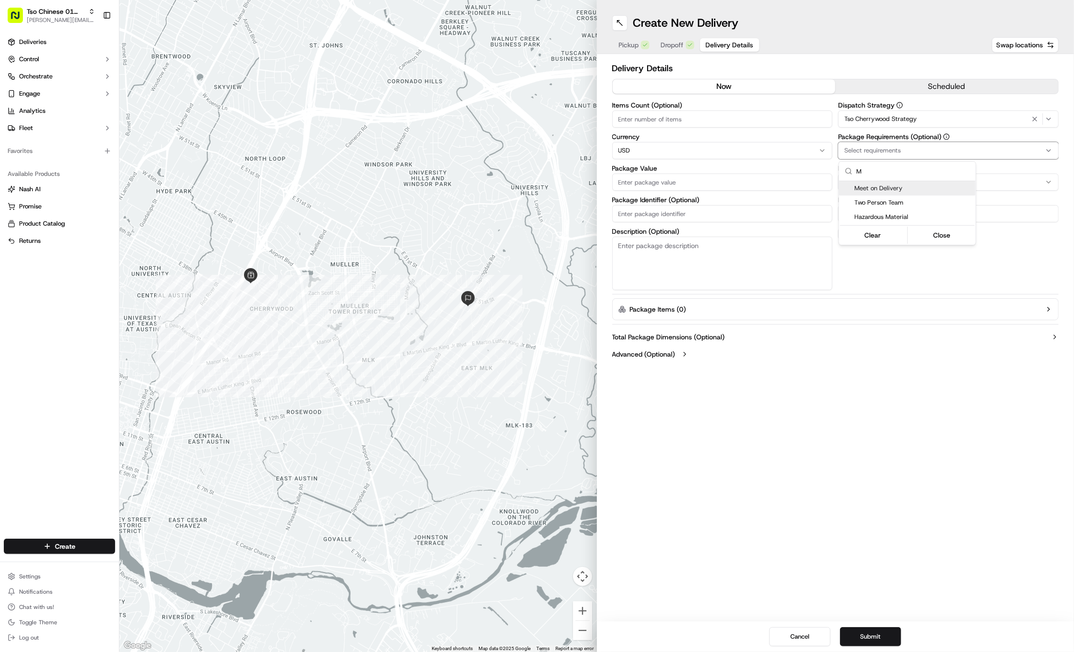
type input "M"
click at [909, 187] on span "Meet on Delivery" at bounding box center [914, 188] width 118 height 9
click at [869, 79] on html "Tso Chinese 01 Cherrywood jason@tsochinese.com Toggle Sidebar Deliveries Contro…" at bounding box center [537, 326] width 1074 height 652
click at [872, 214] on input "Driver Tip (Optional)" at bounding box center [948, 213] width 221 height 17
type input "2"
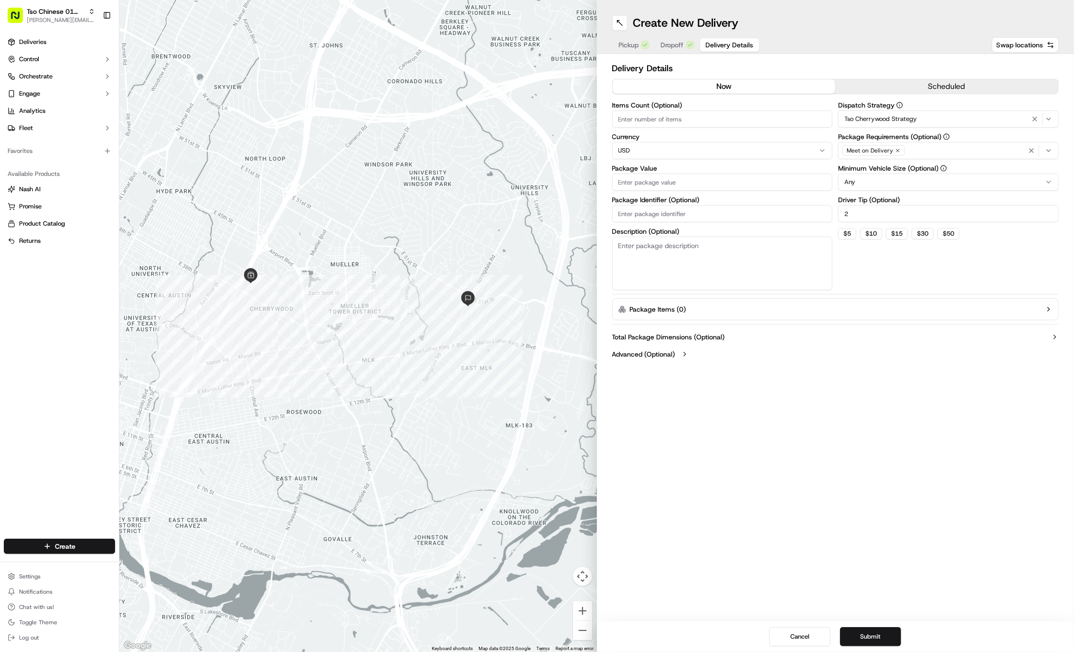
click at [738, 183] on input "Package Value" at bounding box center [722, 181] width 221 height 17
type input "58.78"
click at [670, 41] on span "Dropoff" at bounding box center [672, 45] width 23 height 10
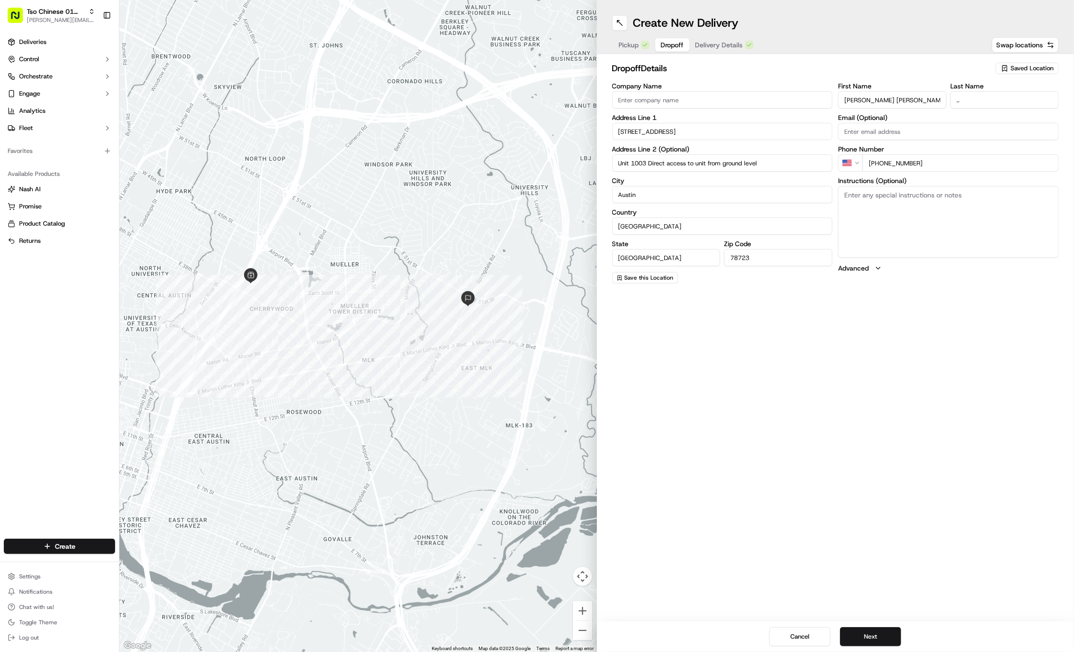
click at [670, 41] on span "Dropoff" at bounding box center [672, 45] width 23 height 10
click at [717, 44] on span "Delivery Details" at bounding box center [719, 45] width 48 height 10
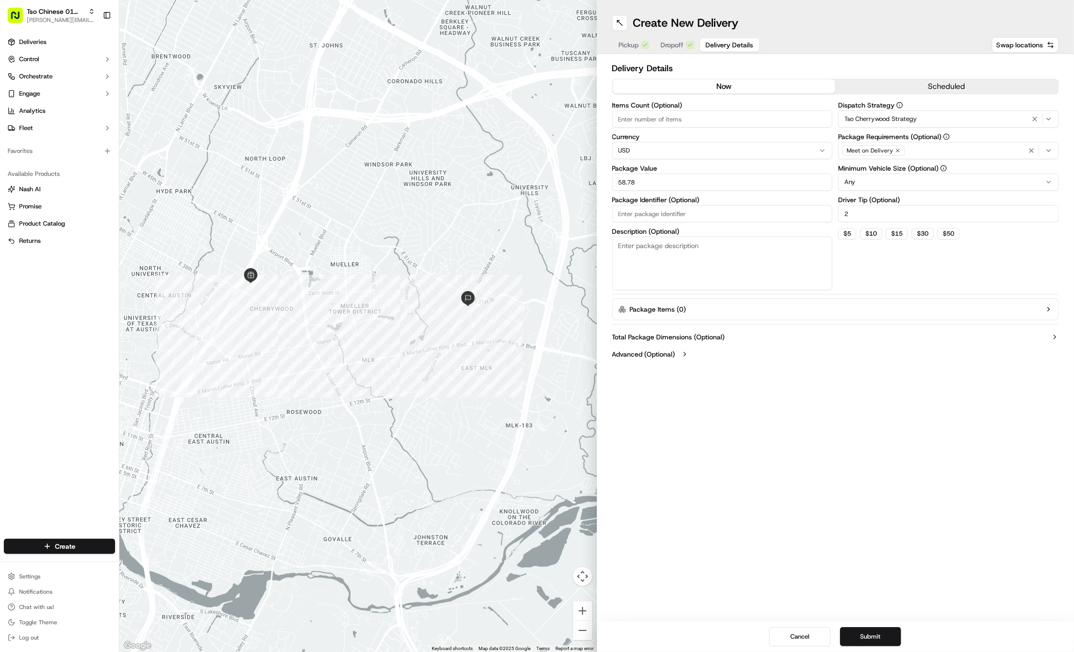
click at [656, 205] on input "Package Identifier (Optional)" at bounding box center [722, 213] width 221 height 17
type input "Q"
type input "8QUTBF8"
click at [860, 641] on button "Submit" at bounding box center [870, 636] width 61 height 19
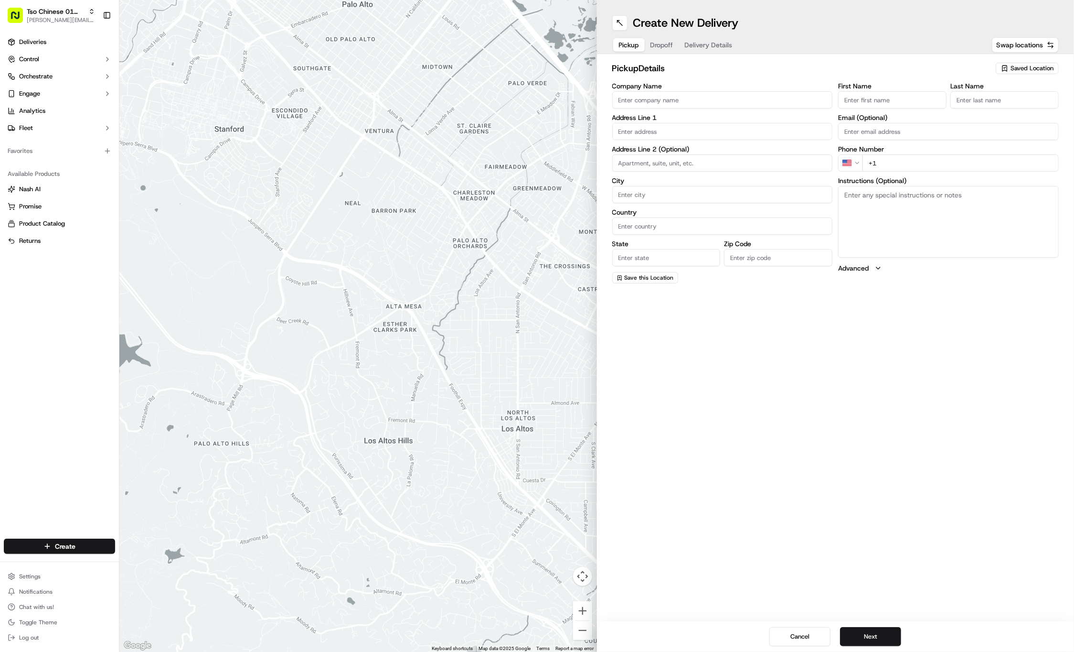
click at [1032, 65] on span "Saved Location" at bounding box center [1032, 68] width 43 height 9
click at [1000, 111] on span "(01) Tso Chinese Takeout & Delivery Cherrywood" at bounding box center [1011, 108] width 118 height 17
type input "(01) Tso Chinese Takeout & Delivery Cherrywood"
type input "Ste E-5"
type input "Austin"
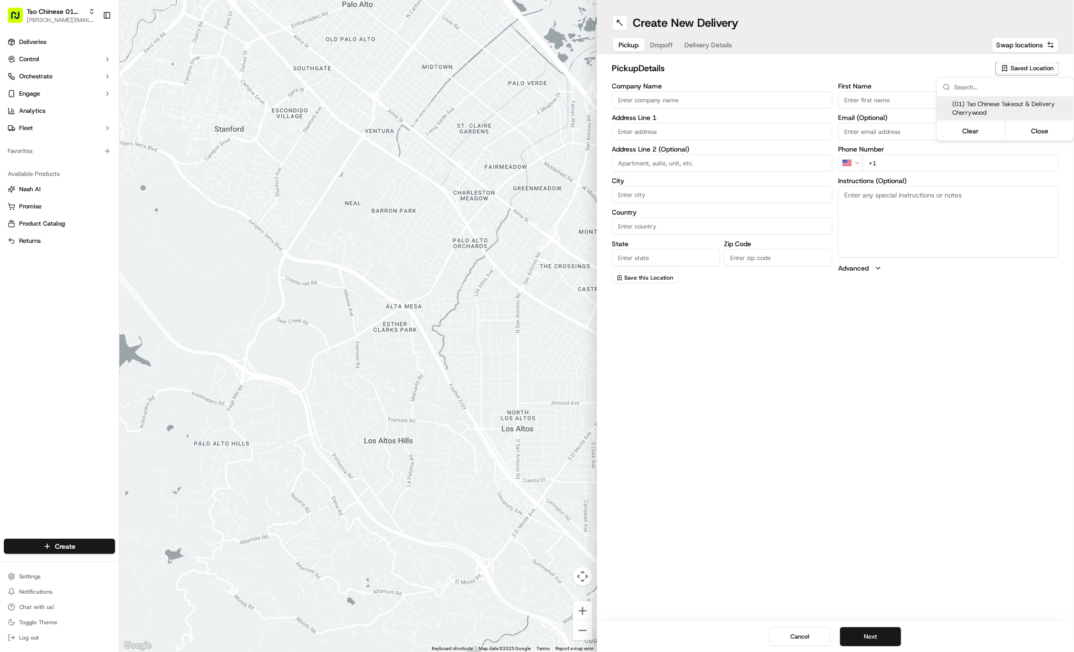
type input "US"
type input "[GEOGRAPHIC_DATA]"
type input "78722"
type input "Tso Chinese"
type input "Cherrywood Manager"
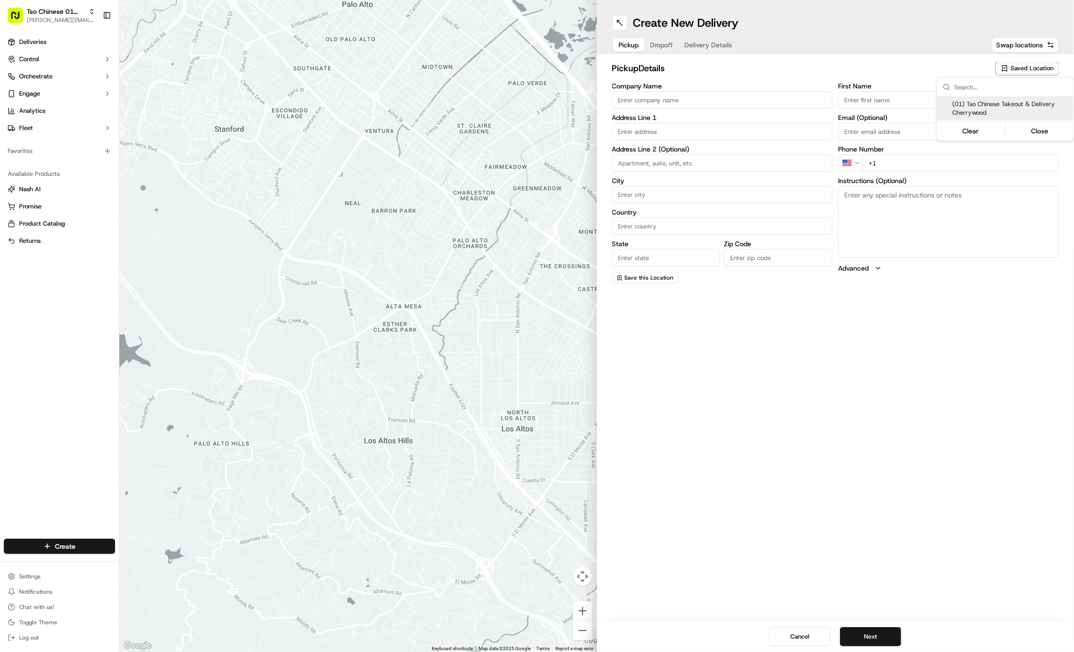
type input "[EMAIL_ADDRESS][DOMAIN_NAME]"
type input "[PHONE_NUMBER]"
type textarea "Submit a picture displaying address & food as Proof of Delivery. Envía una foto…"
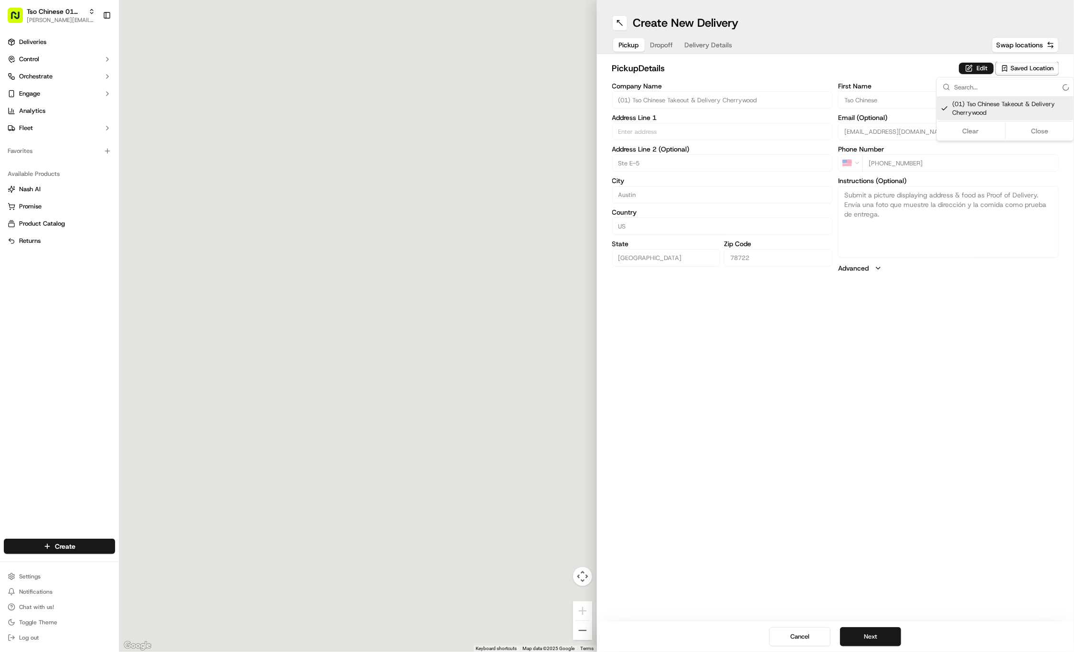
type input "[STREET_ADDRESS]"
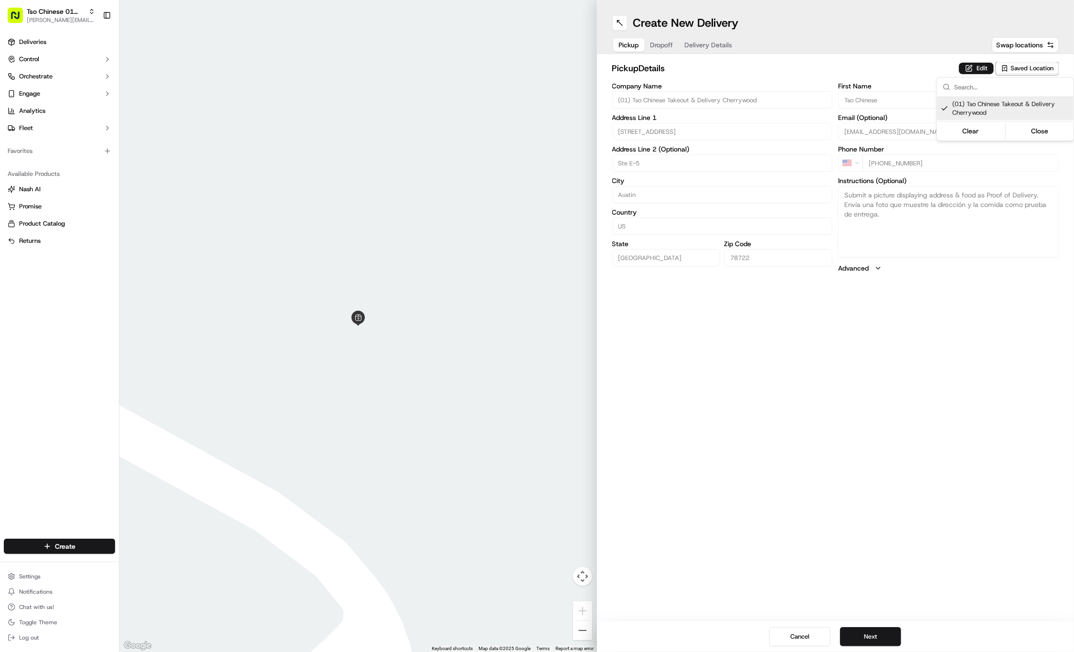
click at [660, 44] on html "Tso Chinese 01 Cherrywood [PERSON_NAME][EMAIL_ADDRESS][DOMAIN_NAME] Toggle Side…" at bounding box center [537, 326] width 1074 height 652
click at [660, 44] on button "Dropoff" at bounding box center [662, 44] width 34 height 13
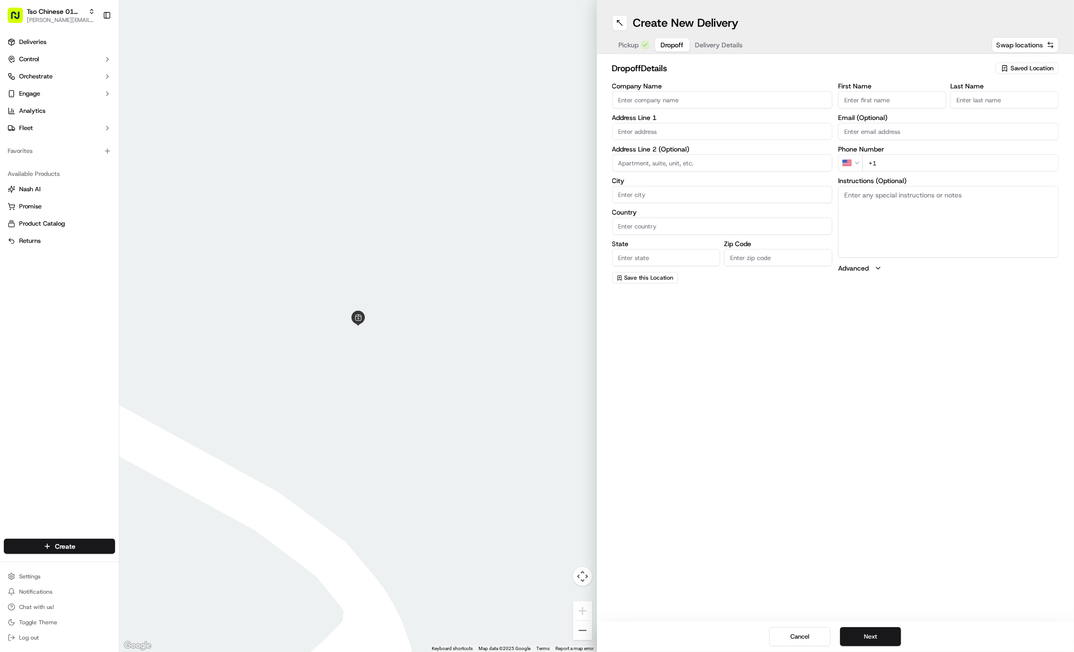
click at [919, 97] on input "First Name" at bounding box center [892, 99] width 108 height 17
paste input "[PERSON_NAME]"
type input "[PERSON_NAME]"
type input ".."
click at [1023, 174] on div "First Name [PERSON_NAME] Last Name .. Required Email (Optional) Phone Number US…" at bounding box center [948, 184] width 221 height 202
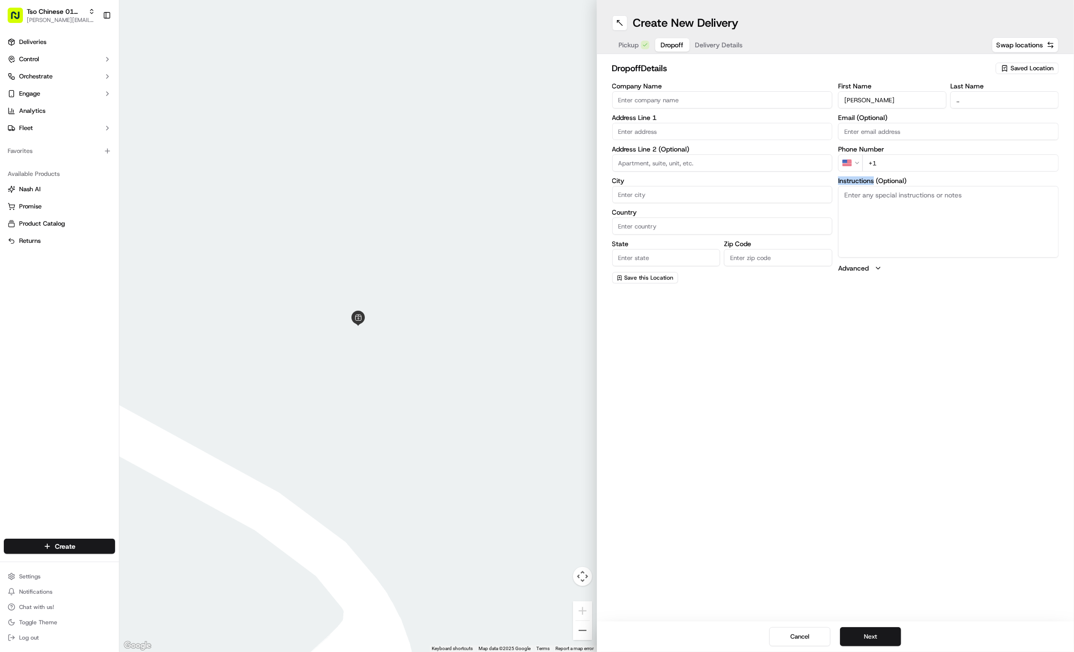
click at [1024, 164] on input "+1" at bounding box center [961, 162] width 196 height 17
paste input "[PHONE_NUMBER]"
type input "[PHONE_NUMBER]"
click at [705, 146] on div "[STREET_ADDRESS]" at bounding box center [723, 151] width 216 height 14
type input "[STREET_ADDRESS]"
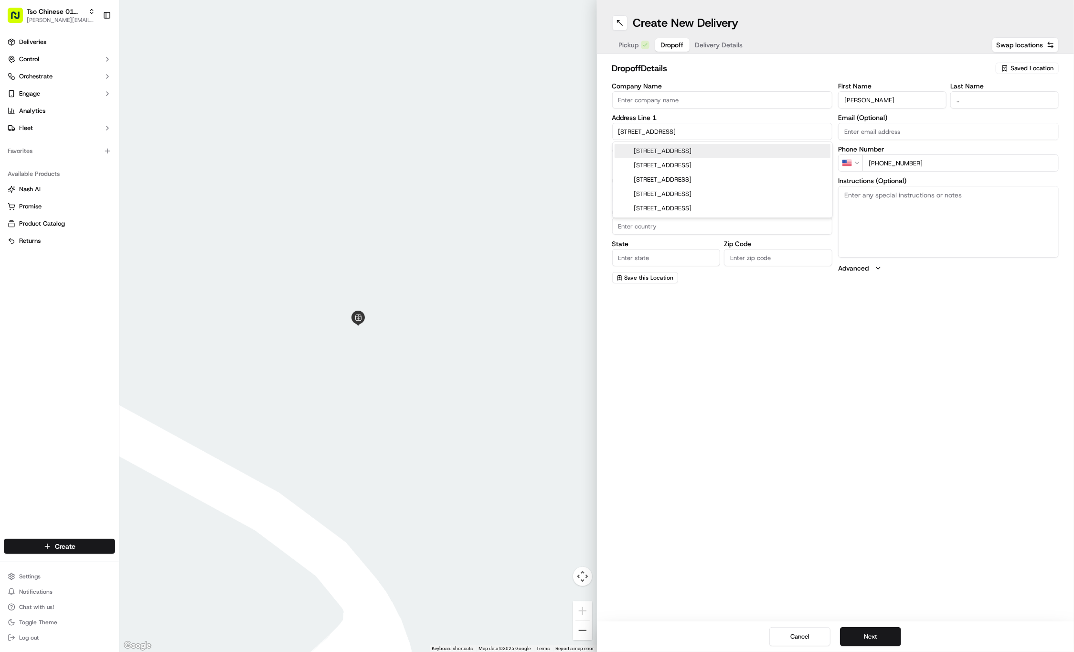
type input "Austin"
type input "[GEOGRAPHIC_DATA]"
type input "78705"
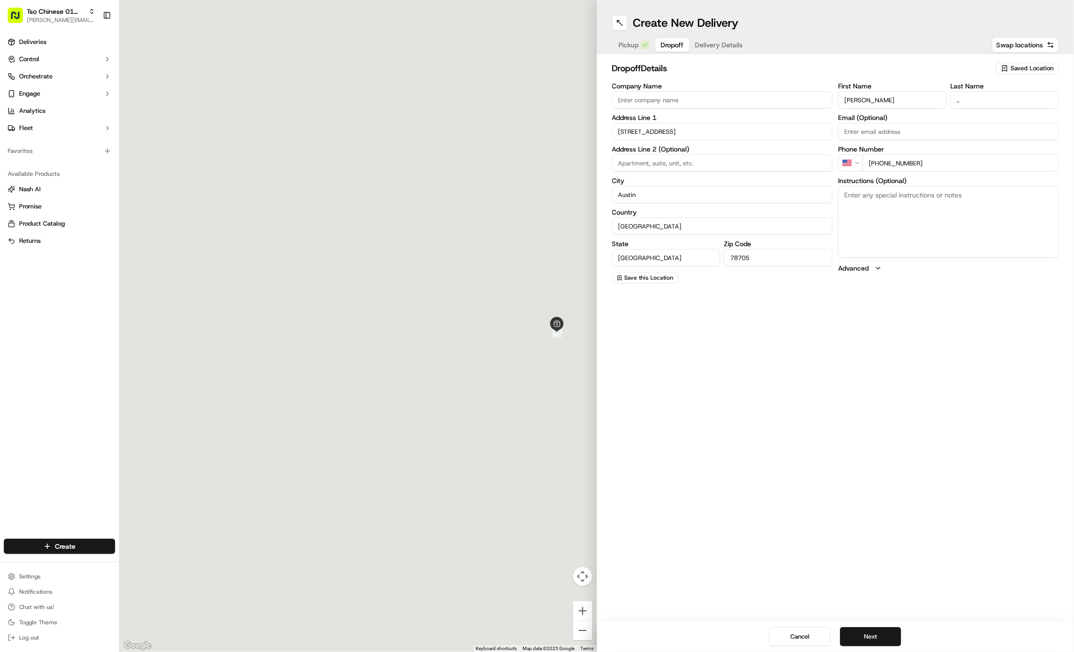
type input "[STREET_ADDRESS]"
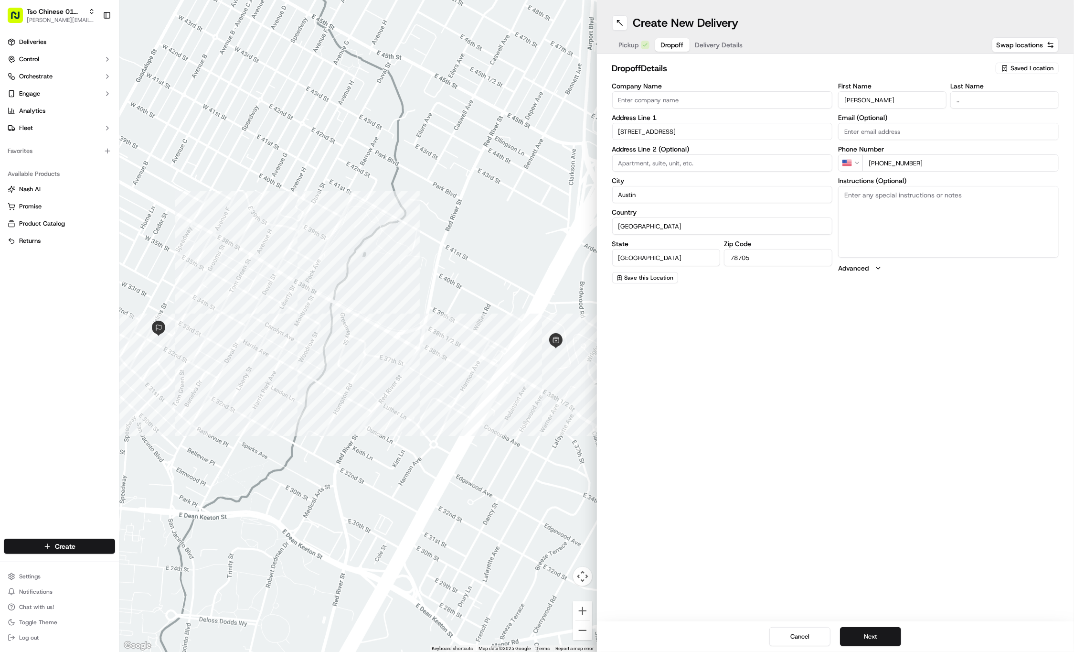
click at [727, 40] on span "Delivery Details" at bounding box center [719, 45] width 48 height 10
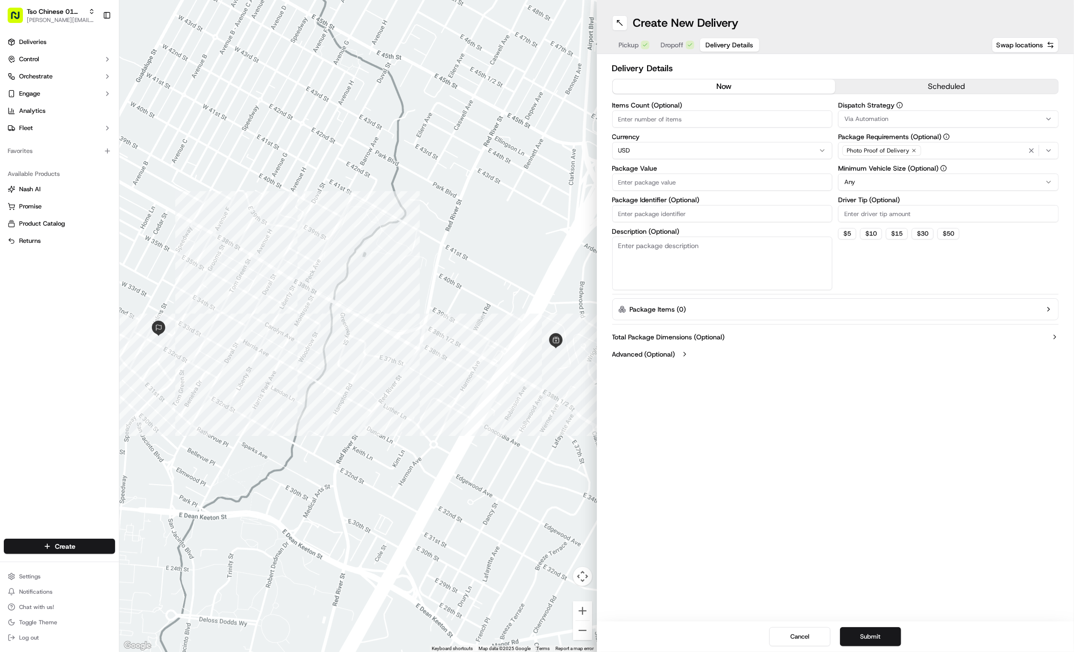
click at [920, 117] on div "Via Automation" at bounding box center [949, 119] width 216 height 9
click at [901, 169] on span "Tso Cherrywood Strategy" at bounding box center [914, 171] width 118 height 9
click at [902, 76] on html "Tso Chinese 01 Cherrywood [PERSON_NAME][EMAIL_ADDRESS][DOMAIN_NAME] Toggle Side…" at bounding box center [537, 326] width 1074 height 652
click at [916, 151] on div "Photo Proof of Delivery" at bounding box center [882, 150] width 79 height 11
click at [916, 151] on html "Tso Chinese 01 Cherrywood [PERSON_NAME][EMAIL_ADDRESS][DOMAIN_NAME] Toggle Side…" at bounding box center [537, 326] width 1074 height 652
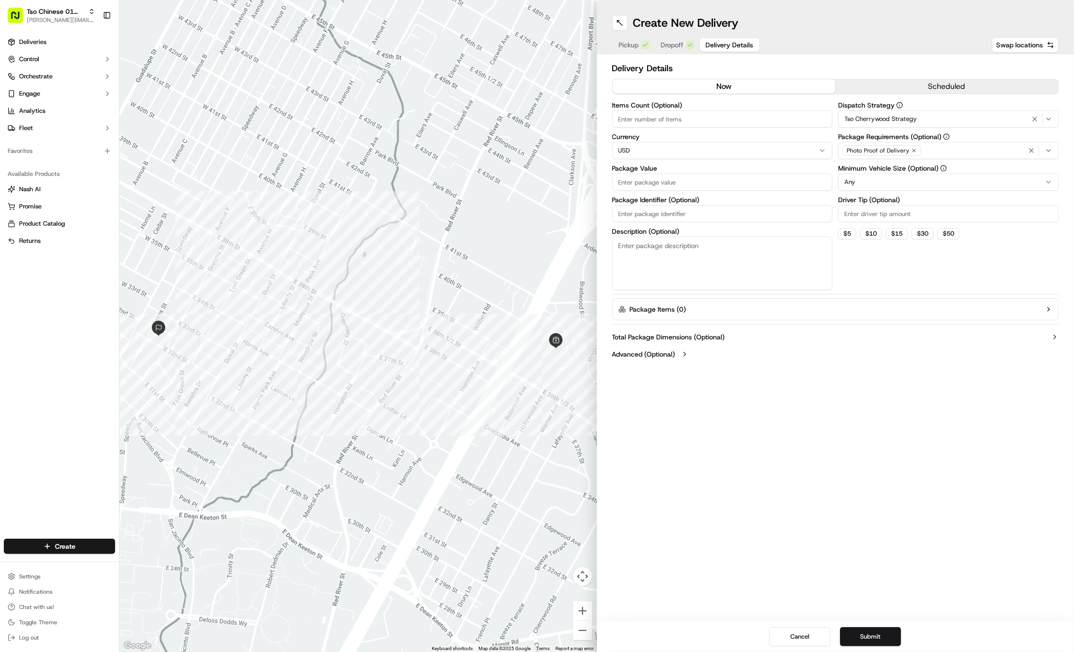
click at [911, 150] on icon "button" at bounding box center [914, 151] width 6 height 6
click at [911, 150] on div "Photo Proof of Delivery" at bounding box center [949, 150] width 216 height 14
type input "M"
click at [910, 185] on span "Meet on Delivery" at bounding box center [914, 188] width 118 height 9
click at [891, 62] on html "Tso Chinese 01 Cherrywood [PERSON_NAME][EMAIL_ADDRESS][DOMAIN_NAME] Toggle Side…" at bounding box center [537, 326] width 1074 height 652
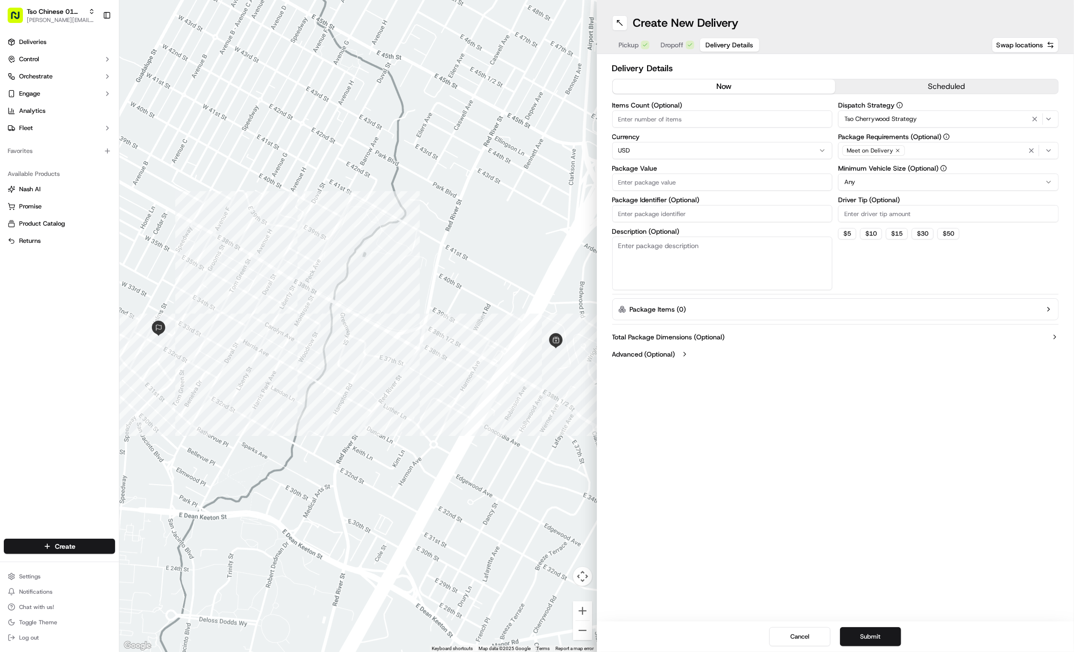
click at [885, 213] on input "Driver Tip (Optional)" at bounding box center [948, 213] width 221 height 17
type input "2"
click at [773, 184] on input "Package Value" at bounding box center [722, 181] width 221 height 17
type input "27.55"
click at [731, 212] on input "Package Identifier (Optional)" at bounding box center [722, 213] width 221 height 17
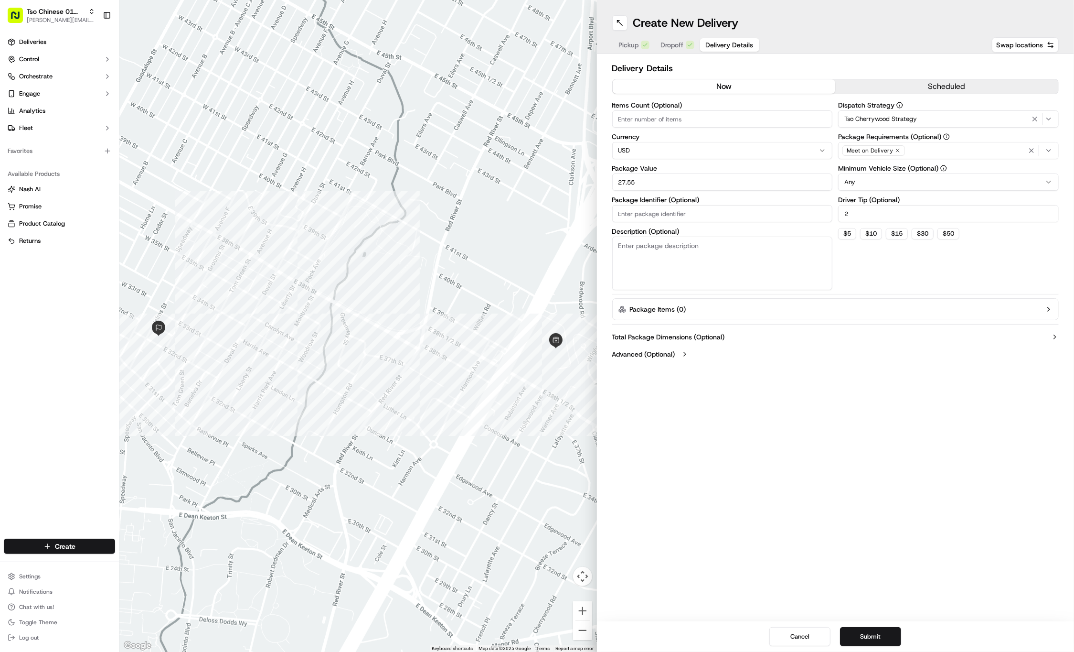
click at [731, 212] on input "Package Identifier (Optional)" at bounding box center [722, 213] width 221 height 17
type input "FFHSYIVT"
click at [874, 632] on button "Submit" at bounding box center [870, 636] width 61 height 19
